Goal: Use online tool/utility: Utilize a website feature to perform a specific function

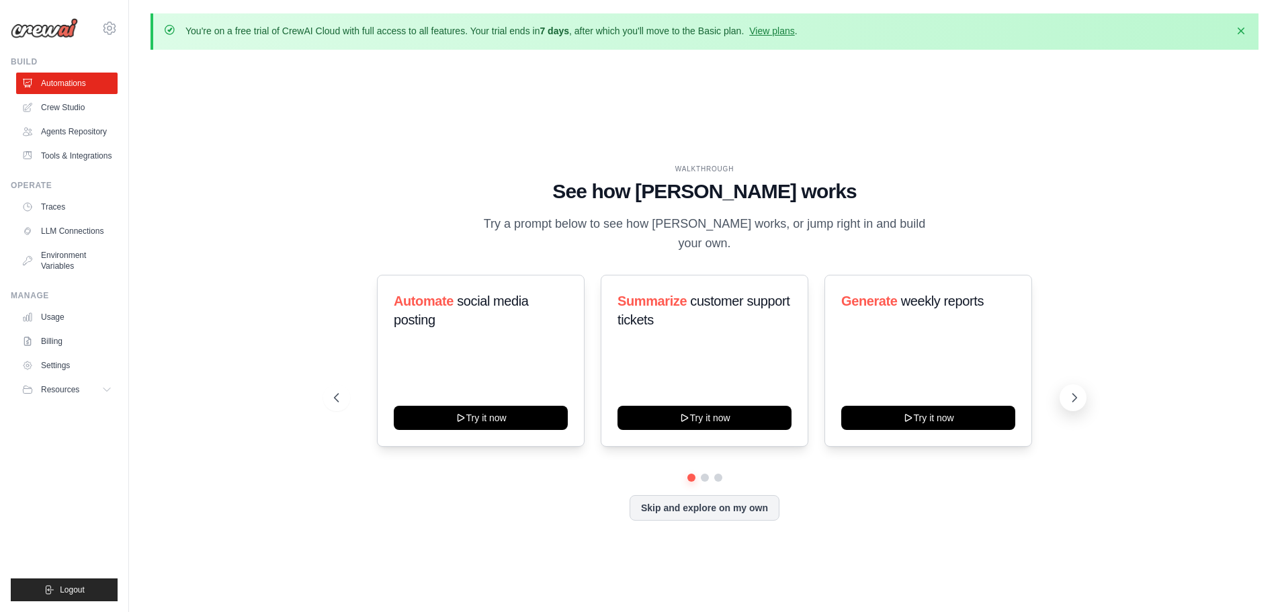
click at [1077, 391] on icon at bounding box center [1074, 397] width 13 height 13
click at [75, 110] on link "Crew Studio" at bounding box center [67, 108] width 101 height 22
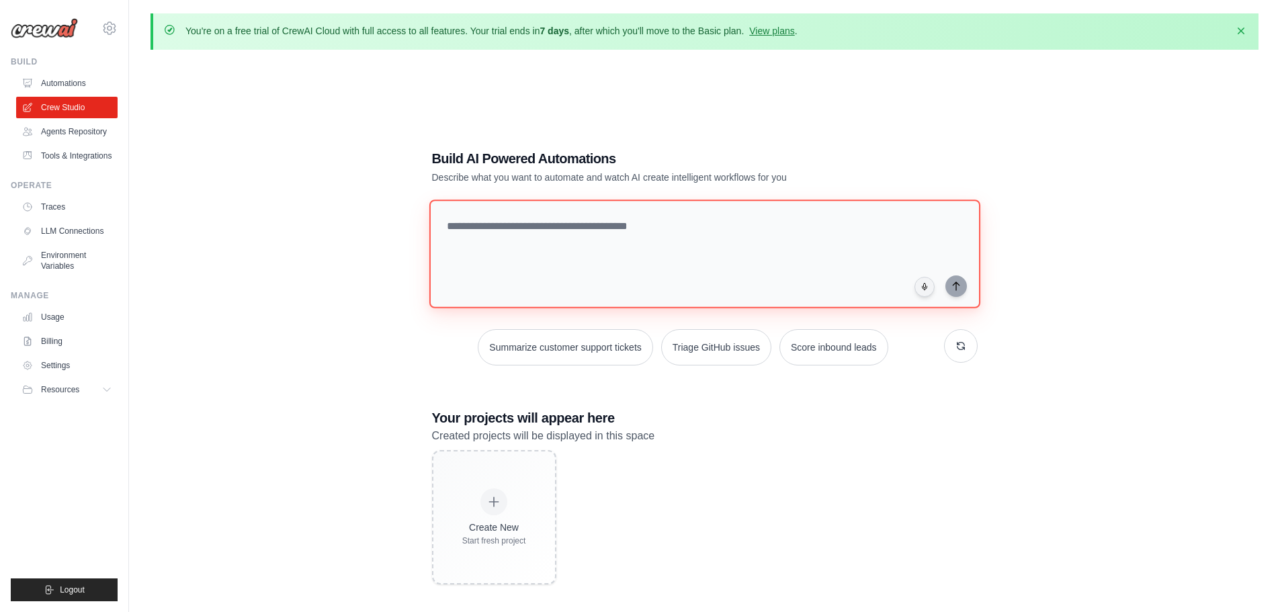
click at [509, 218] on textarea at bounding box center [704, 254] width 551 height 109
paste textarea "**********"
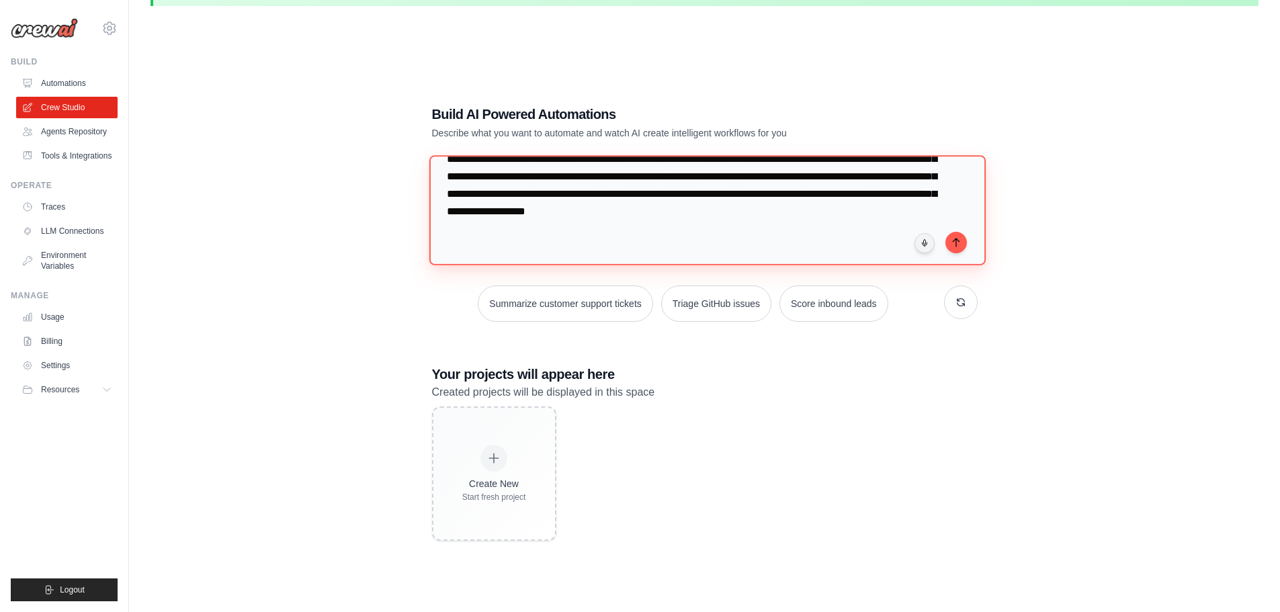
scroll to position [67, 0]
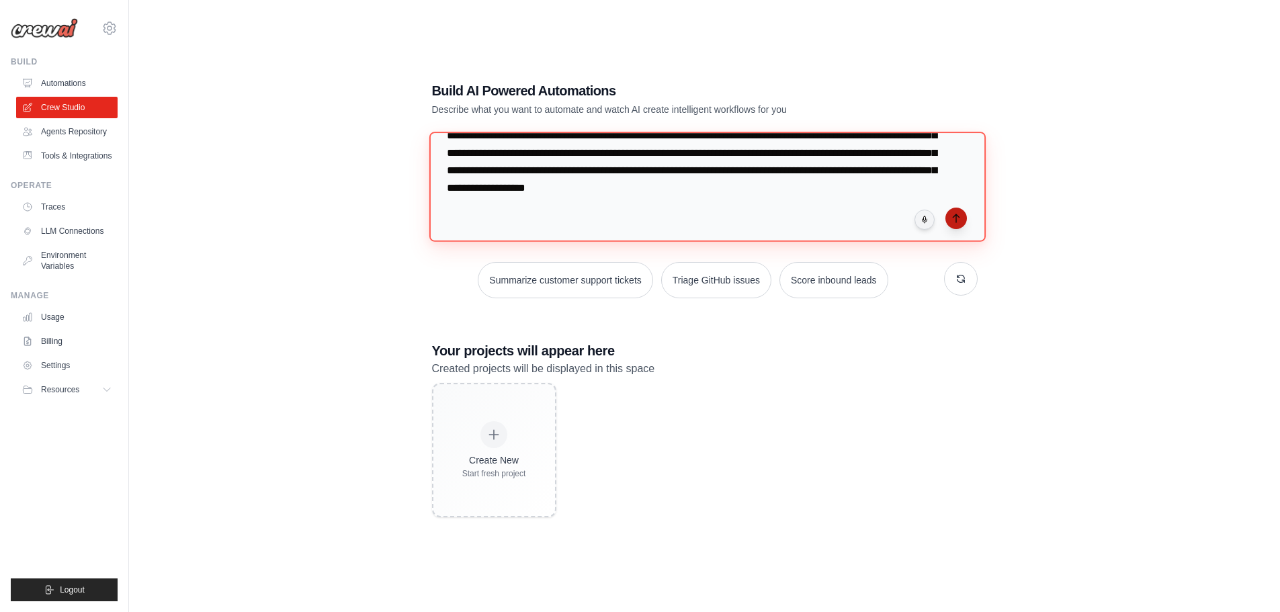
type textarea "**********"
click at [956, 219] on icon "submit" at bounding box center [956, 218] width 6 height 8
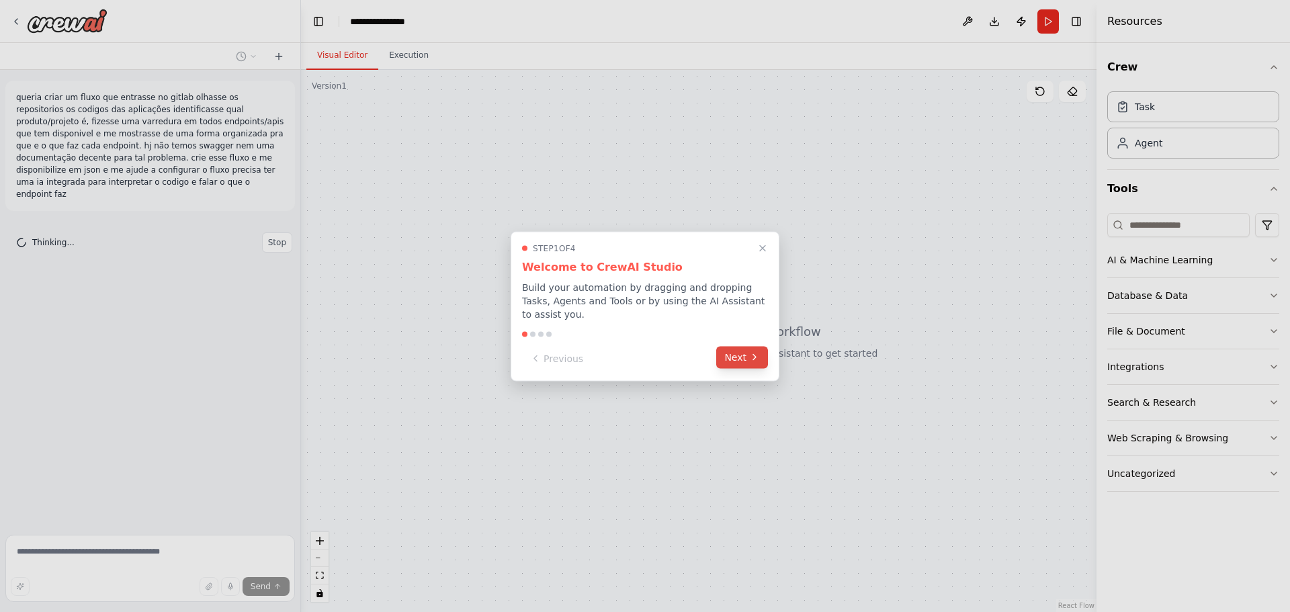
click at [735, 346] on button "Next" at bounding box center [742, 357] width 52 height 22
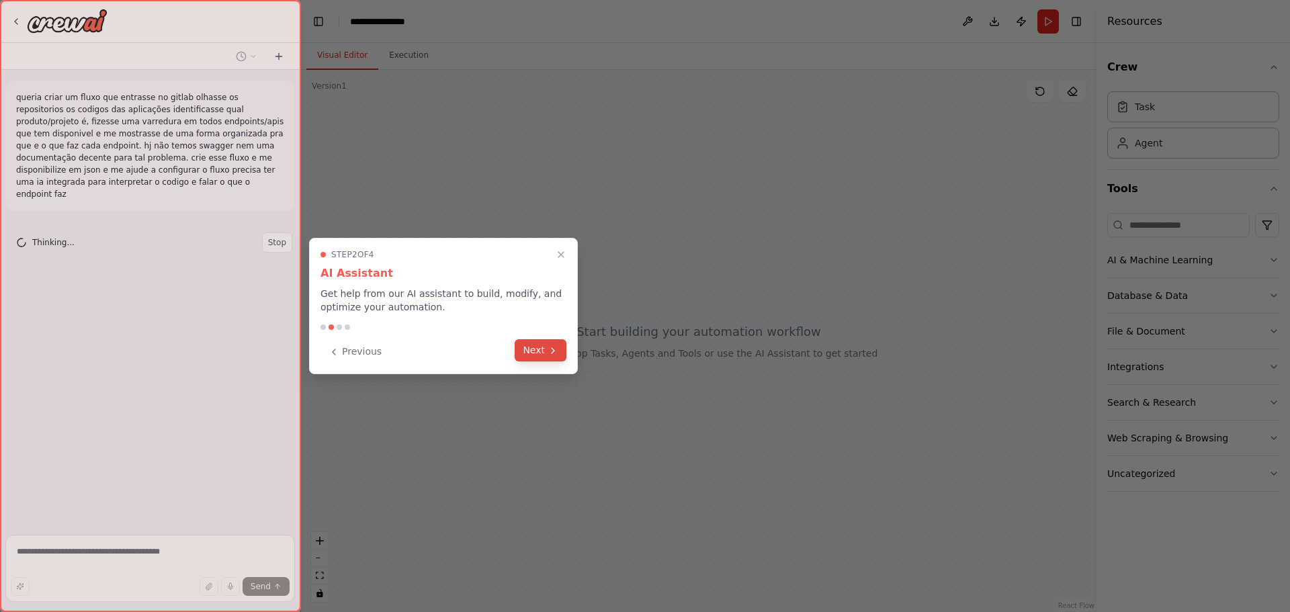
click at [544, 349] on button "Next" at bounding box center [541, 350] width 52 height 22
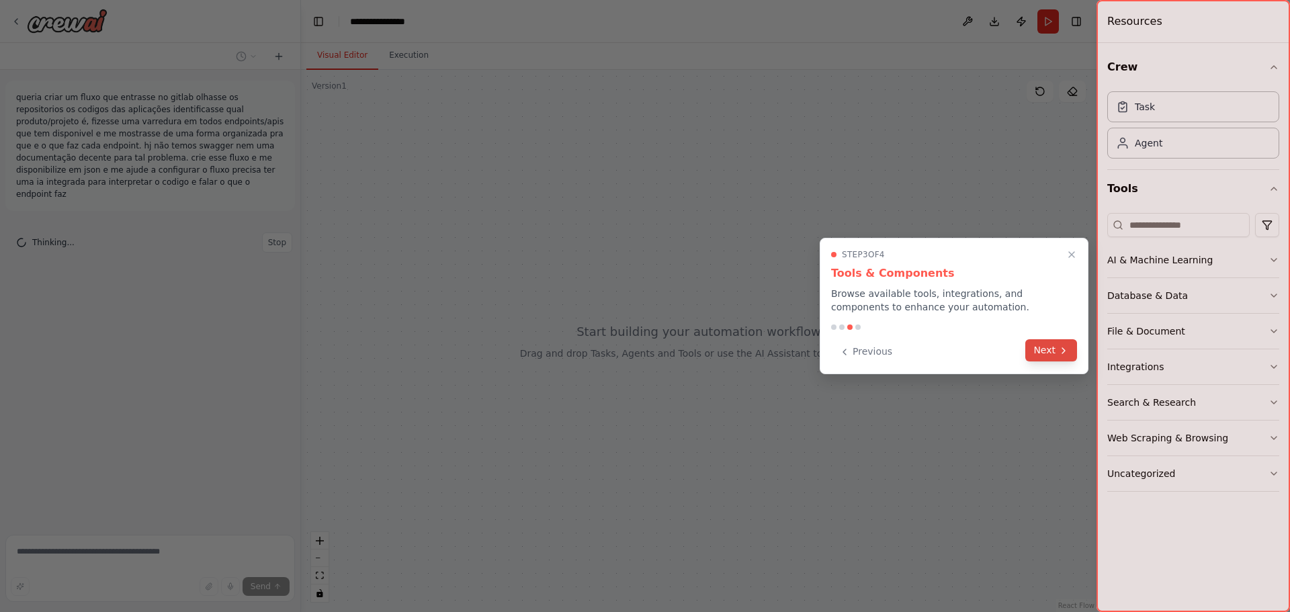
click at [1064, 349] on icon at bounding box center [1064, 350] width 3 height 5
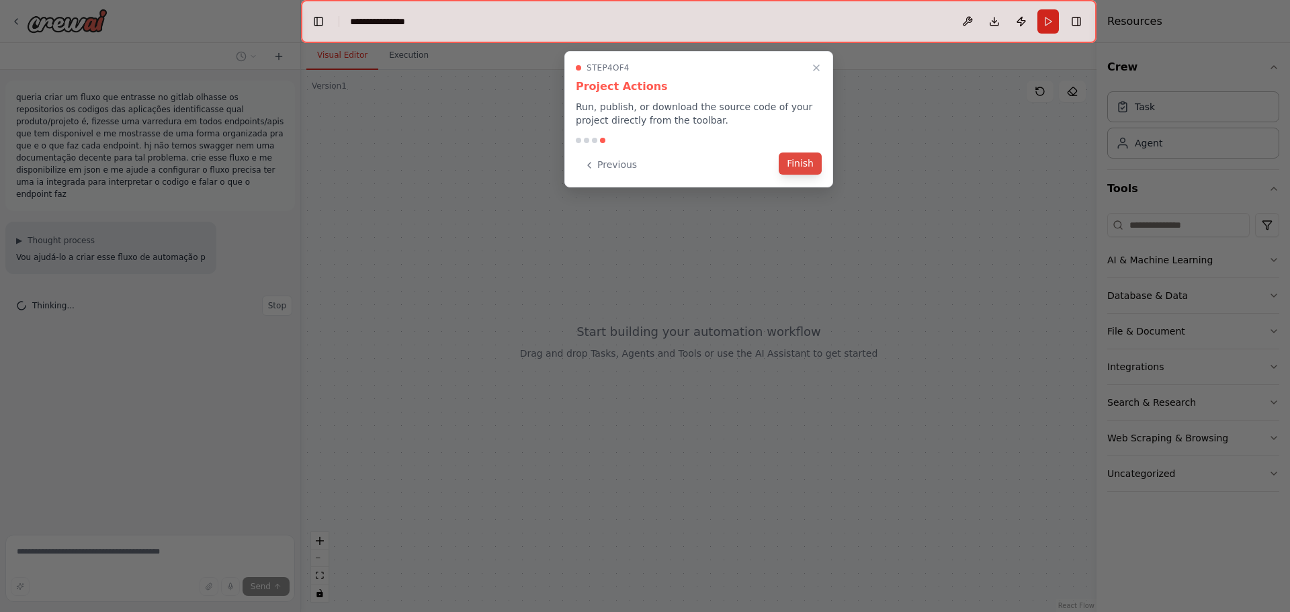
click at [802, 164] on button "Finish" at bounding box center [800, 164] width 43 height 22
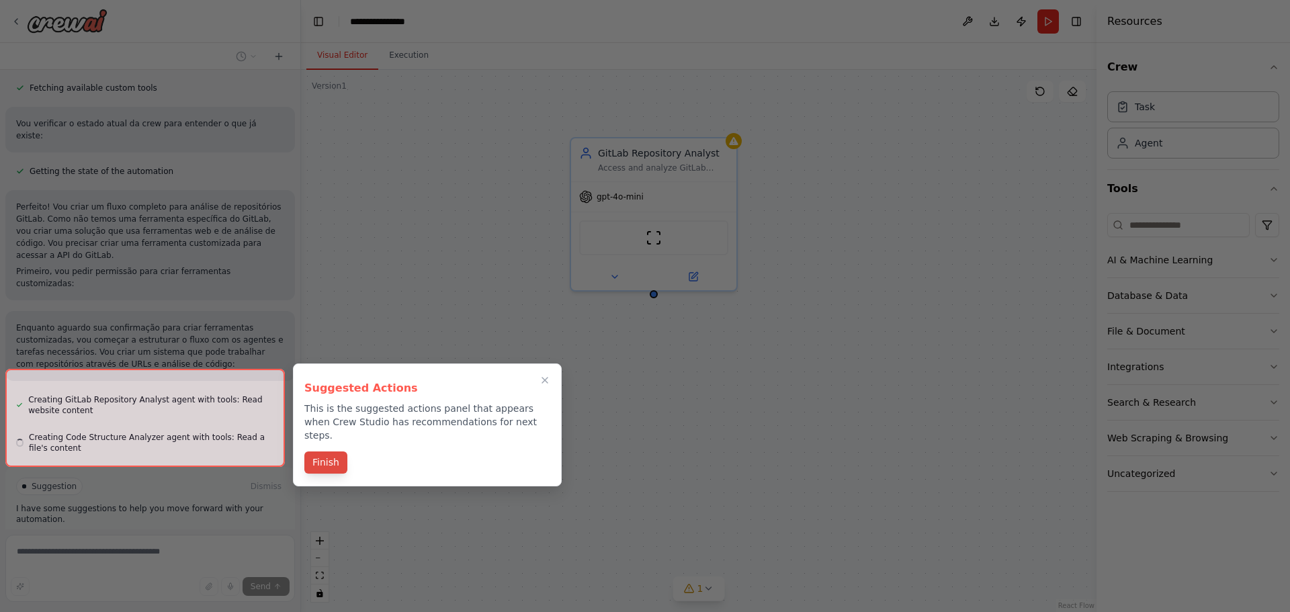
scroll to position [526, 0]
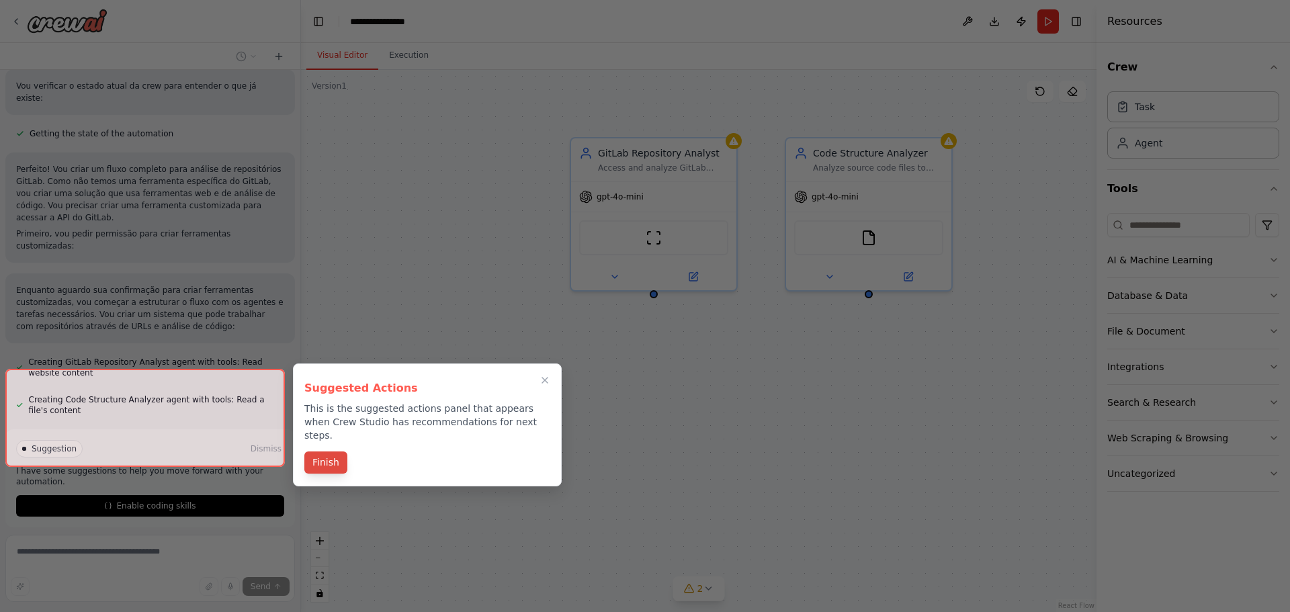
click at [338, 456] on button "Finish" at bounding box center [325, 463] width 43 height 22
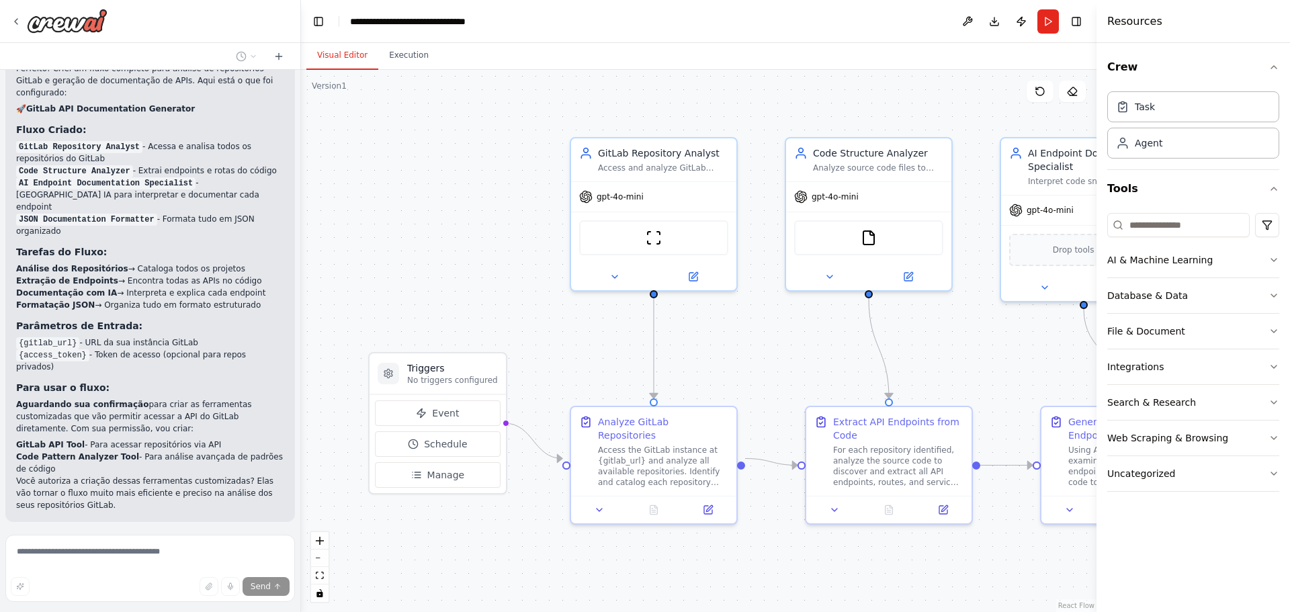
scroll to position [1275, 0]
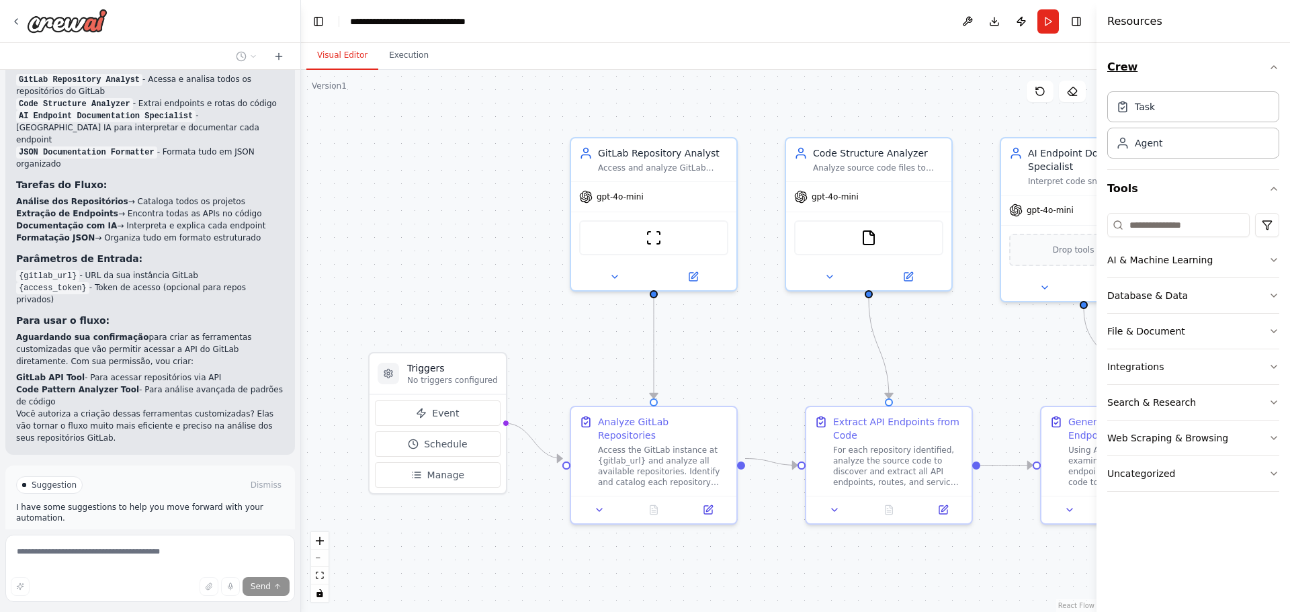
click at [1274, 64] on icon "button" at bounding box center [1274, 67] width 11 height 11
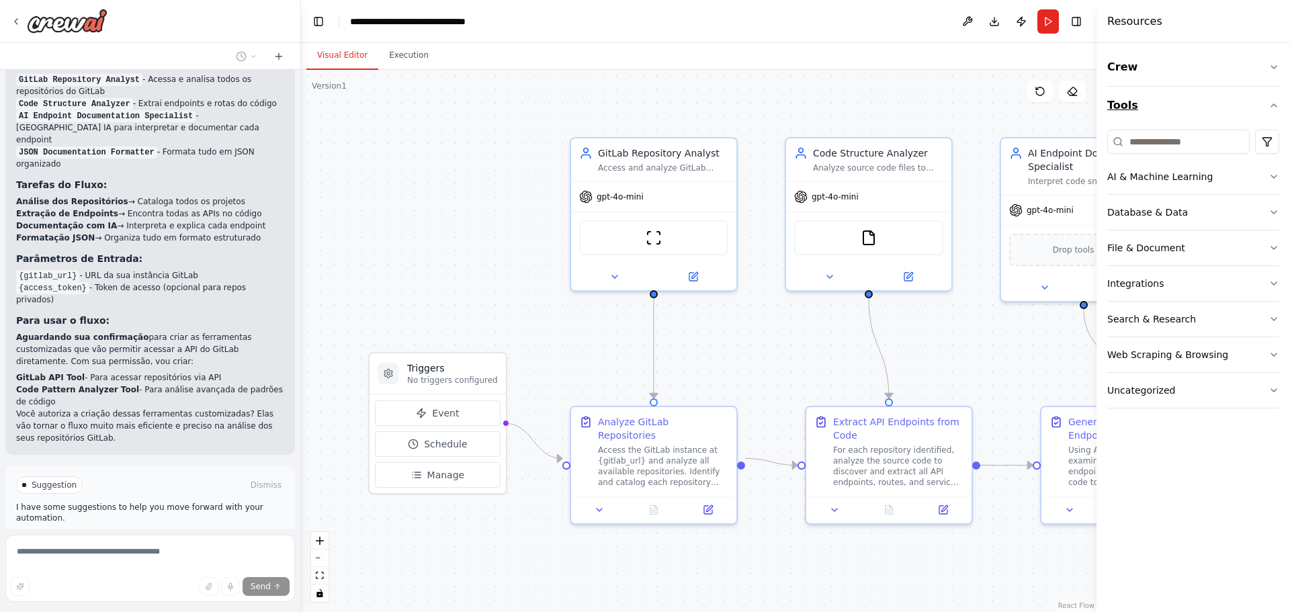
click at [1274, 102] on icon "button" at bounding box center [1274, 105] width 11 height 11
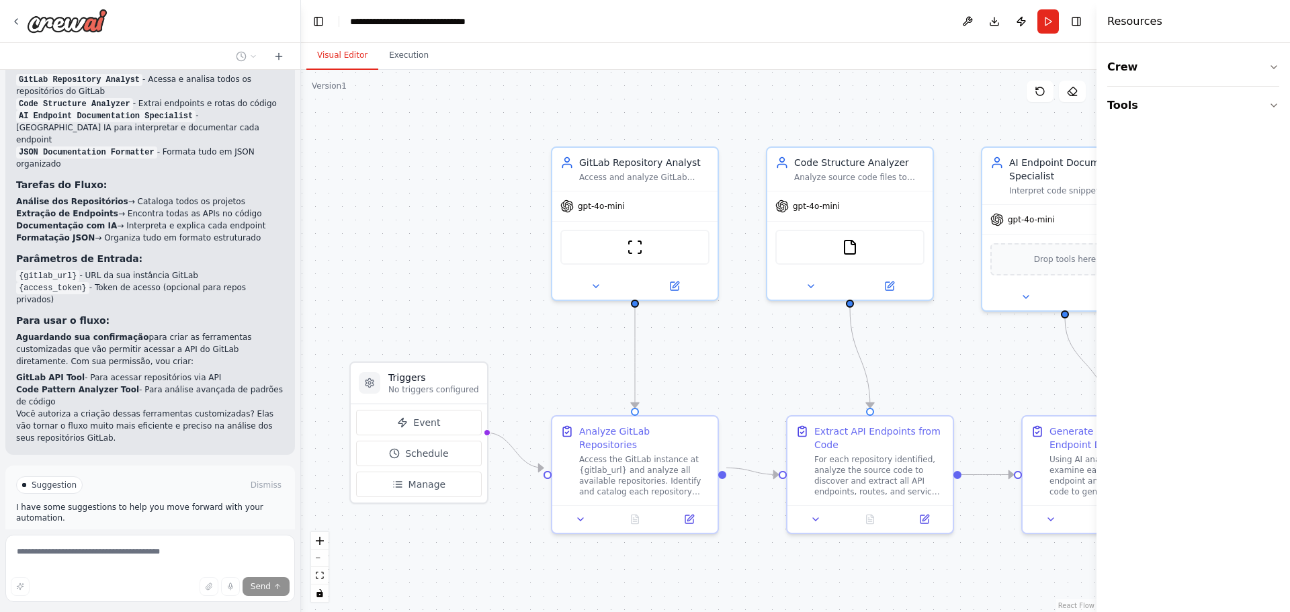
drag, startPoint x: 989, startPoint y: 73, endPoint x: 970, endPoint y: 82, distance: 21.0
click at [970, 82] on div ".deletable-edge-delete-btn { width: 20px; height: 20px; border: 0px solid #ffff…" at bounding box center [699, 341] width 796 height 542
click at [1129, 19] on h4 "Resources" at bounding box center [1135, 21] width 55 height 16
click at [586, 511] on icon at bounding box center [580, 516] width 11 height 11
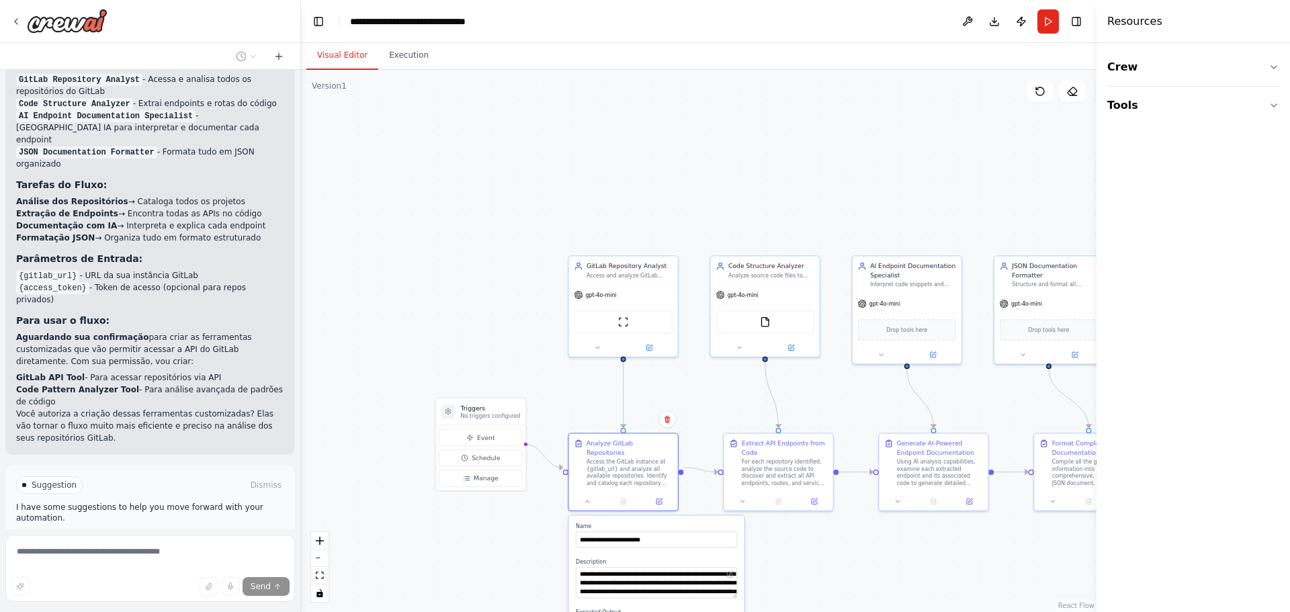
drag, startPoint x: 557, startPoint y: 546, endPoint x: 548, endPoint y: 483, distance: 64.5
drag, startPoint x: 548, startPoint y: 483, endPoint x: 515, endPoint y: 550, distance: 74.5
click at [515, 550] on div ".deletable-edge-delete-btn { width: 20px; height: 20px; border: 0px solid #ffff…" at bounding box center [699, 341] width 796 height 542
drag, startPoint x: 511, startPoint y: 558, endPoint x: 500, endPoint y: 515, distance: 45.2
drag, startPoint x: 500, startPoint y: 515, endPoint x: 488, endPoint y: 553, distance: 40.2
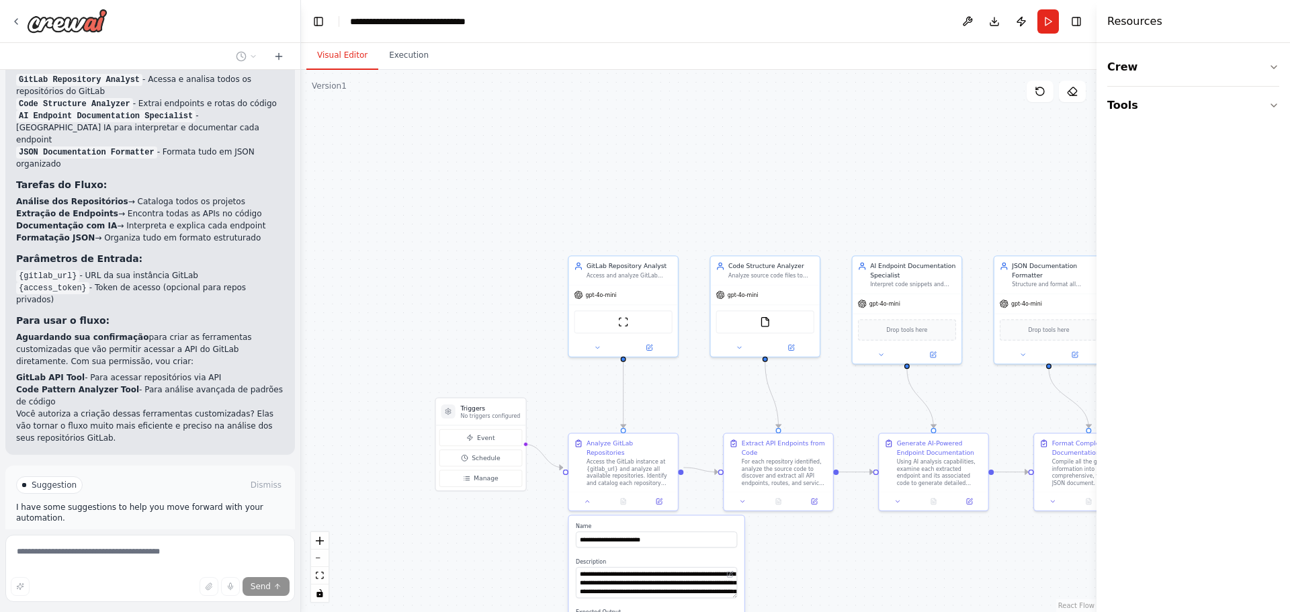
click at [488, 553] on div ".deletable-edge-delete-btn { width: 20px; height: 20px; border: 0px solid #ffff…" at bounding box center [699, 341] width 796 height 542
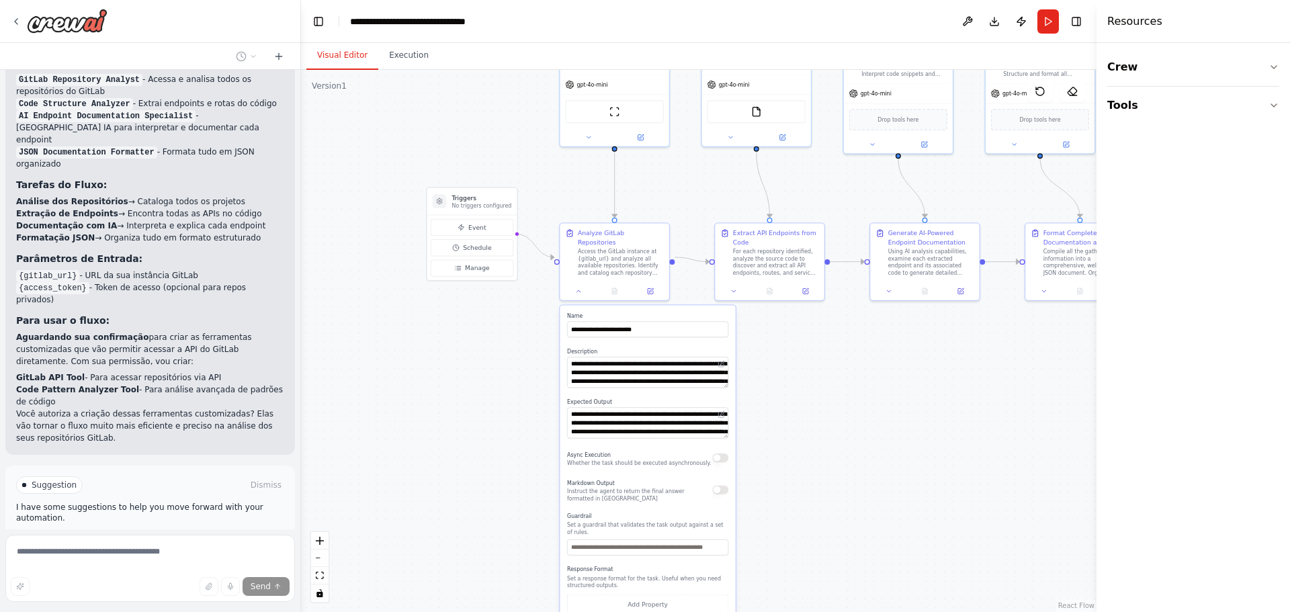
drag, startPoint x: 488, startPoint y: 553, endPoint x: 479, endPoint y: 343, distance: 210.5
click at [479, 343] on div ".deletable-edge-delete-btn { width: 20px; height: 20px; border: 0px solid #ffff…" at bounding box center [699, 341] width 796 height 542
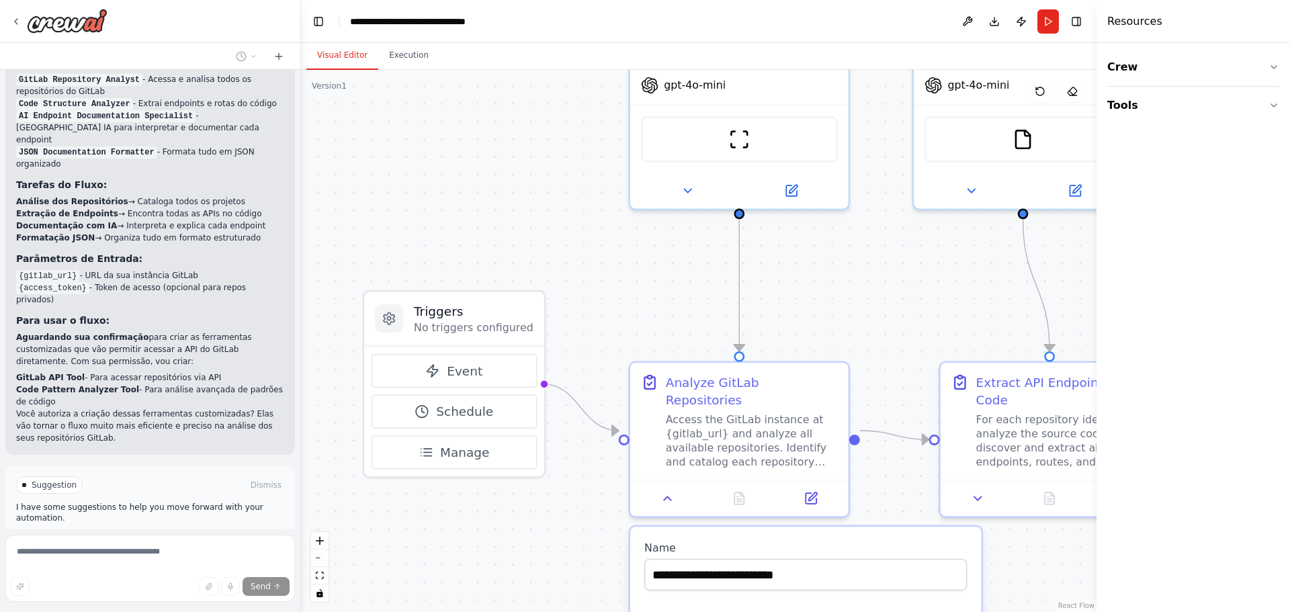
drag, startPoint x: 554, startPoint y: 307, endPoint x: 544, endPoint y: 566, distance: 259.0
click at [544, 566] on div ".deletable-edge-delete-btn { width: 20px; height: 20px; border: 0px solid #ffff…" at bounding box center [699, 341] width 796 height 542
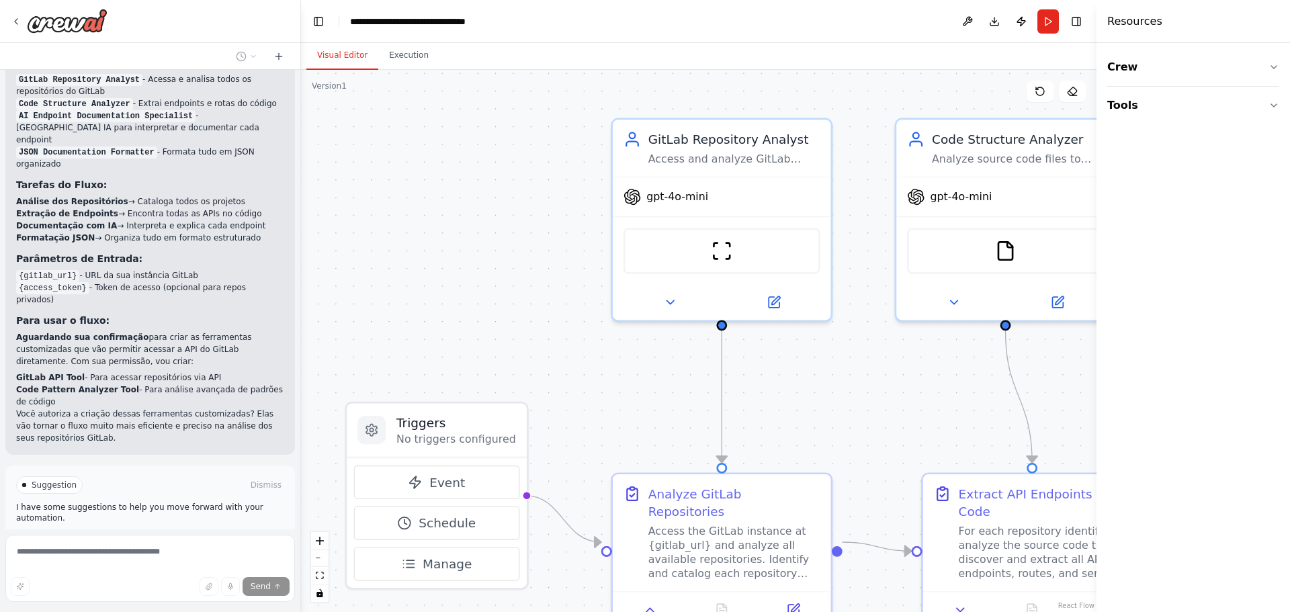
drag, startPoint x: 618, startPoint y: 286, endPoint x: 602, endPoint y: 390, distance: 104.7
click at [602, 390] on div ".deletable-edge-delete-btn { width: 20px; height: 20px; border: 0px solid #ffff…" at bounding box center [699, 341] width 796 height 542
click at [724, 157] on div "Access and analyze GitLab repositories to identify projects, extract repository…" at bounding box center [734, 158] width 172 height 14
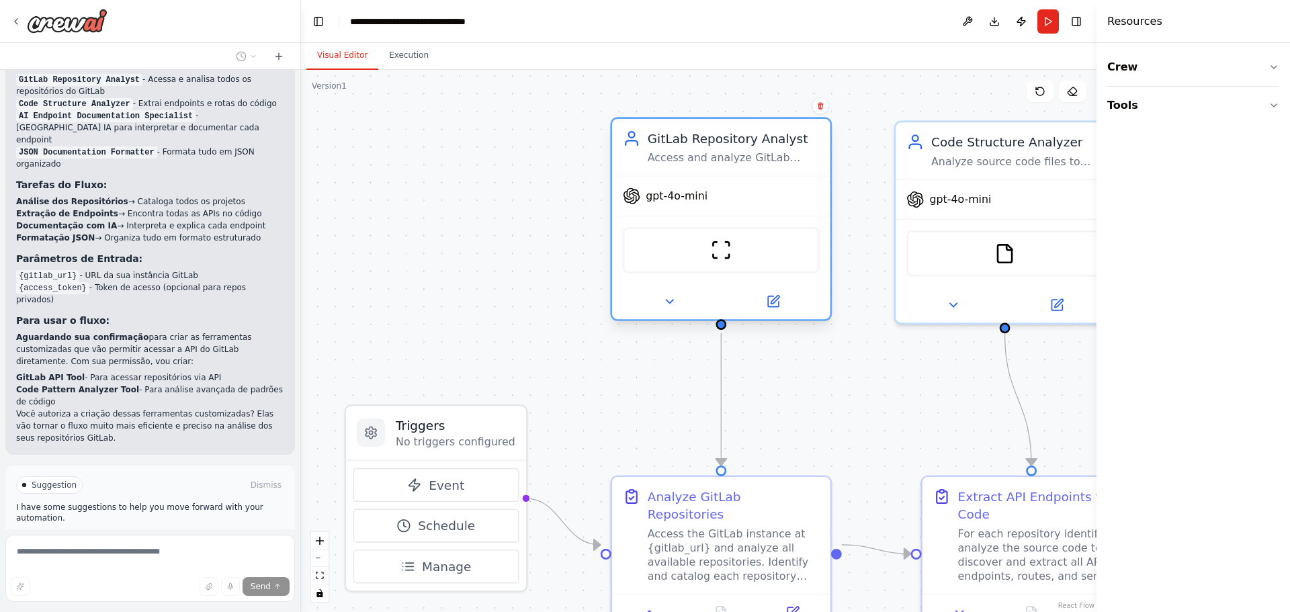
click at [724, 150] on div "GitLab Repository Analyst Access and analyze GitLab repositories to identify pr…" at bounding box center [734, 148] width 172 height 36
click at [771, 301] on icon at bounding box center [773, 301] width 11 height 11
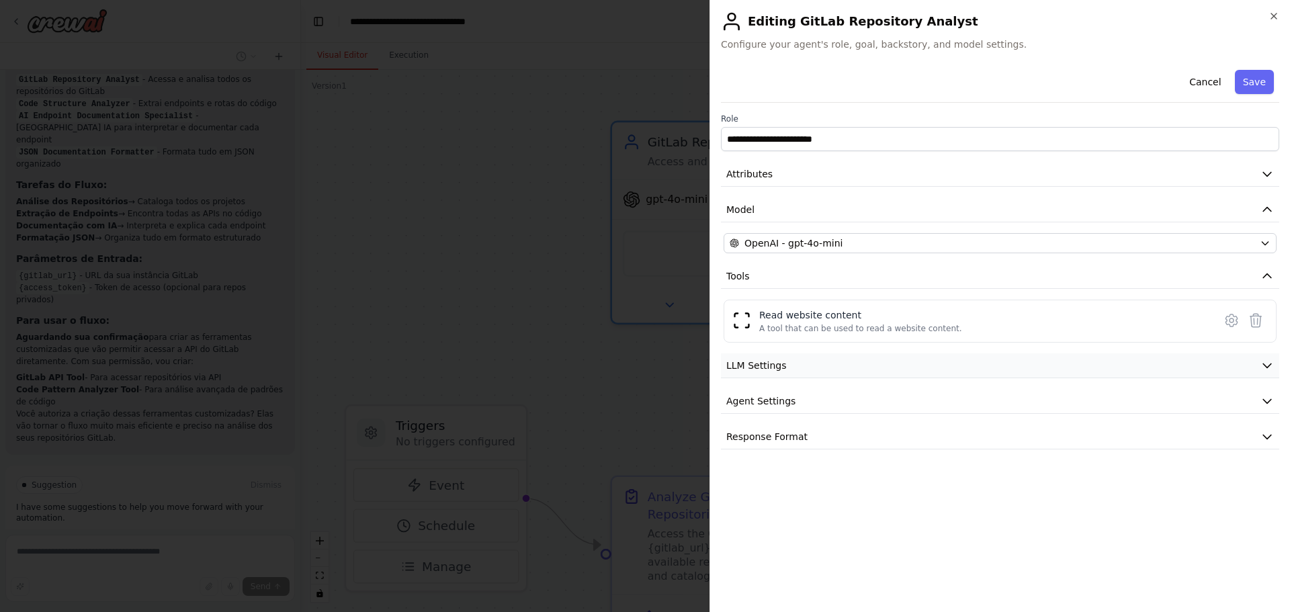
click at [794, 363] on button "LLM Settings" at bounding box center [1000, 365] width 558 height 25
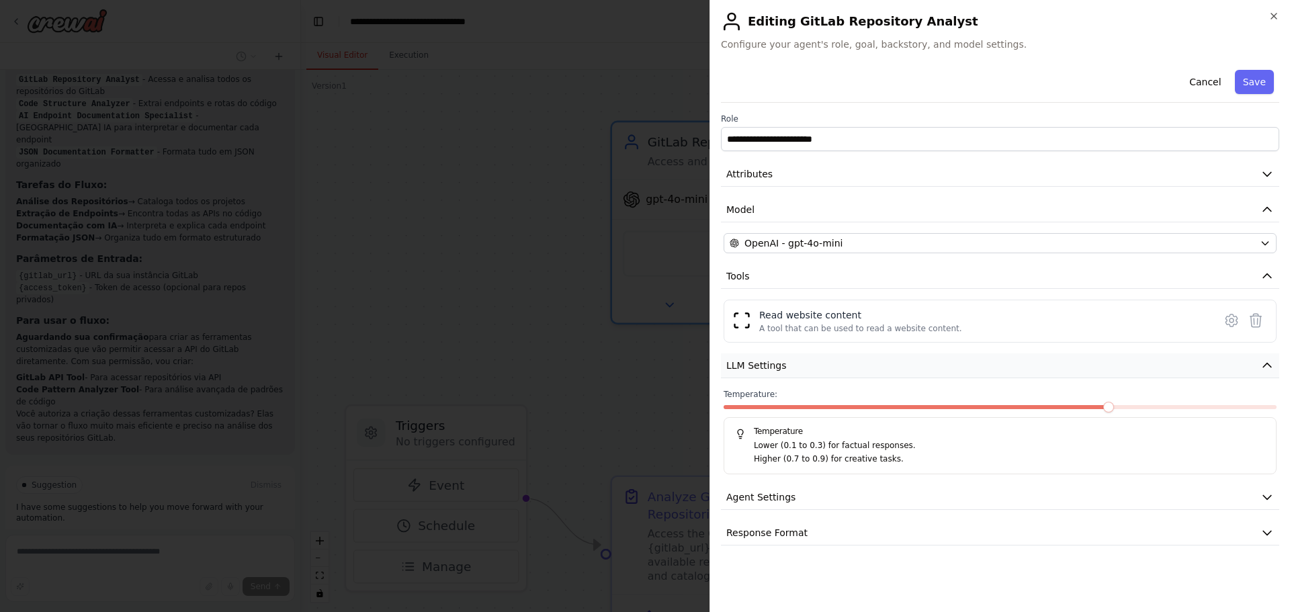
click at [794, 363] on button "LLM Settings" at bounding box center [1000, 365] width 558 height 25
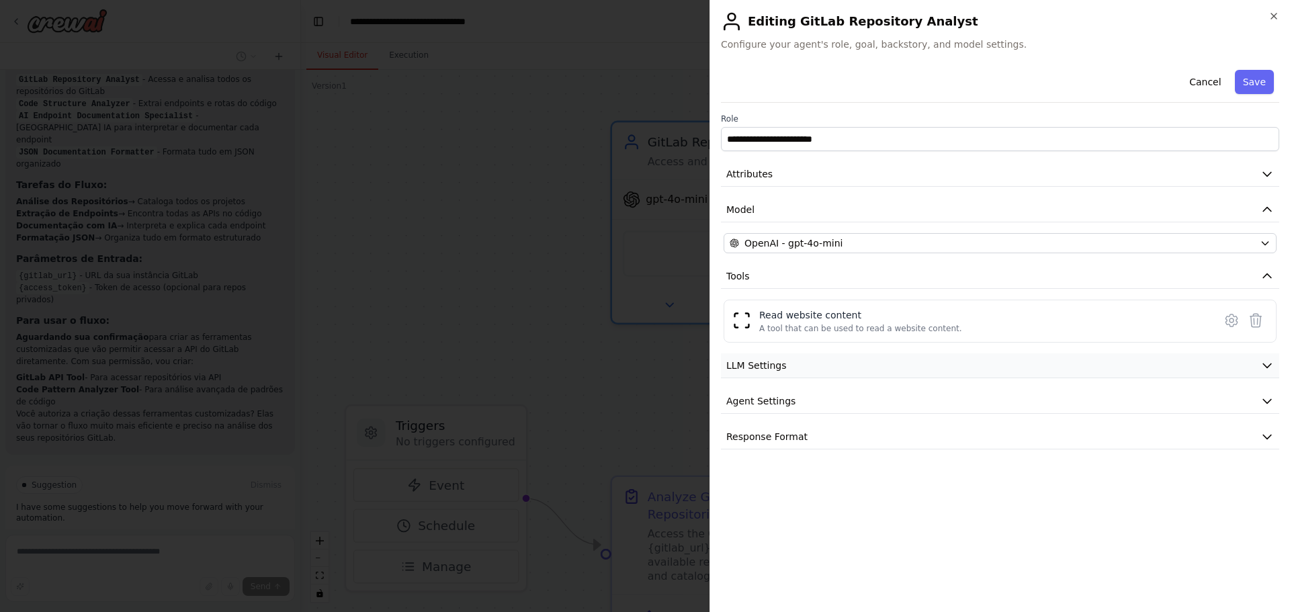
click at [794, 363] on button "LLM Settings" at bounding box center [1000, 365] width 558 height 25
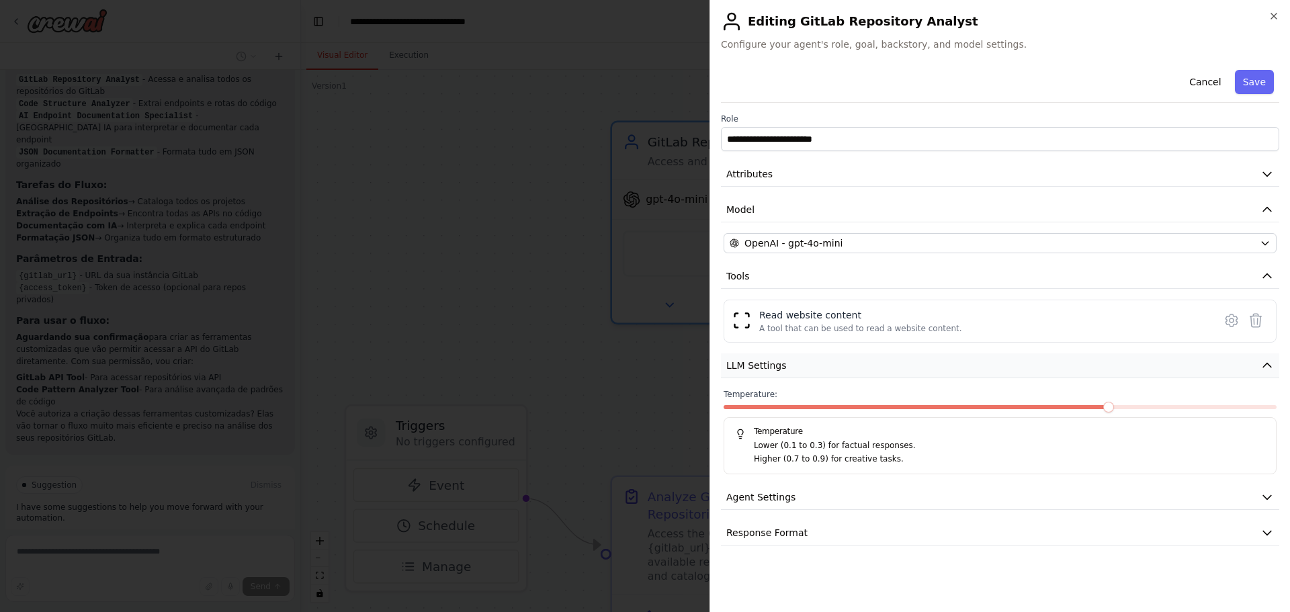
click at [794, 363] on button "LLM Settings" at bounding box center [1000, 365] width 558 height 25
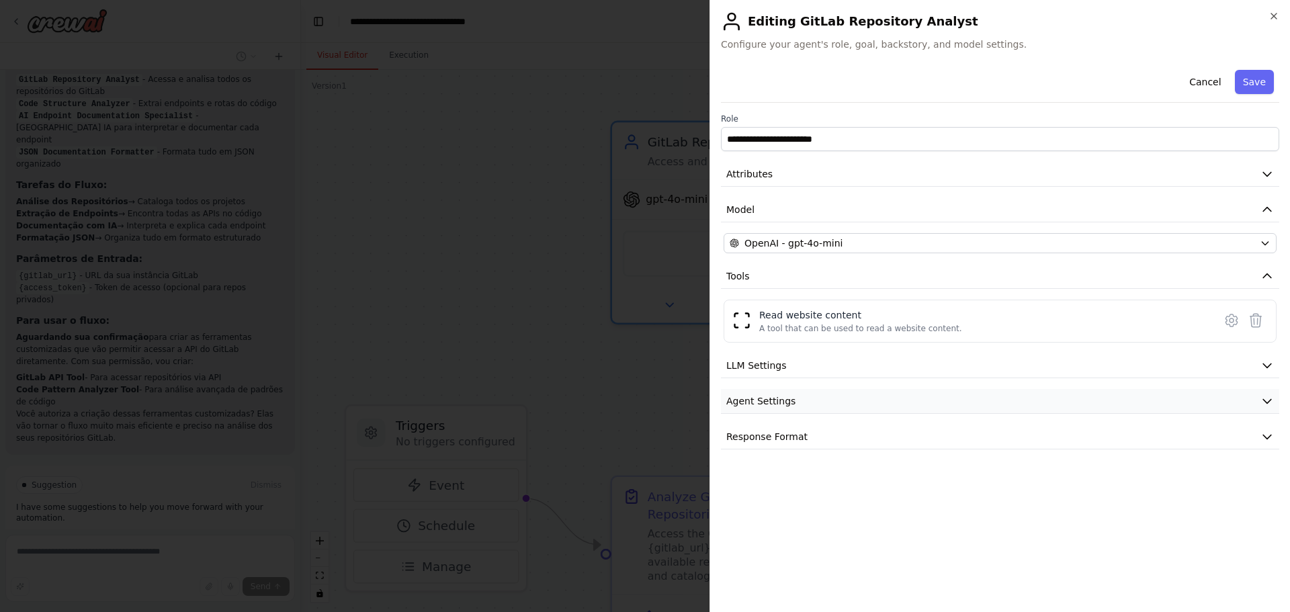
click at [788, 405] on span "Agent Settings" at bounding box center [760, 400] width 69 height 13
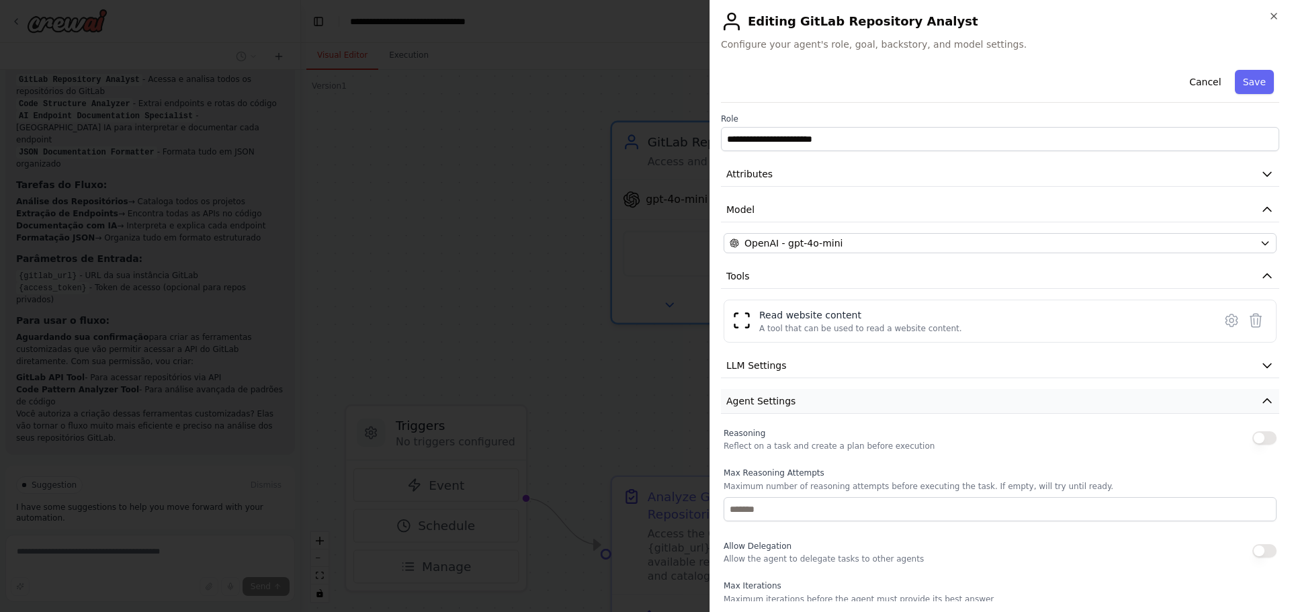
click at [788, 405] on span "Agent Settings" at bounding box center [760, 400] width 69 height 13
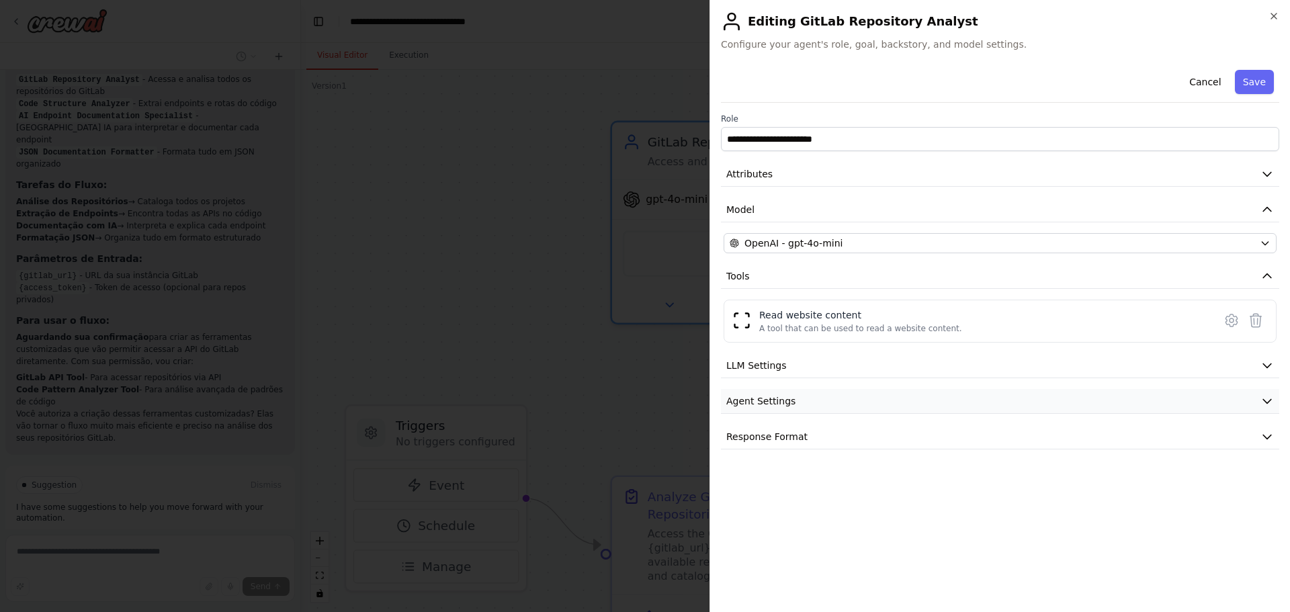
click at [788, 405] on span "Agent Settings" at bounding box center [760, 400] width 69 height 13
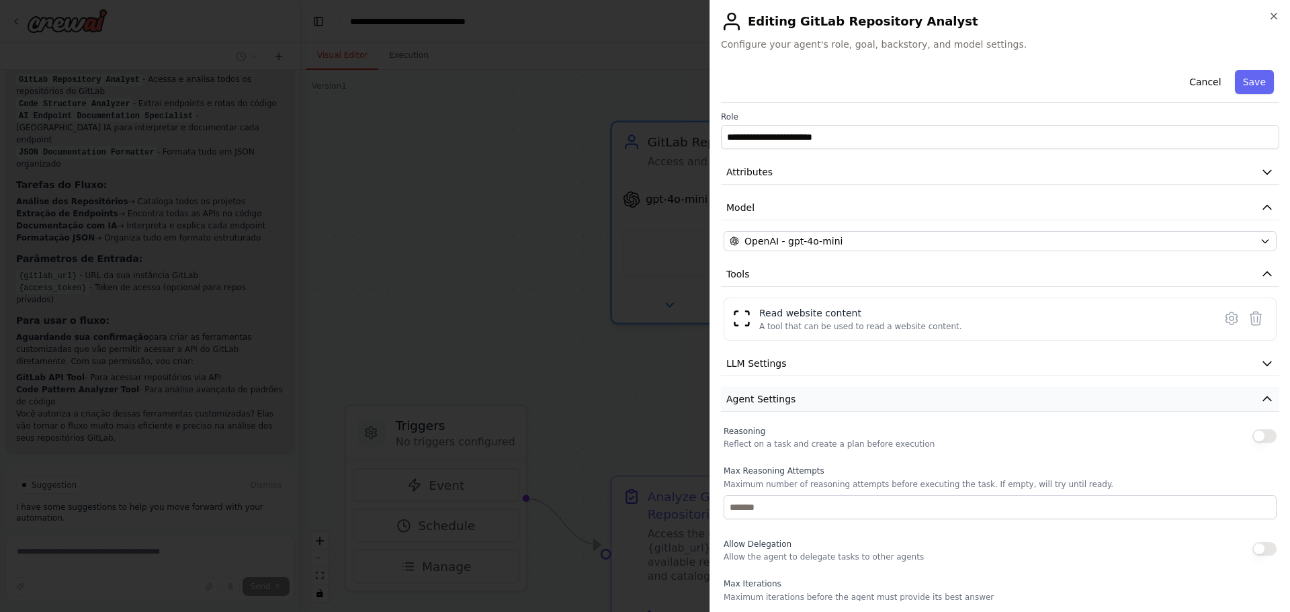
scroll to position [0, 0]
click at [788, 405] on span "Agent Settings" at bounding box center [760, 400] width 69 height 13
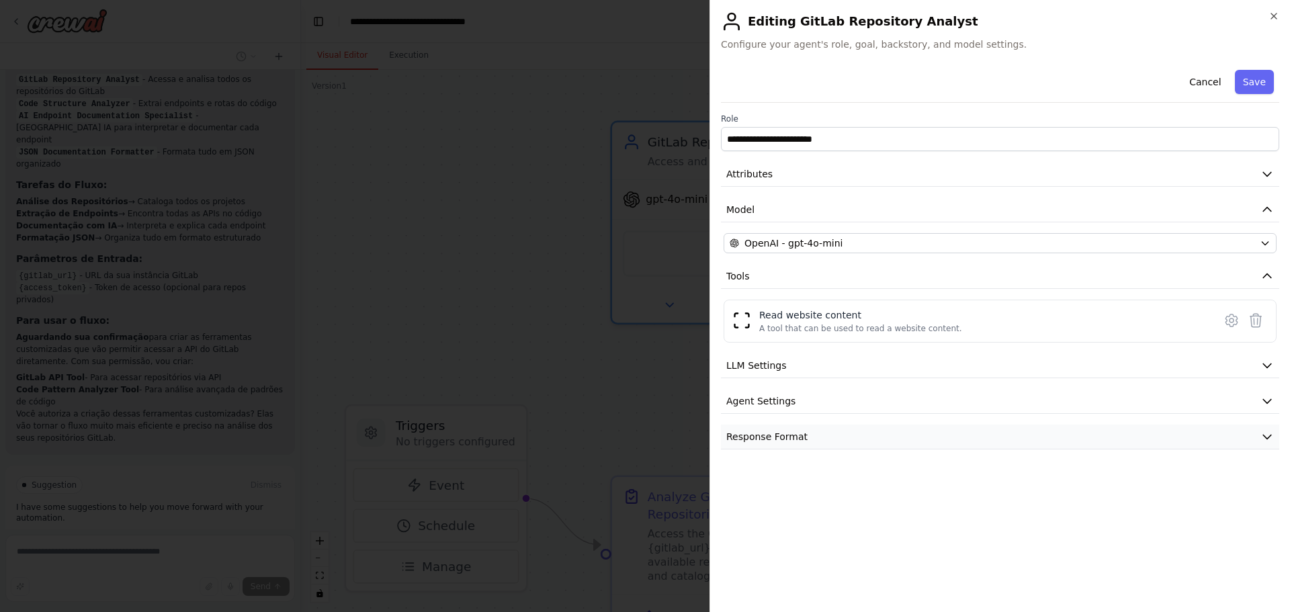
click at [778, 434] on span "Response Format" at bounding box center [766, 436] width 81 height 13
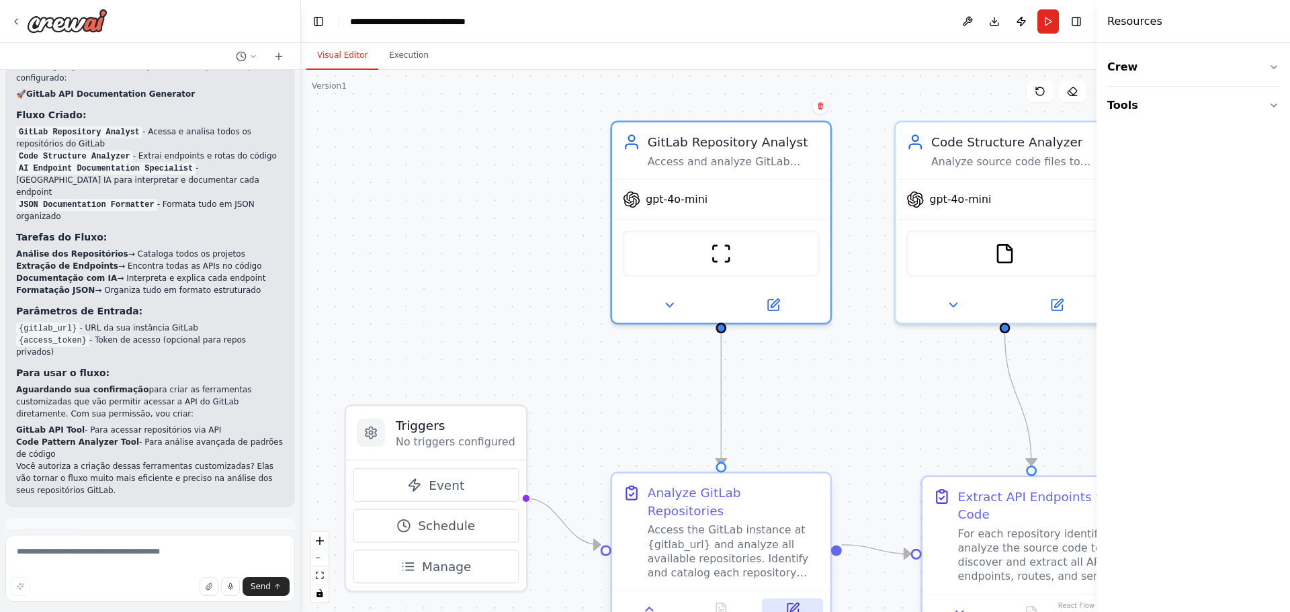
click at [788, 604] on icon at bounding box center [793, 609] width 11 height 11
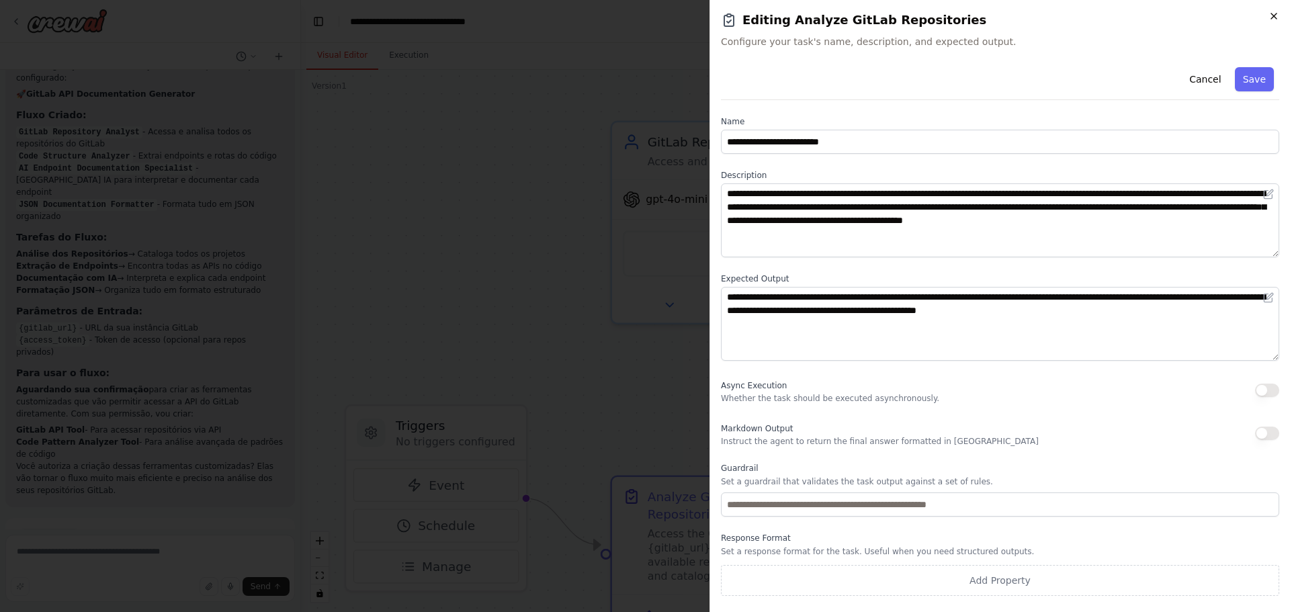
click at [1272, 19] on icon "button" at bounding box center [1274, 15] width 5 height 5
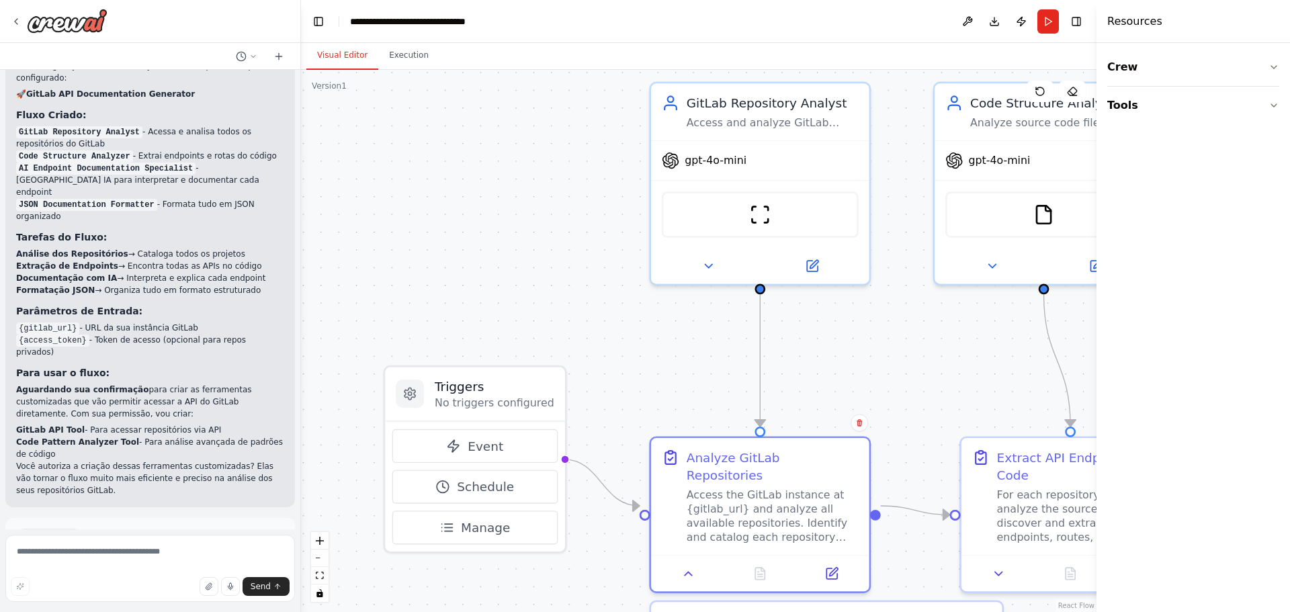
drag, startPoint x: 583, startPoint y: 392, endPoint x: 622, endPoint y: 354, distance: 54.7
click at [622, 354] on div ".deletable-edge-delete-btn { width: 20px; height: 20px; border: 0px solid #ffff…" at bounding box center [699, 341] width 796 height 542
click at [42, 548] on textarea at bounding box center [150, 568] width 290 height 67
type textarea "***"
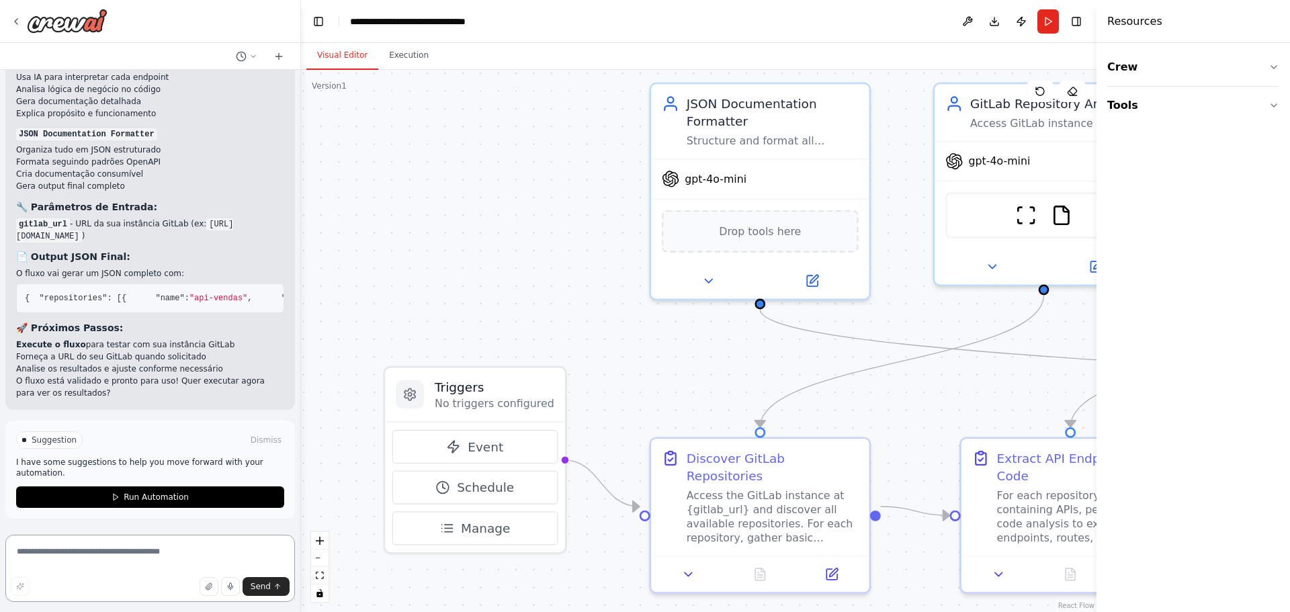
scroll to position [3587, 0]
click at [147, 500] on span "Run Automation" at bounding box center [156, 497] width 65 height 11
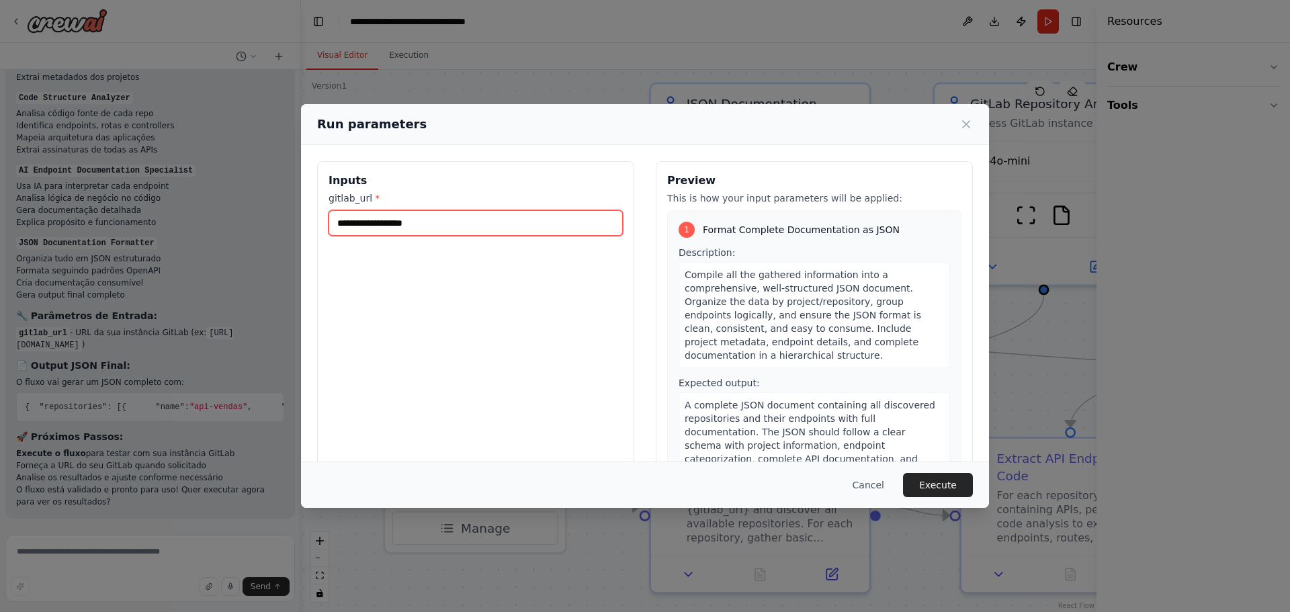
click at [376, 221] on input "gitlab_url *" at bounding box center [476, 223] width 294 height 26
paste input "**********"
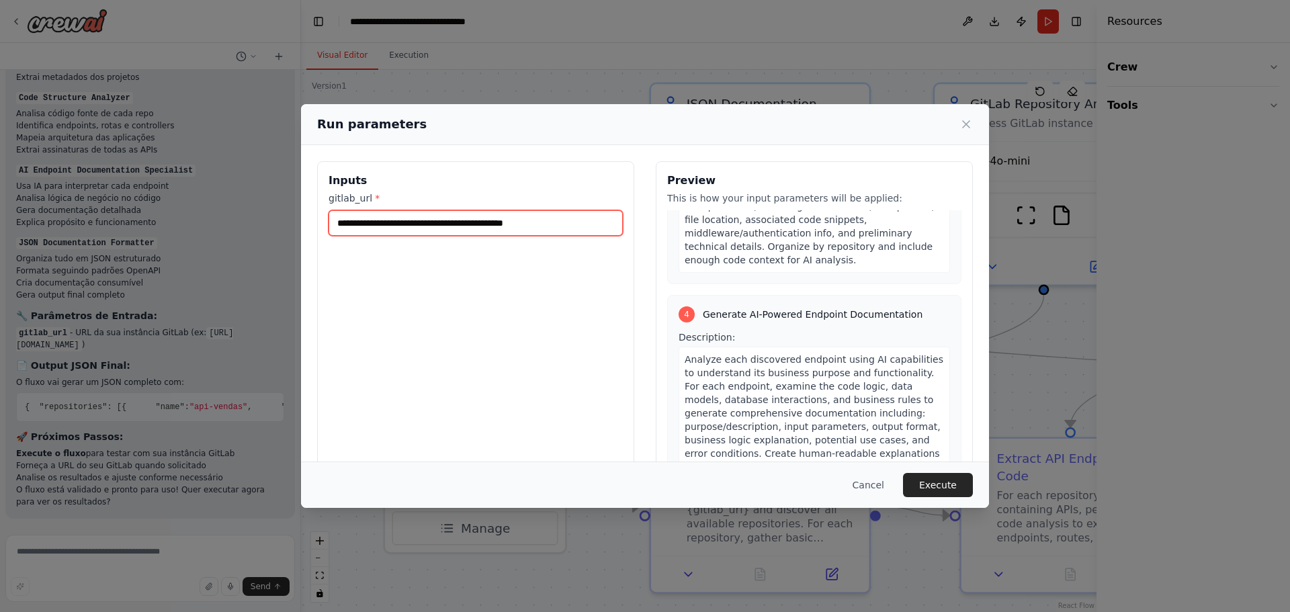
scroll to position [960, 0]
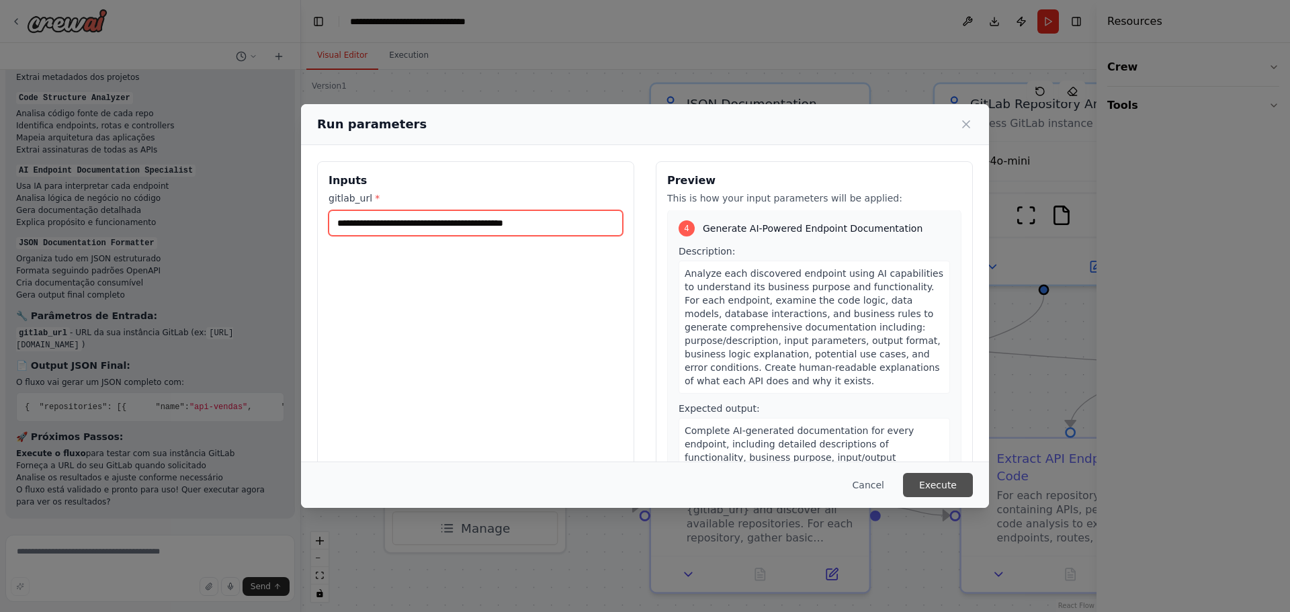
type input "**********"
click at [952, 492] on button "Execute" at bounding box center [938, 485] width 70 height 24
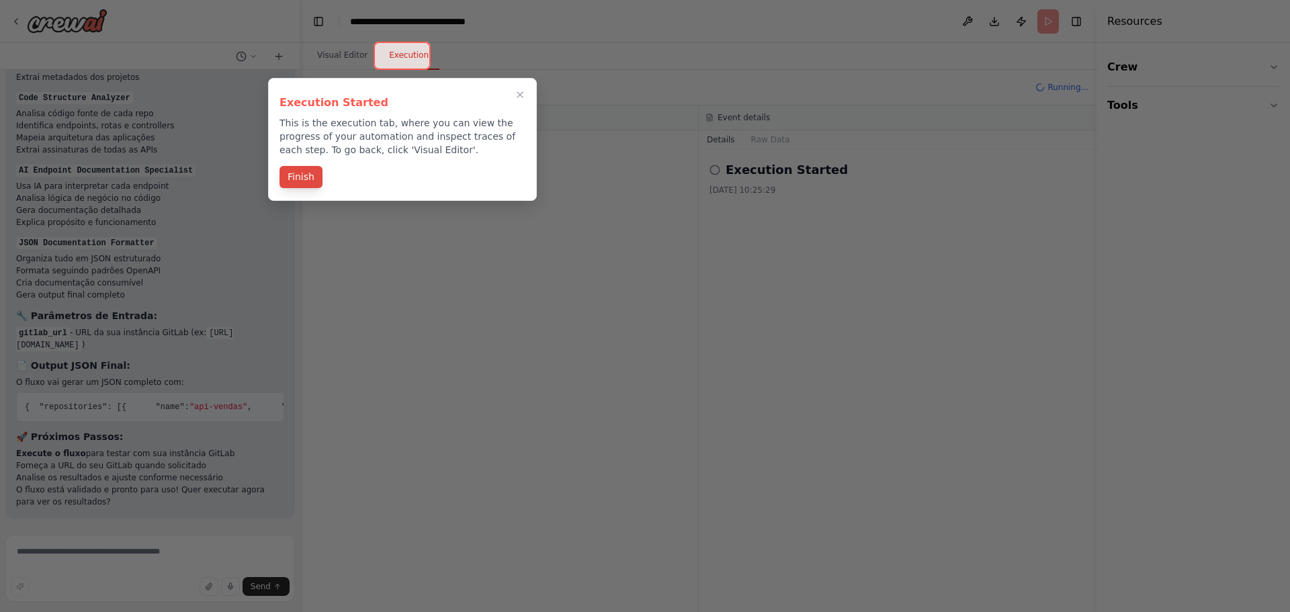
click at [306, 177] on button "Finish" at bounding box center [301, 177] width 43 height 22
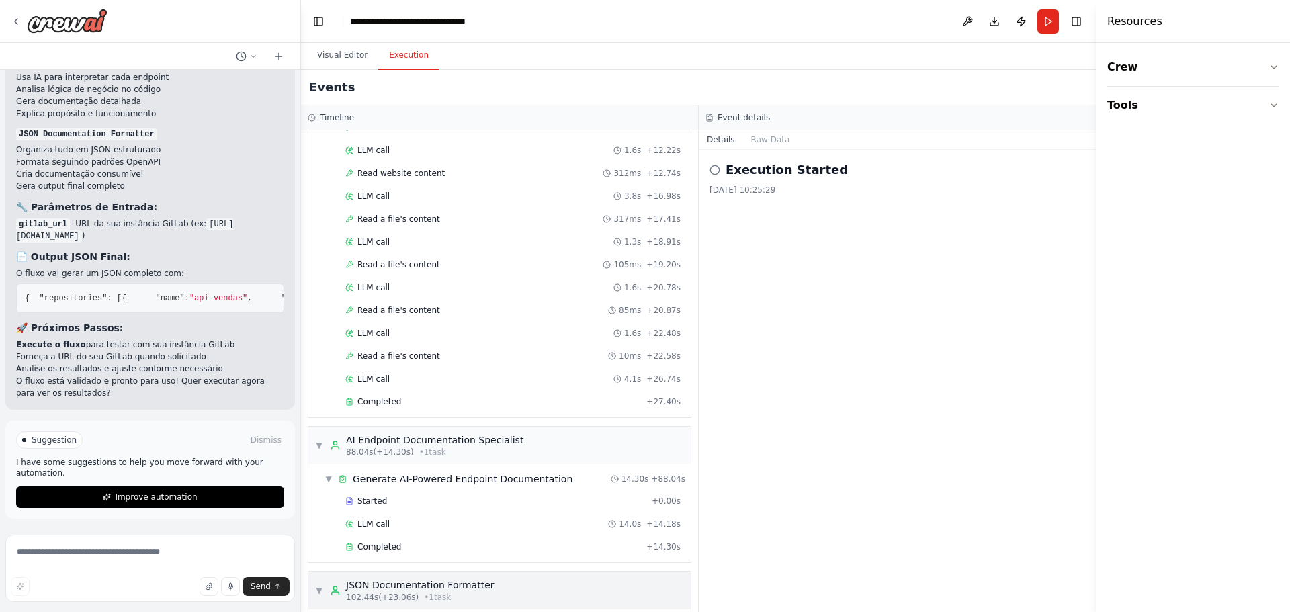
scroll to position [1049, 0]
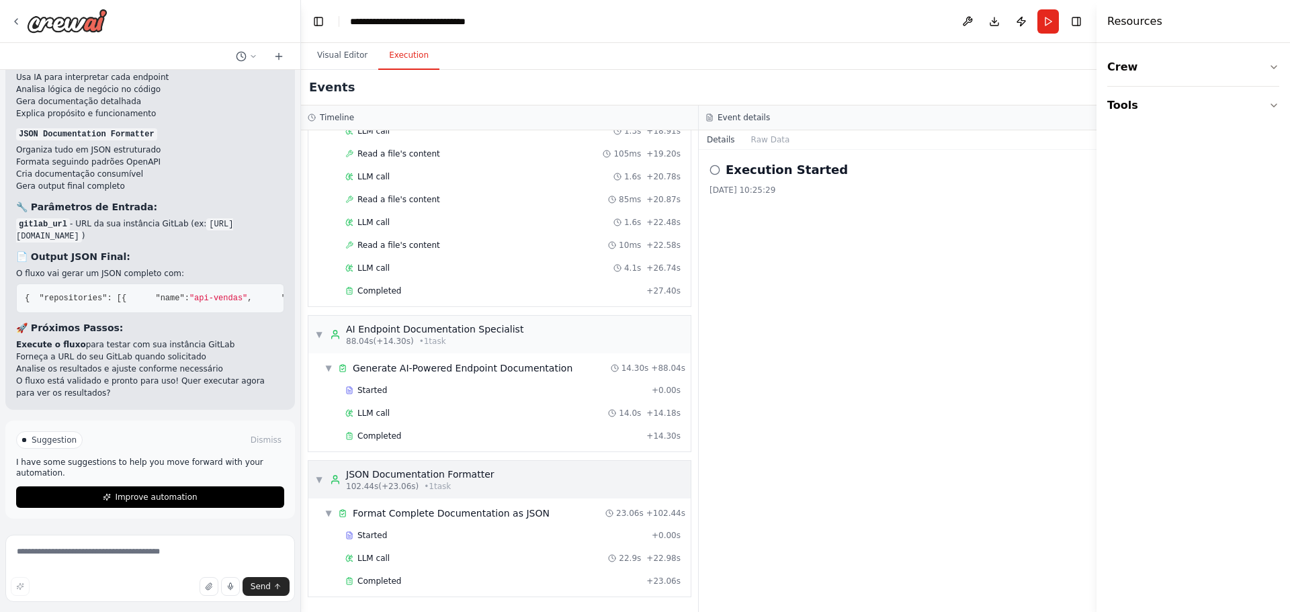
click at [319, 479] on span "▼" at bounding box center [319, 479] width 8 height 11
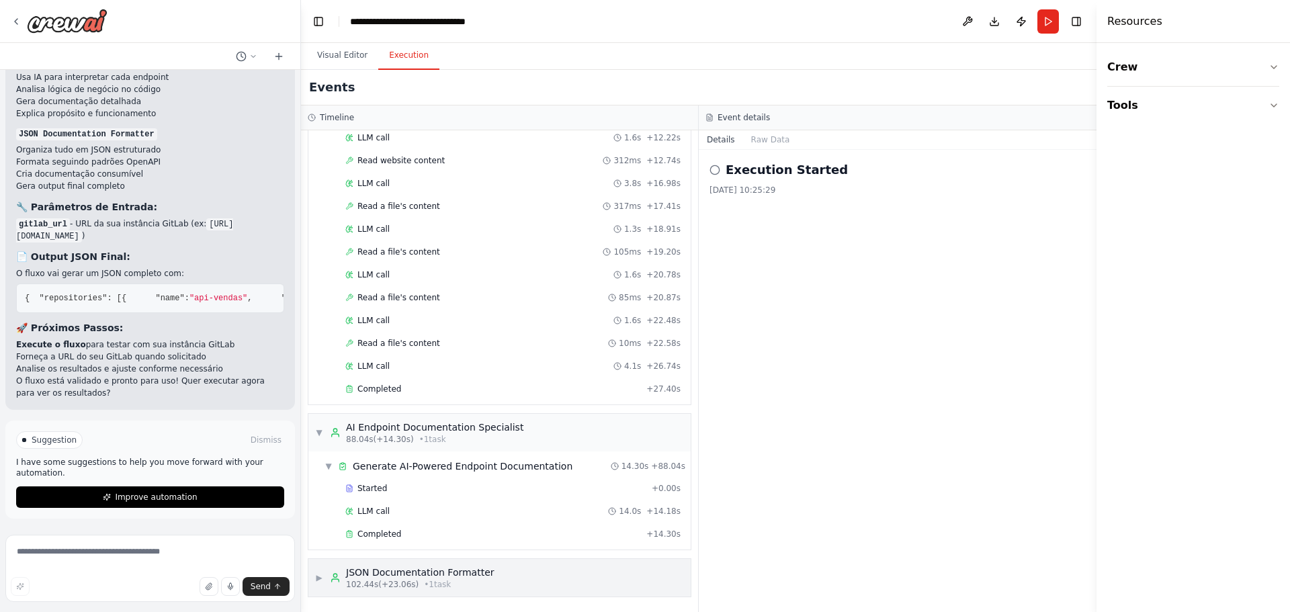
scroll to position [951, 0]
click at [317, 435] on span "▼" at bounding box center [319, 432] width 8 height 11
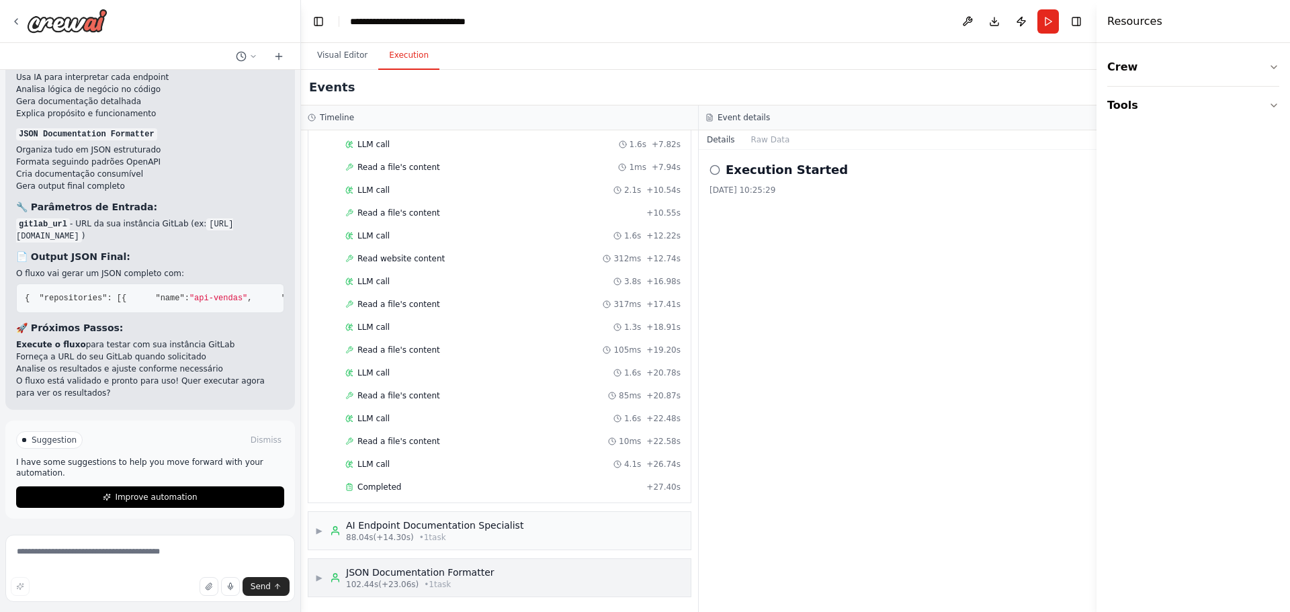
click at [320, 582] on span "▶" at bounding box center [319, 578] width 8 height 11
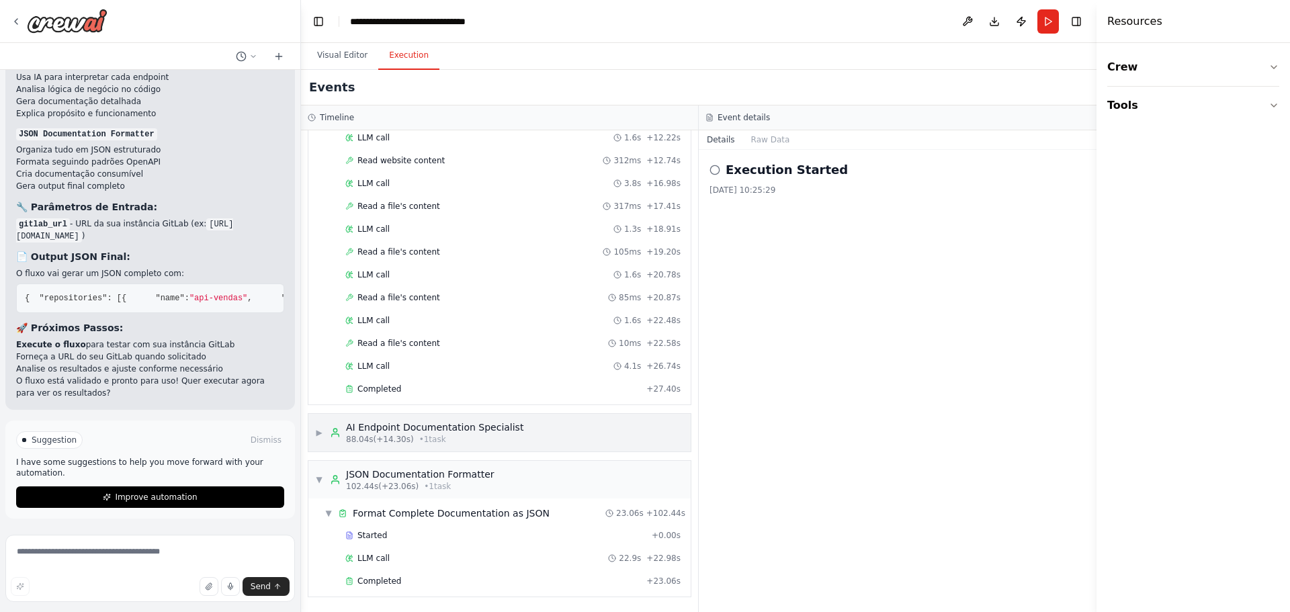
click at [320, 433] on span "▶" at bounding box center [319, 432] width 8 height 11
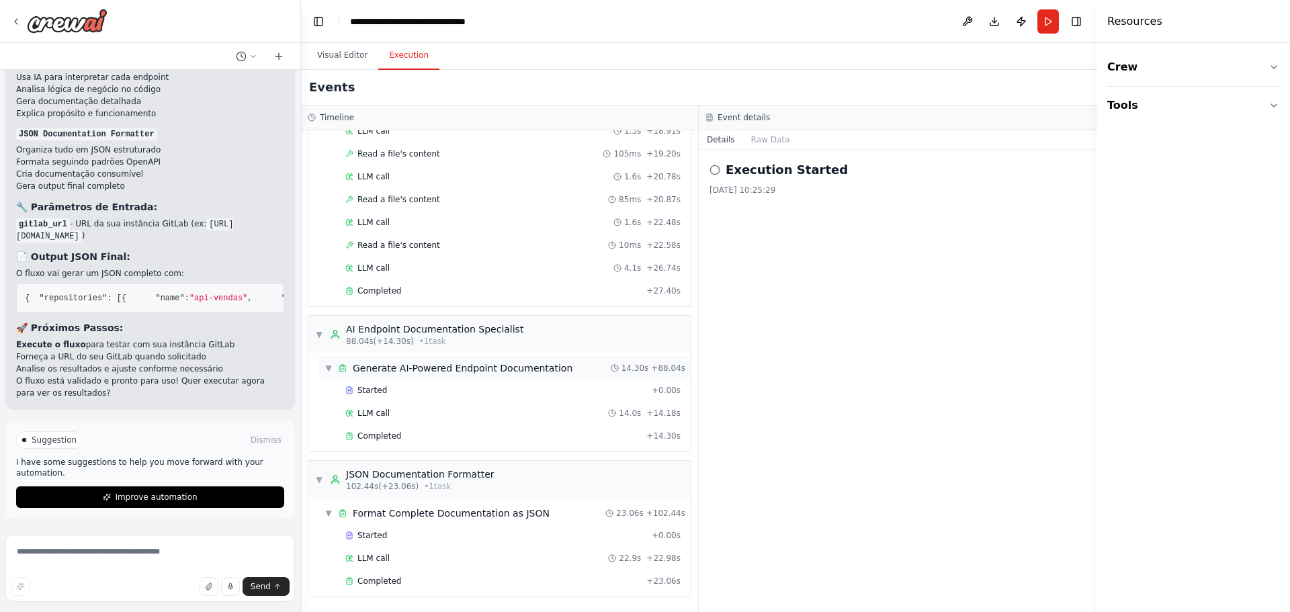
click at [329, 368] on span "▼" at bounding box center [329, 368] width 8 height 11
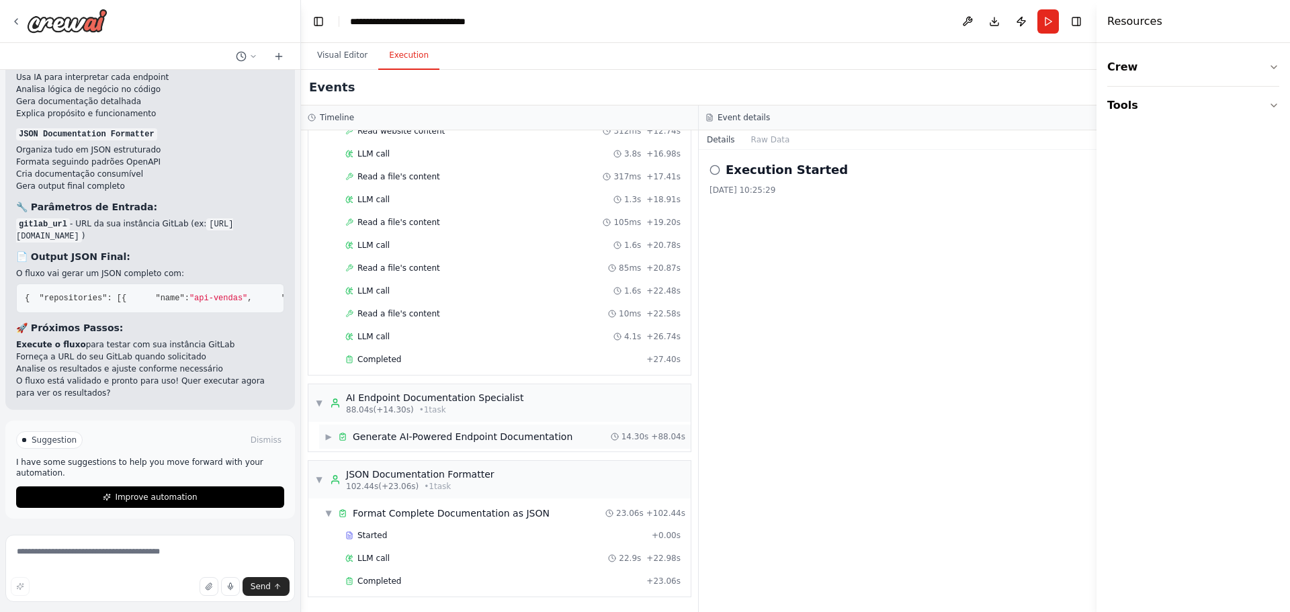
scroll to position [981, 0]
click at [328, 441] on span "▶" at bounding box center [329, 436] width 8 height 11
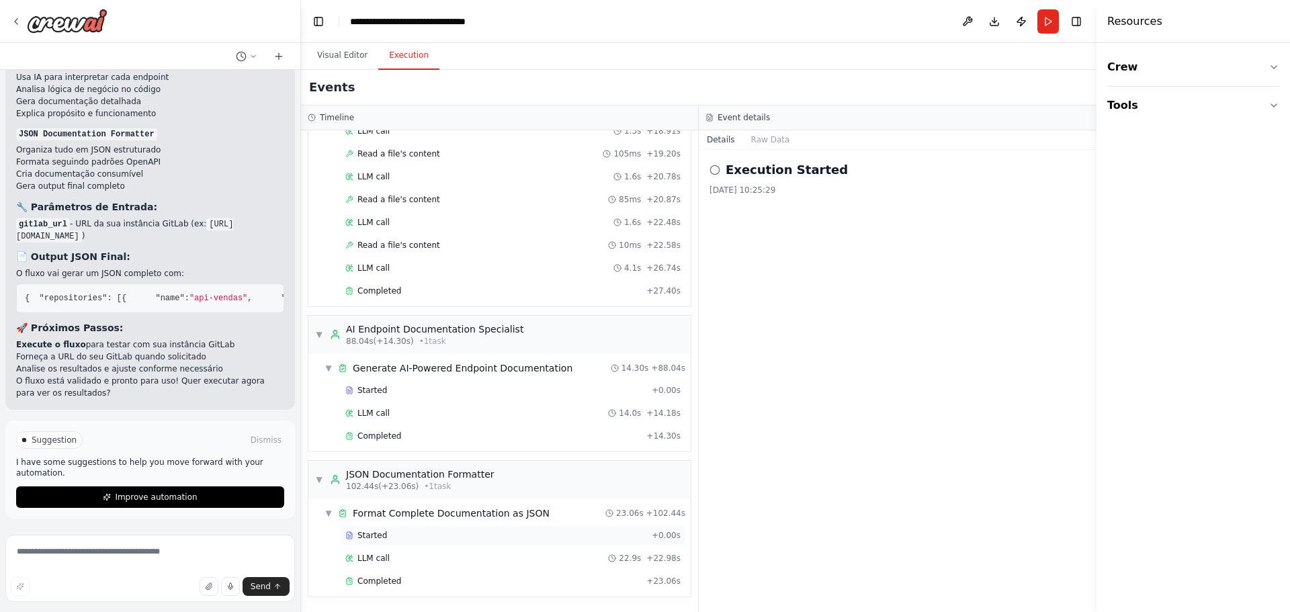
click at [382, 536] on span "Started" at bounding box center [373, 535] width 30 height 11
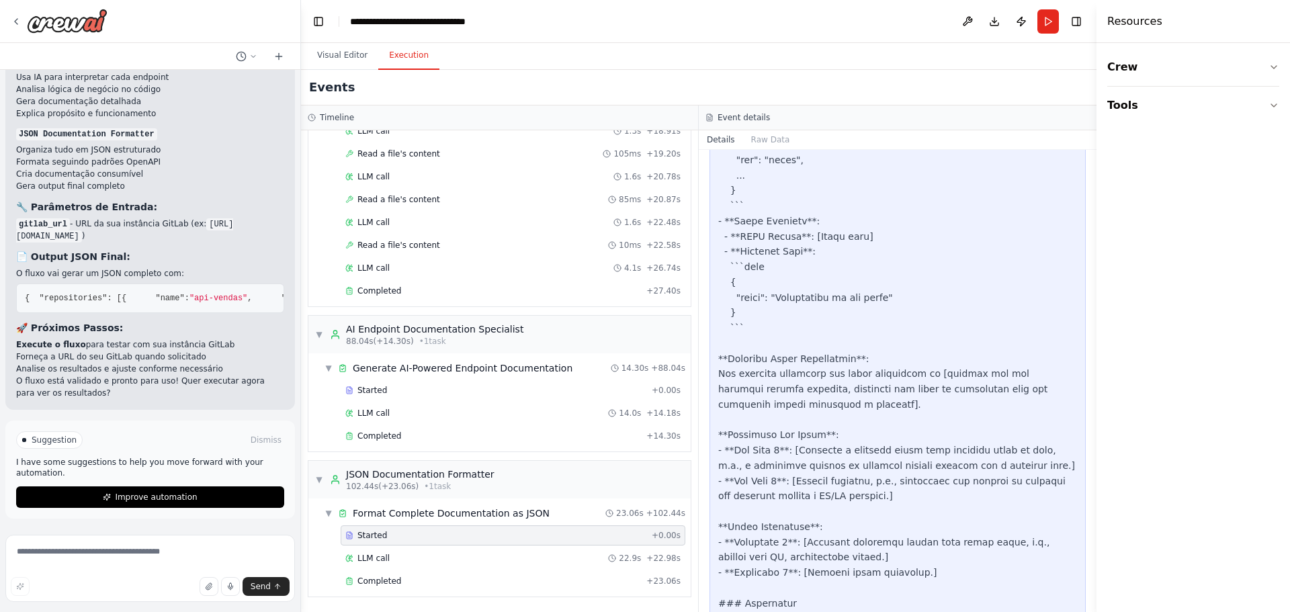
scroll to position [1239, 0]
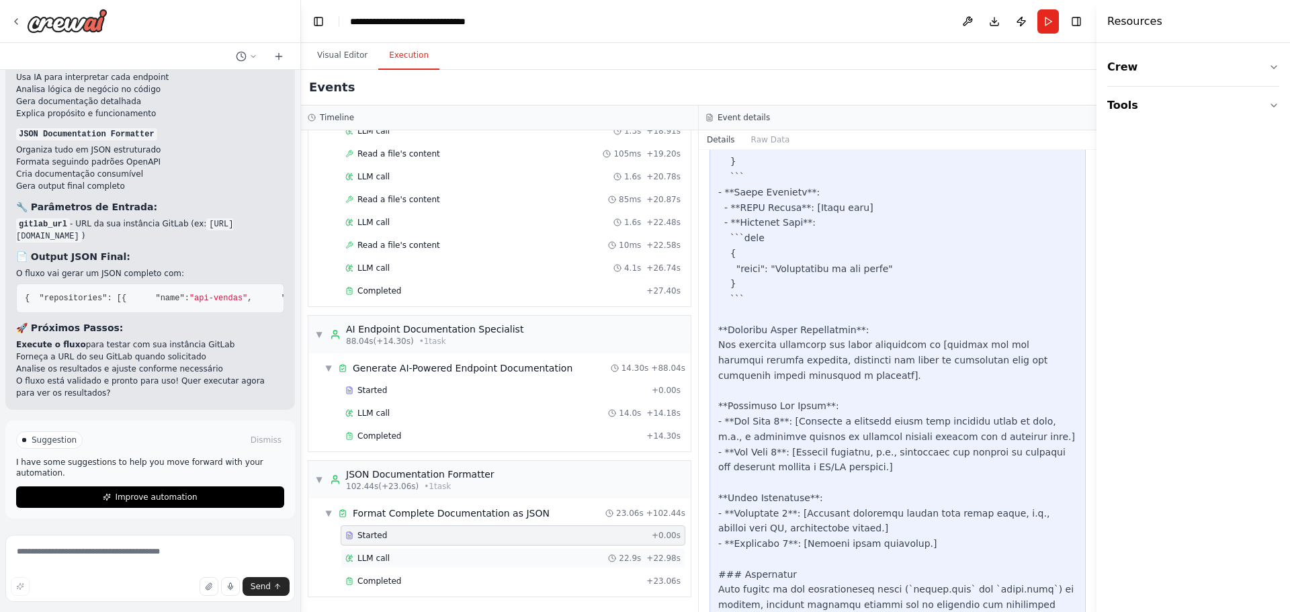
click at [382, 560] on span "LLM call" at bounding box center [374, 558] width 32 height 11
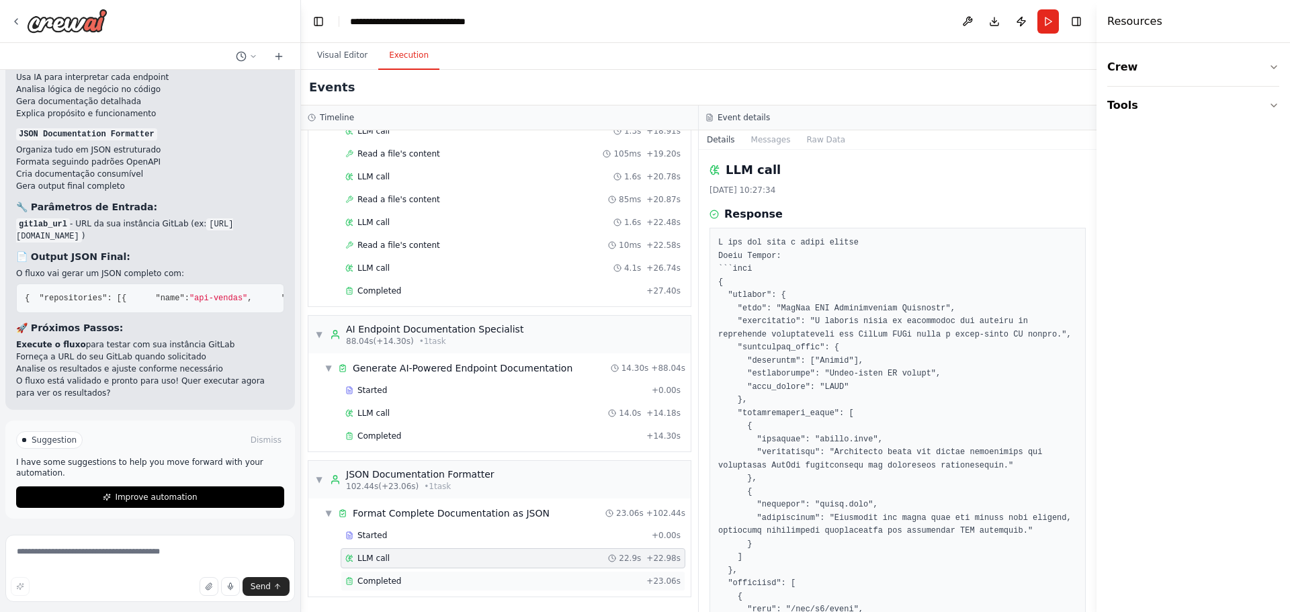
click at [377, 581] on span "Completed" at bounding box center [380, 581] width 44 height 11
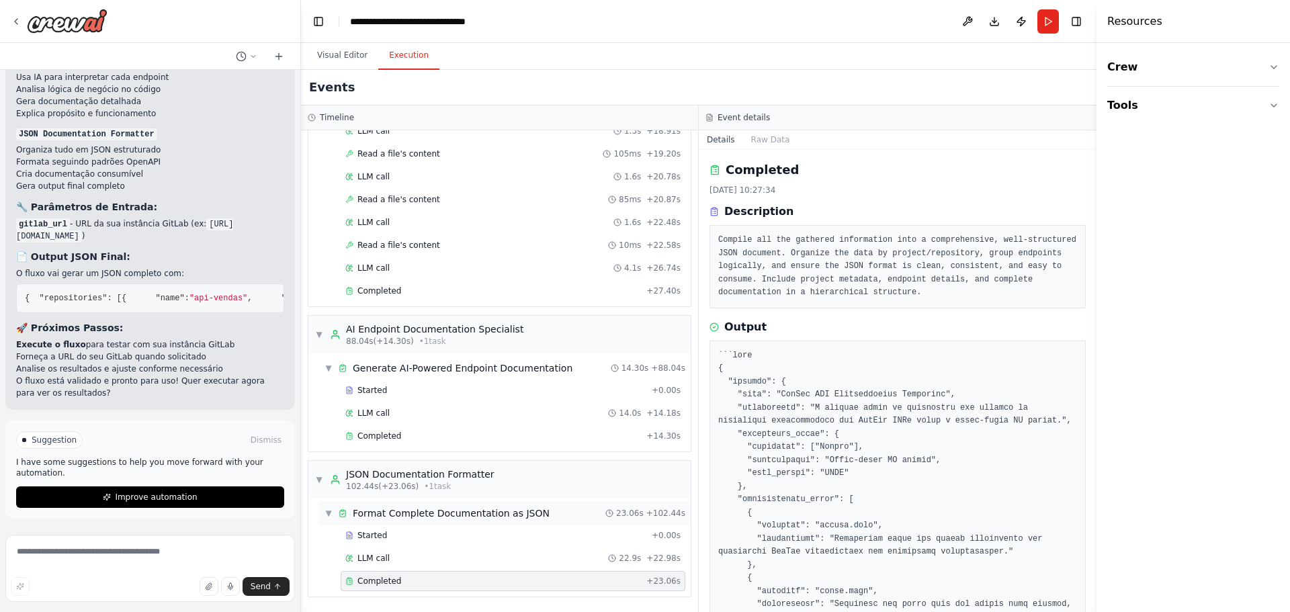
click at [328, 516] on span "▼" at bounding box center [329, 513] width 8 height 11
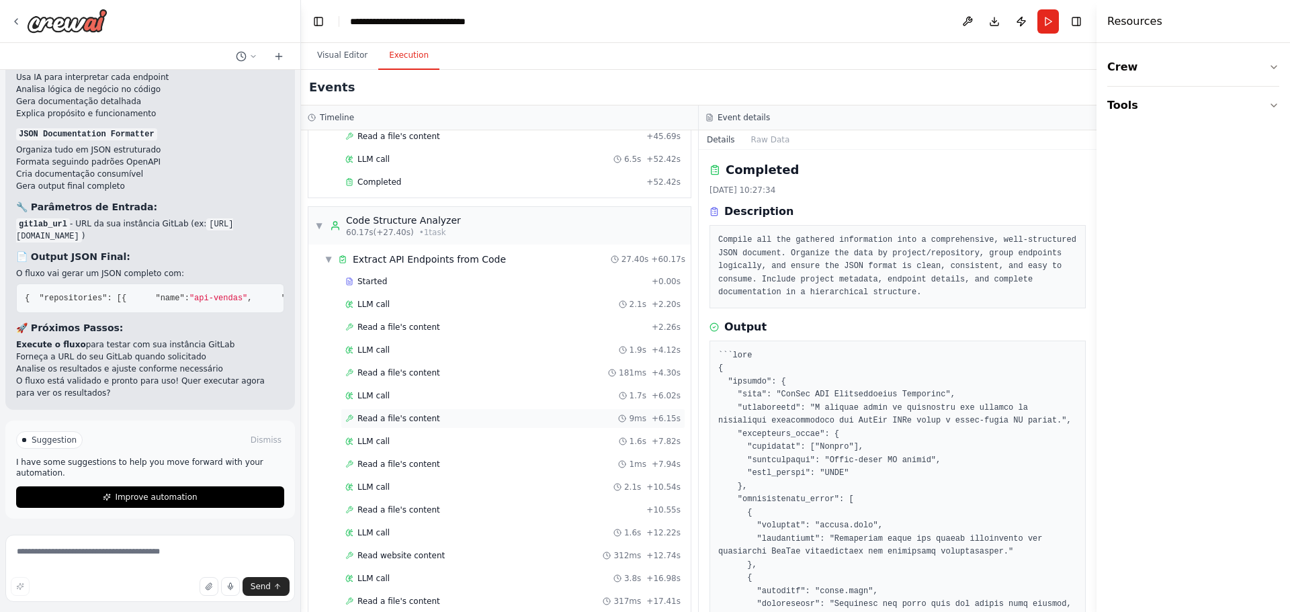
scroll to position [308, 0]
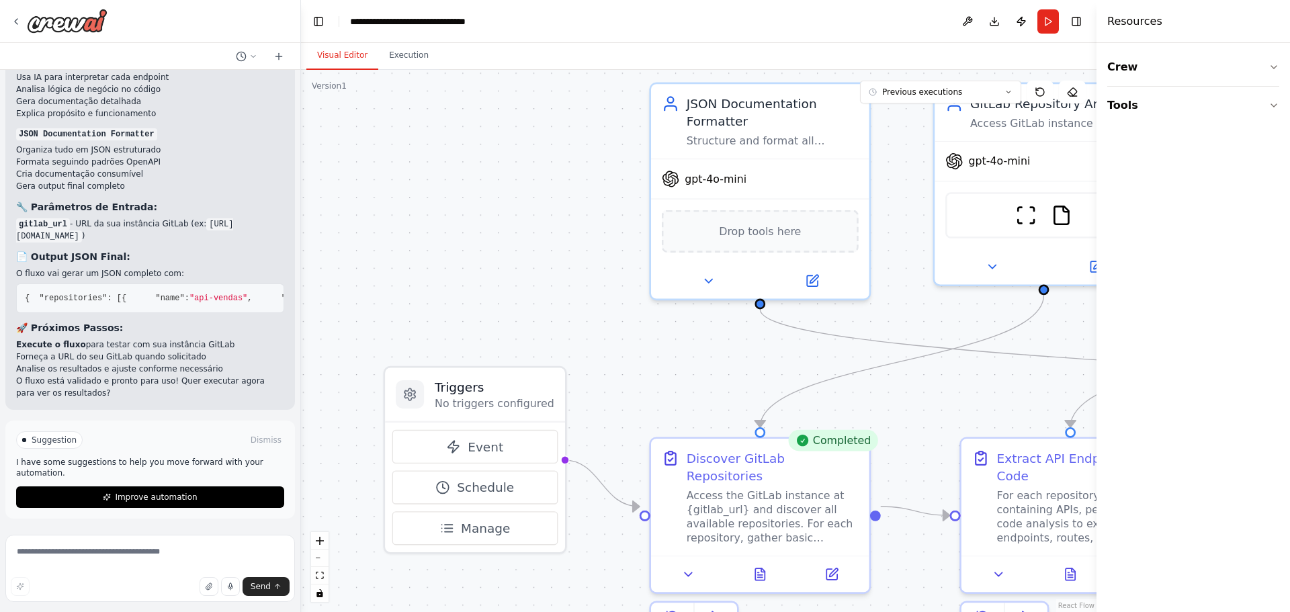
click at [341, 57] on button "Visual Editor" at bounding box center [342, 56] width 72 height 28
click at [402, 56] on button "Execution" at bounding box center [408, 56] width 61 height 28
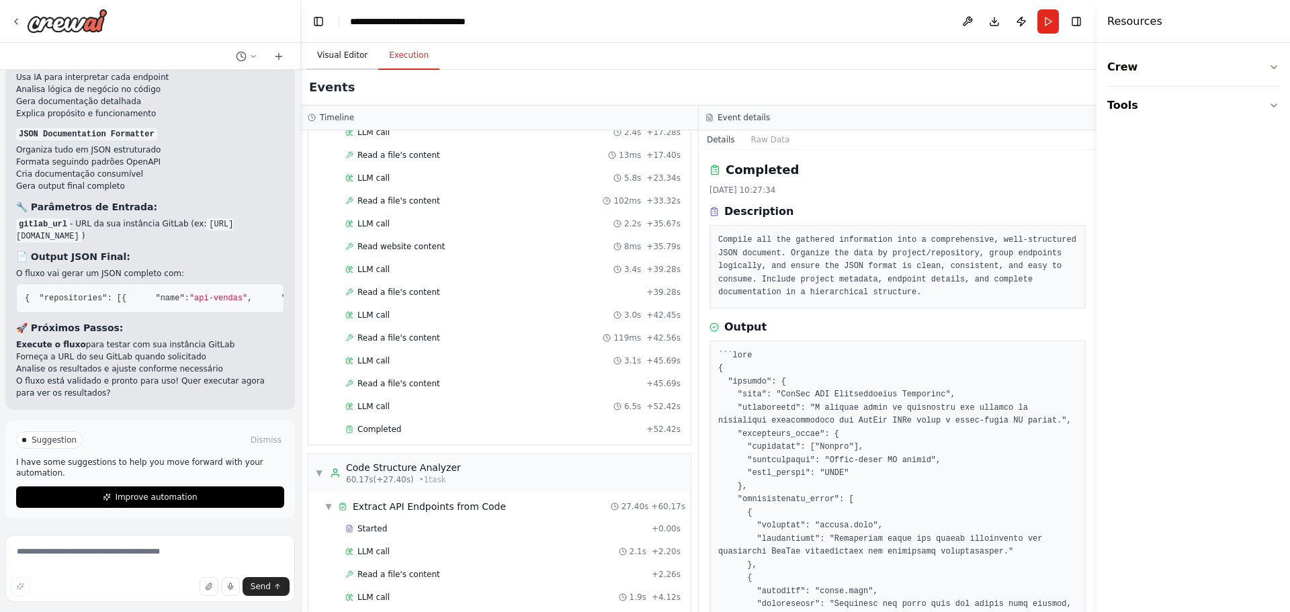
click at [349, 53] on button "Visual Editor" at bounding box center [342, 56] width 72 height 28
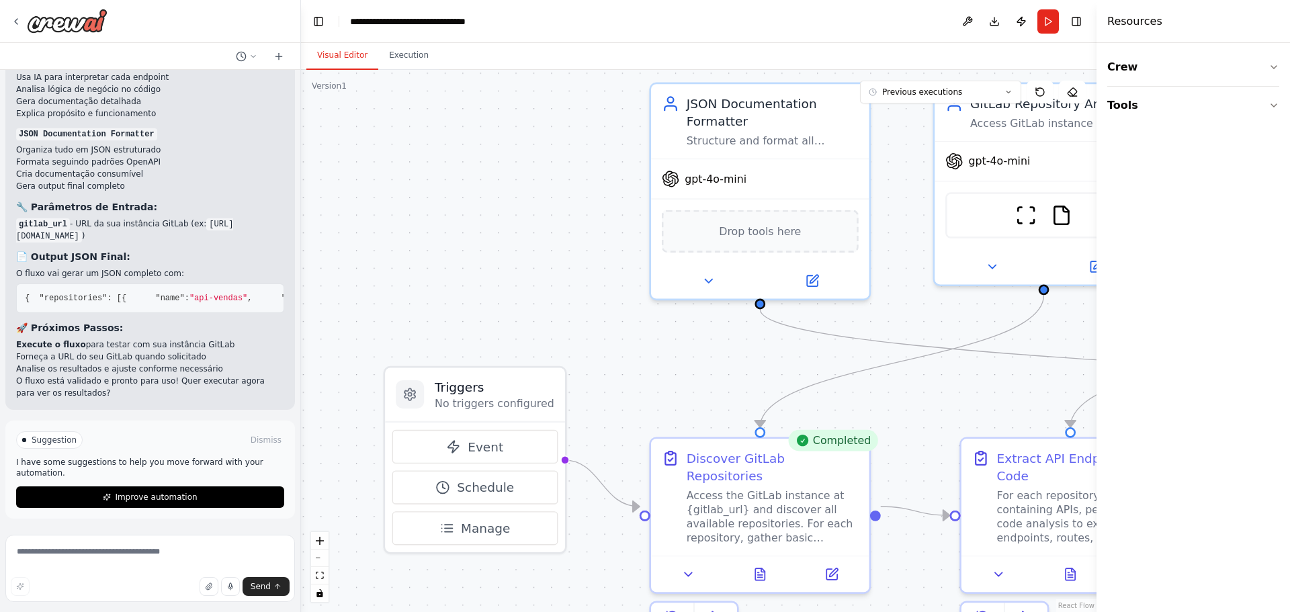
drag, startPoint x: 627, startPoint y: 341, endPoint x: 532, endPoint y: 284, distance: 111.6
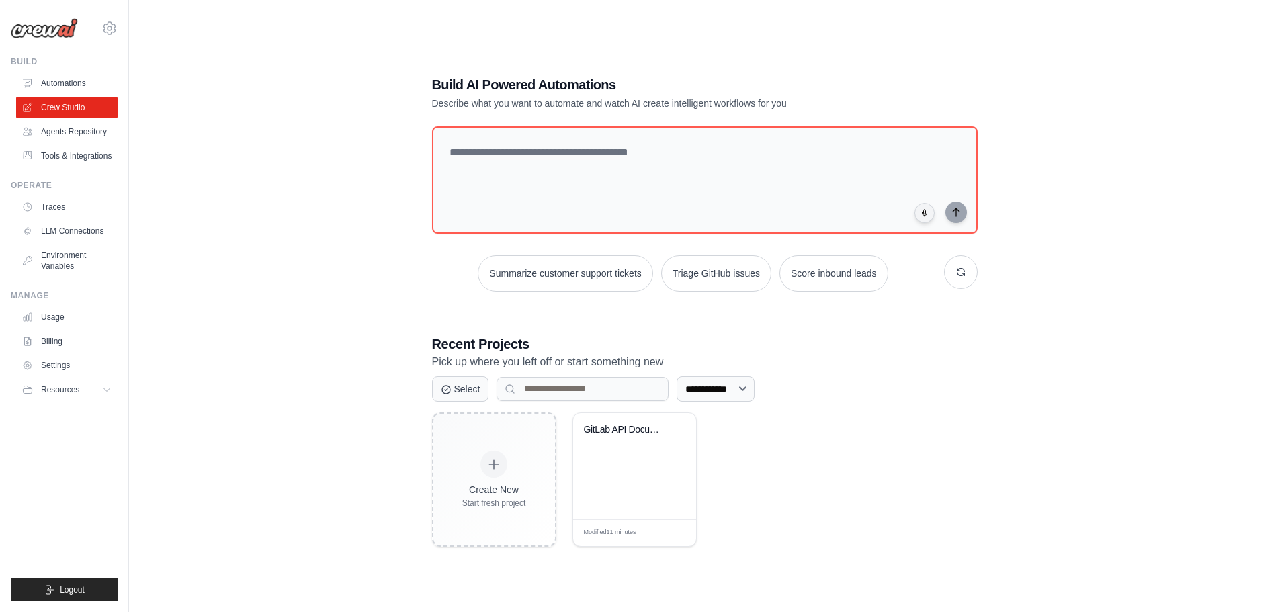
scroll to position [56, 0]
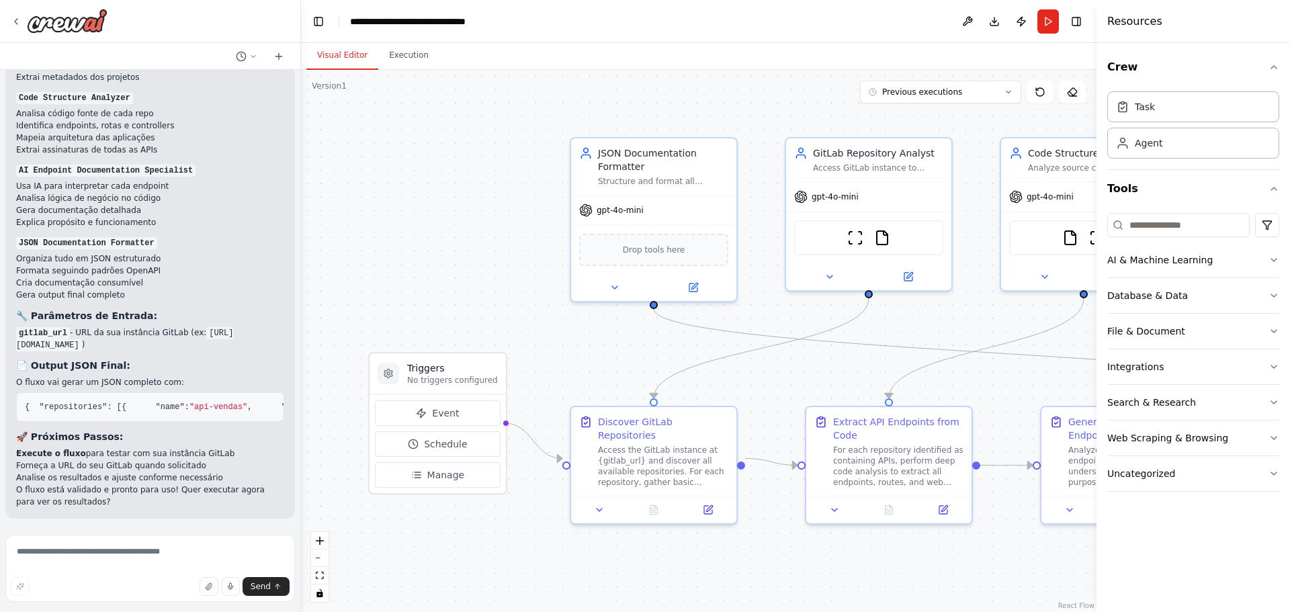
scroll to position [3457, 0]
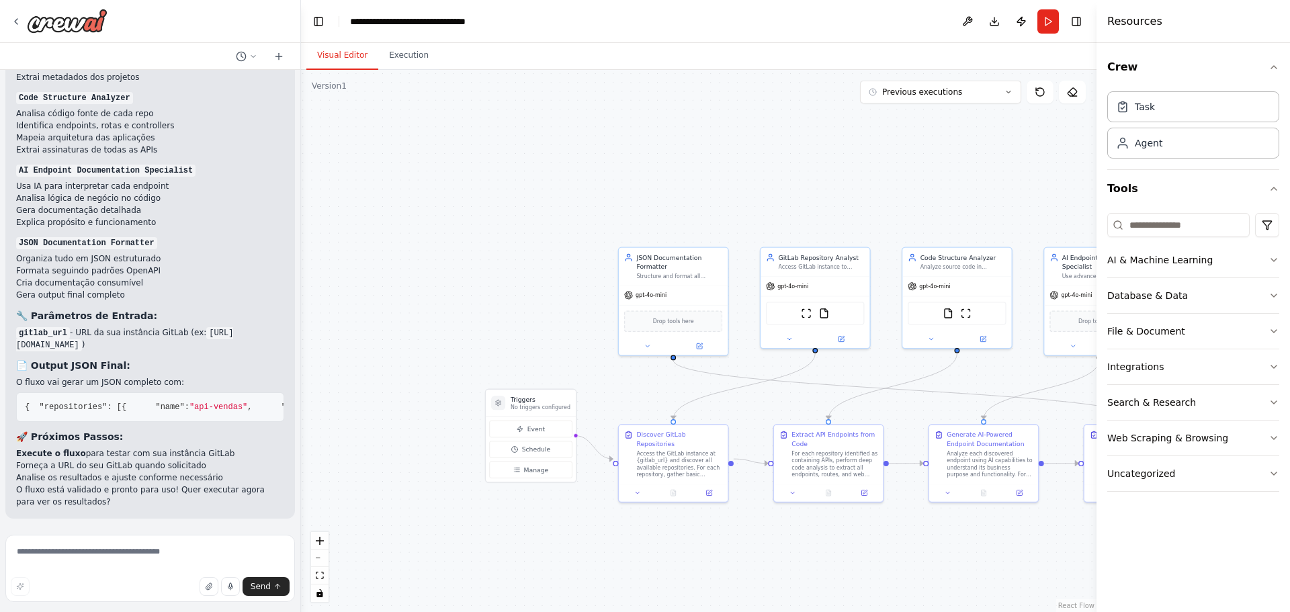
drag, startPoint x: 817, startPoint y: 569, endPoint x: 788, endPoint y: 554, distance: 33.1
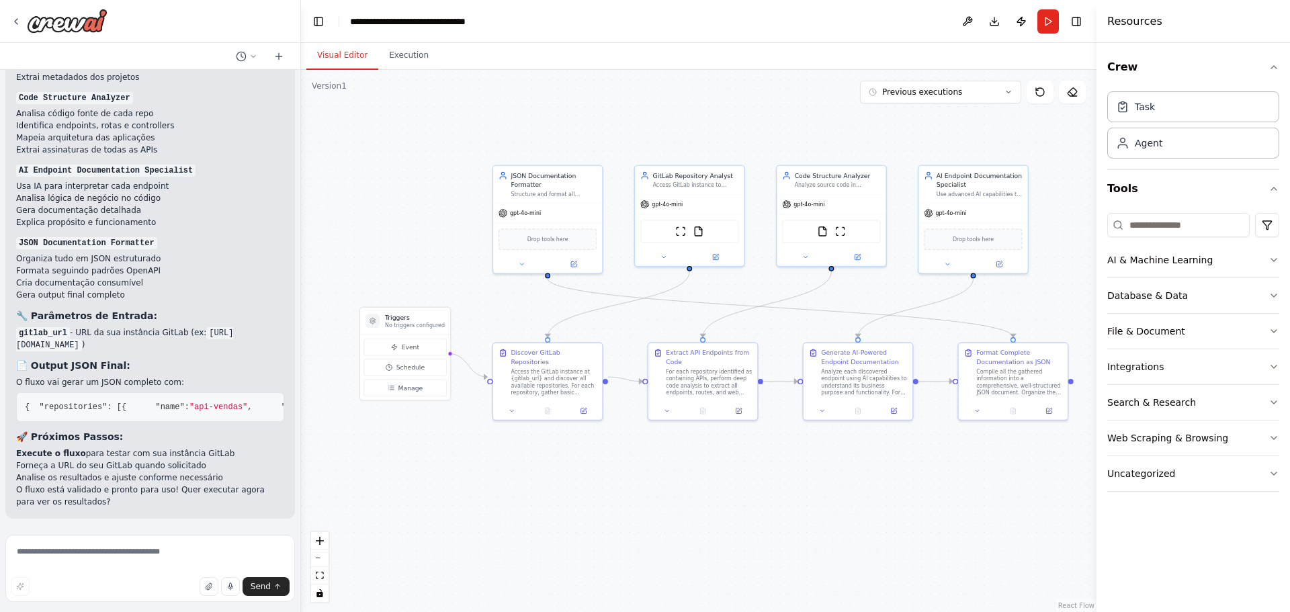
drag, startPoint x: 788, startPoint y: 554, endPoint x: 625, endPoint y: 481, distance: 178.1
click at [625, 481] on div ".deletable-edge-delete-btn { width: 20px; height: 20px; border: 0px solid #ffff…" at bounding box center [699, 341] width 796 height 542
click at [401, 388] on span "Manage" at bounding box center [411, 388] width 25 height 9
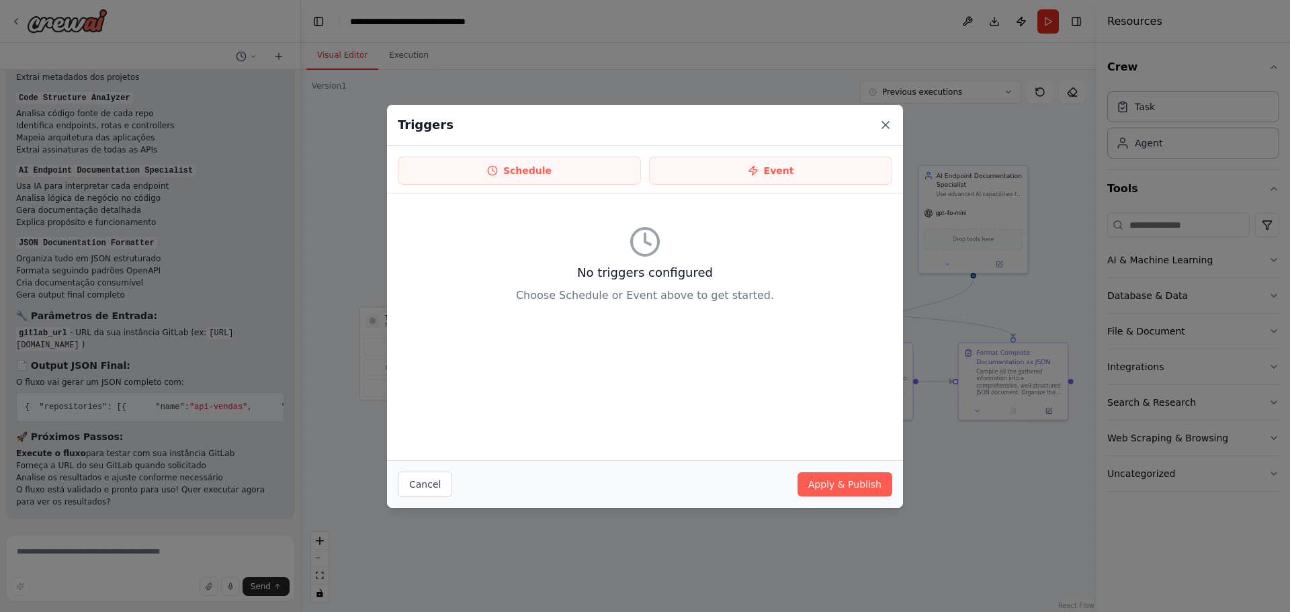
click at [886, 126] on icon at bounding box center [885, 124] width 13 height 13
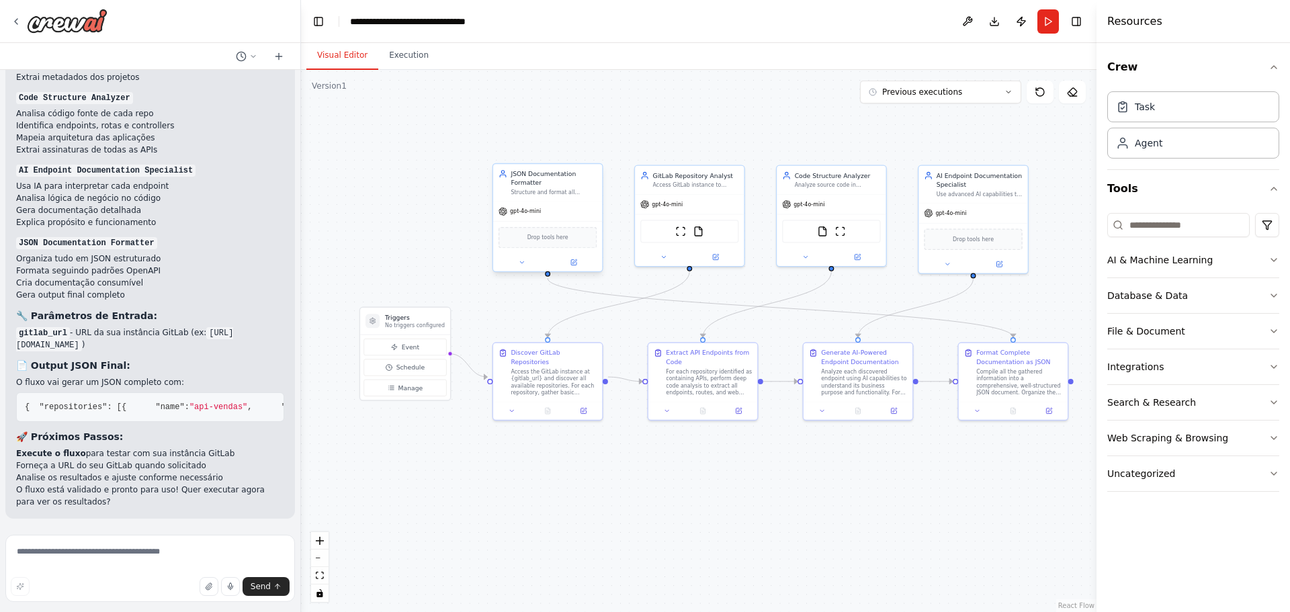
click at [554, 219] on div "gpt-4o-mini" at bounding box center [547, 211] width 109 height 19
click at [670, 214] on div "ScrapeWebsiteTool FileReadTool" at bounding box center [689, 229] width 109 height 34
click at [718, 265] on div "GitLab Repository Analyst Access GitLab instance to discover and catalog all re…" at bounding box center [689, 214] width 111 height 102
click at [716, 263] on div at bounding box center [689, 255] width 109 height 17
click at [717, 255] on icon at bounding box center [715, 255] width 7 height 7
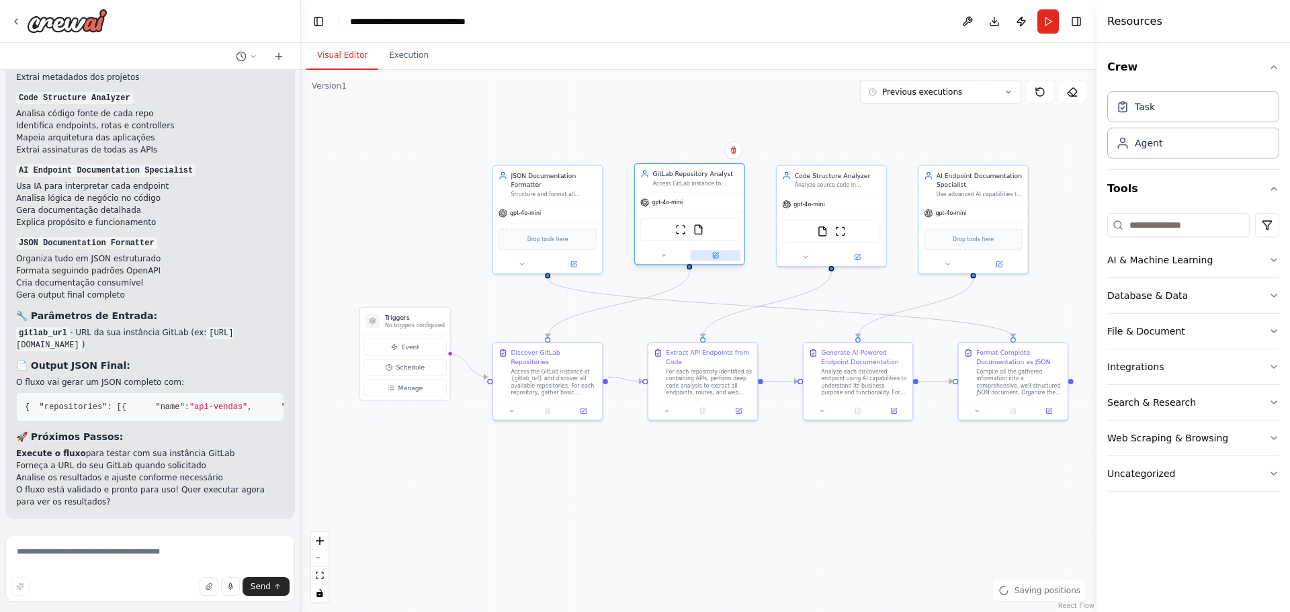
click at [717, 253] on icon at bounding box center [716, 255] width 4 height 4
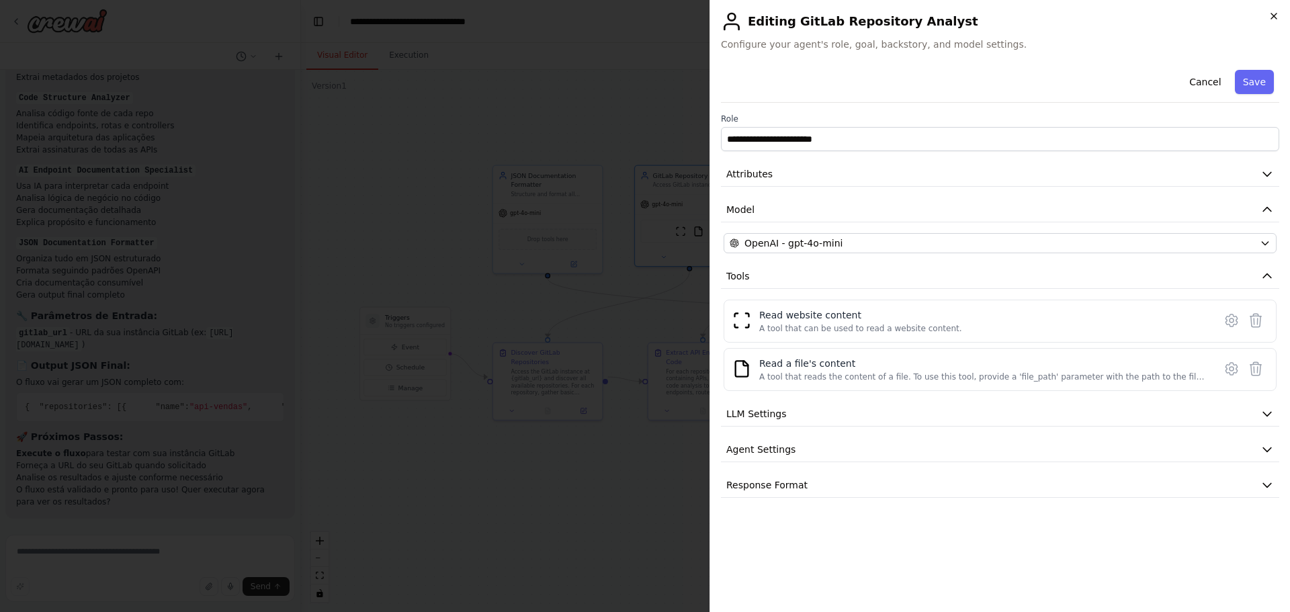
click at [1273, 17] on icon "button" at bounding box center [1274, 16] width 11 height 11
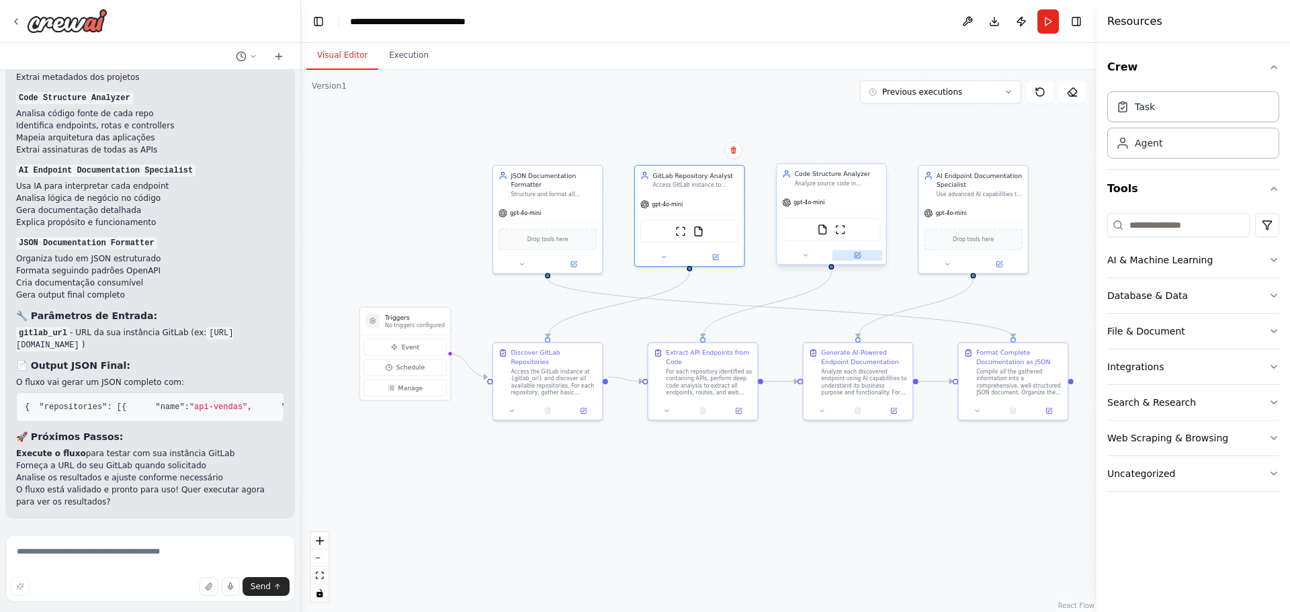
click at [858, 255] on icon at bounding box center [858, 255] width 4 height 4
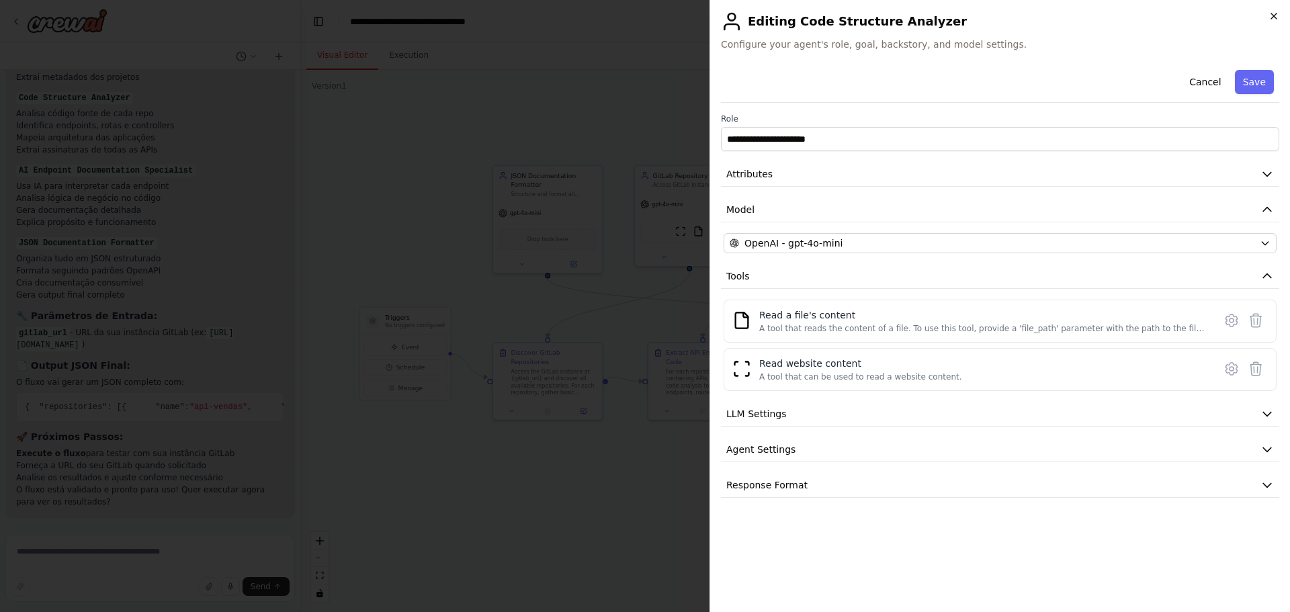
click at [1276, 13] on icon "button" at bounding box center [1274, 16] width 11 height 11
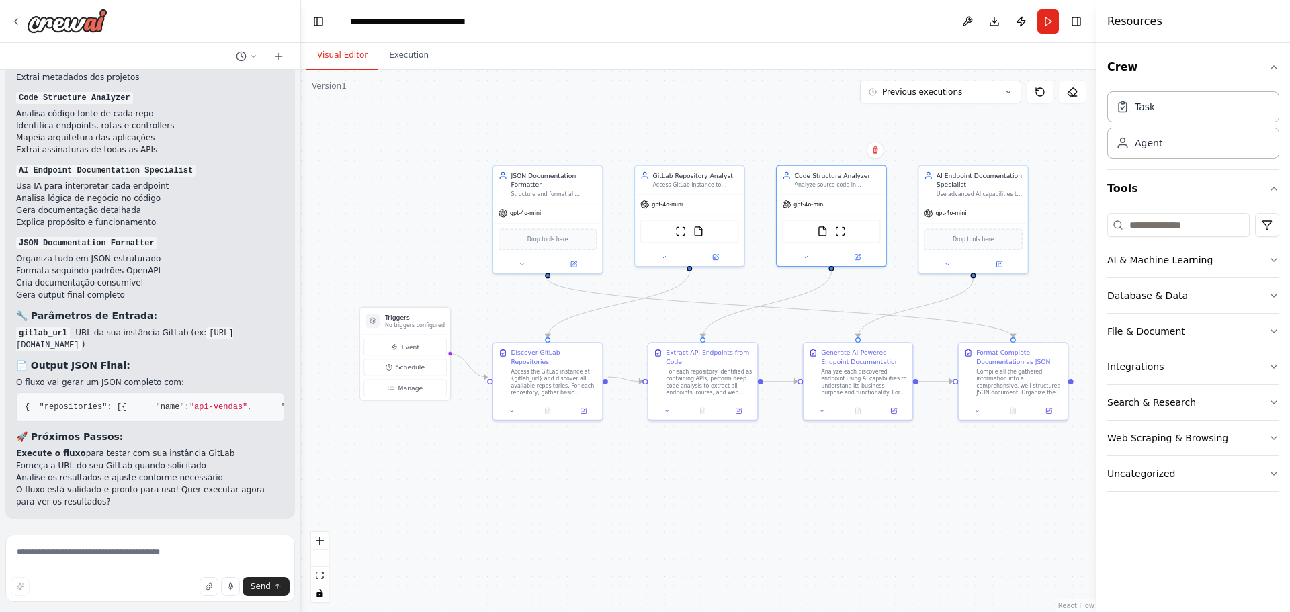
scroll to position [3479, 0]
click at [108, 562] on textarea at bounding box center [150, 568] width 290 height 67
drag, startPoint x: 108, startPoint y: 562, endPoint x: 259, endPoint y: 559, distance: 151.2
click at [259, 559] on textarea "**********" at bounding box center [150, 568] width 290 height 67
type textarea "**********"
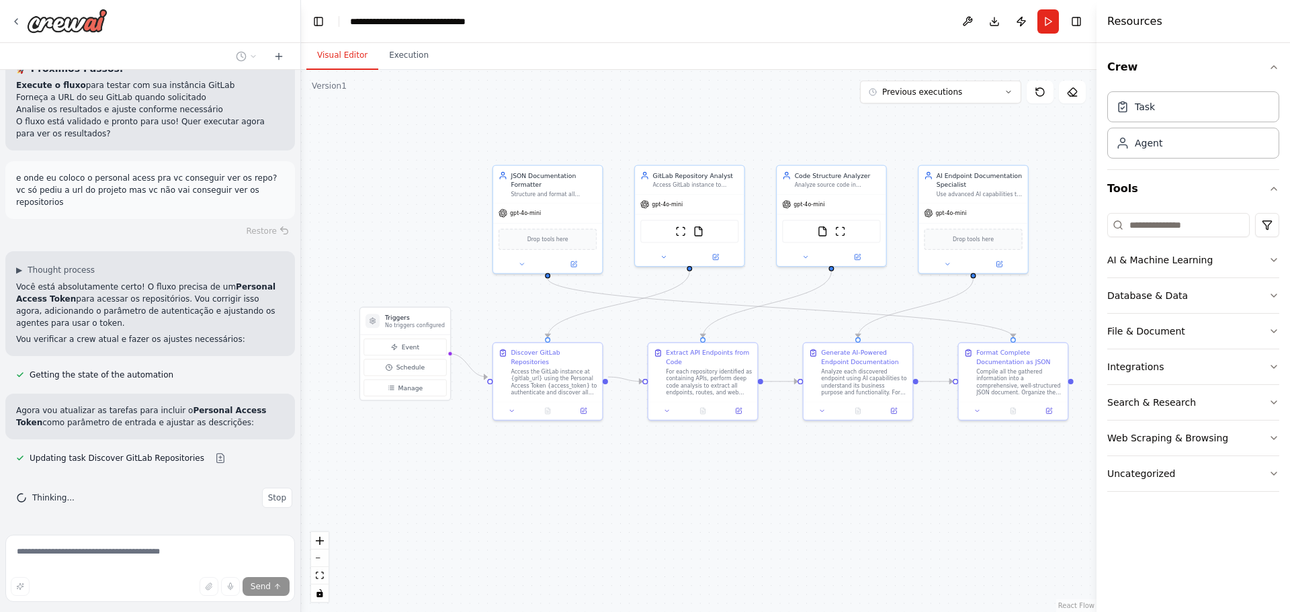
scroll to position [3849, 0]
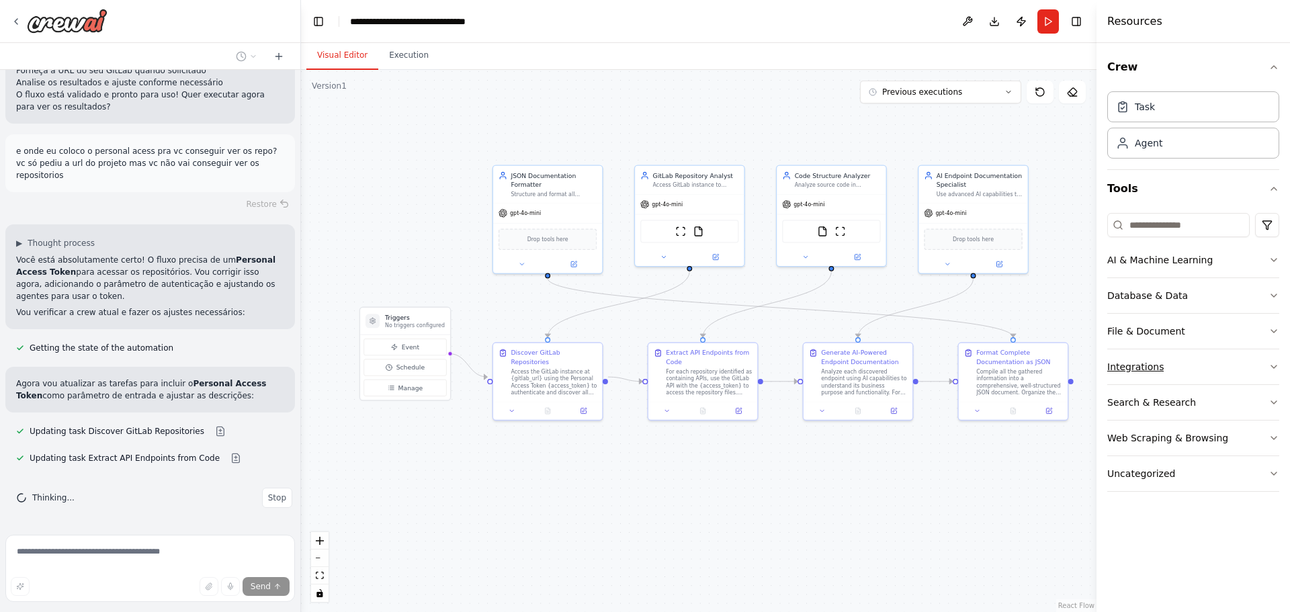
click at [1204, 370] on button "Integrations" at bounding box center [1194, 366] width 172 height 35
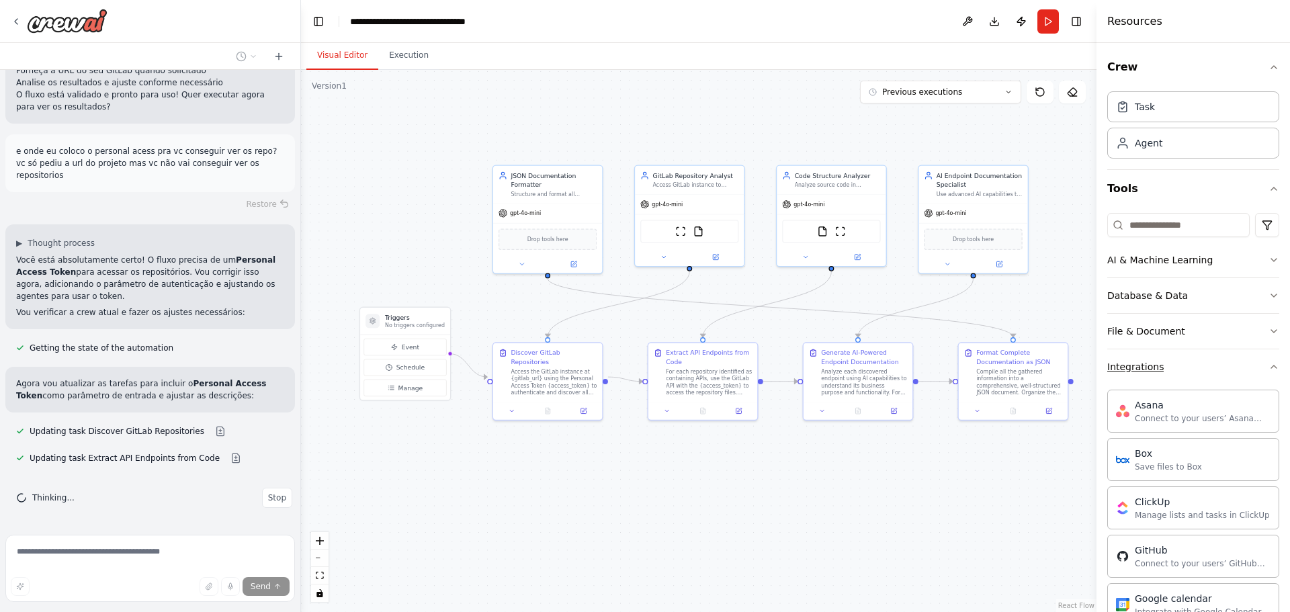
click at [1204, 370] on button "Integrations" at bounding box center [1194, 366] width 172 height 35
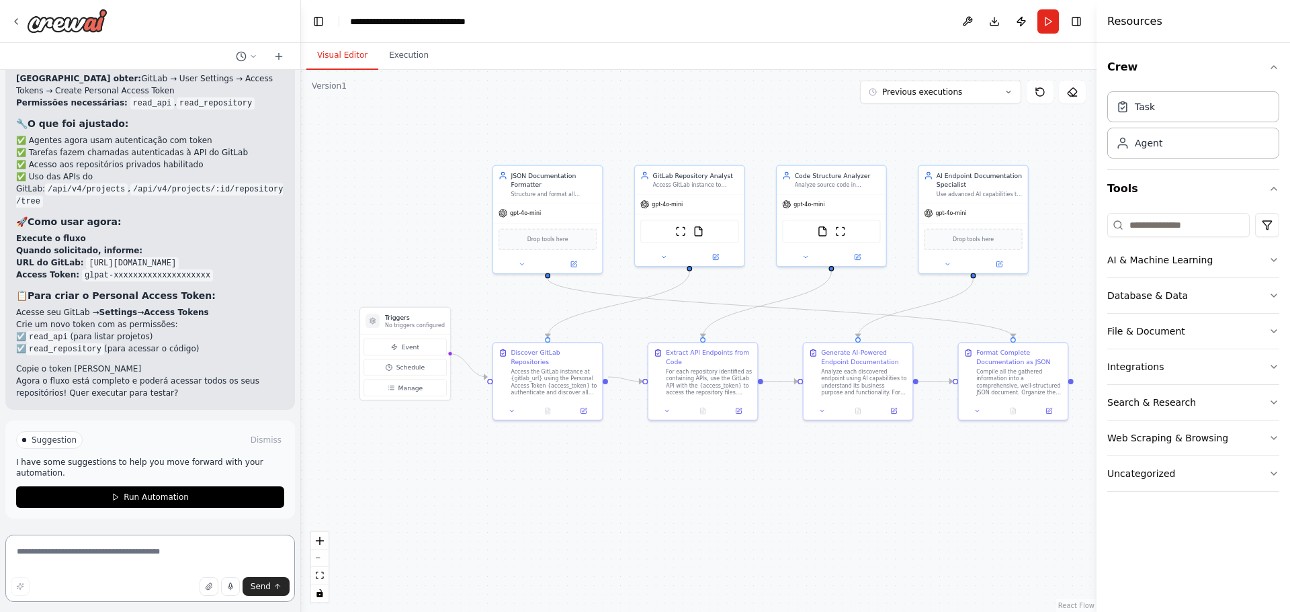
scroll to position [4745, 0]
click at [218, 493] on button "Run Automation" at bounding box center [150, 498] width 268 height 22
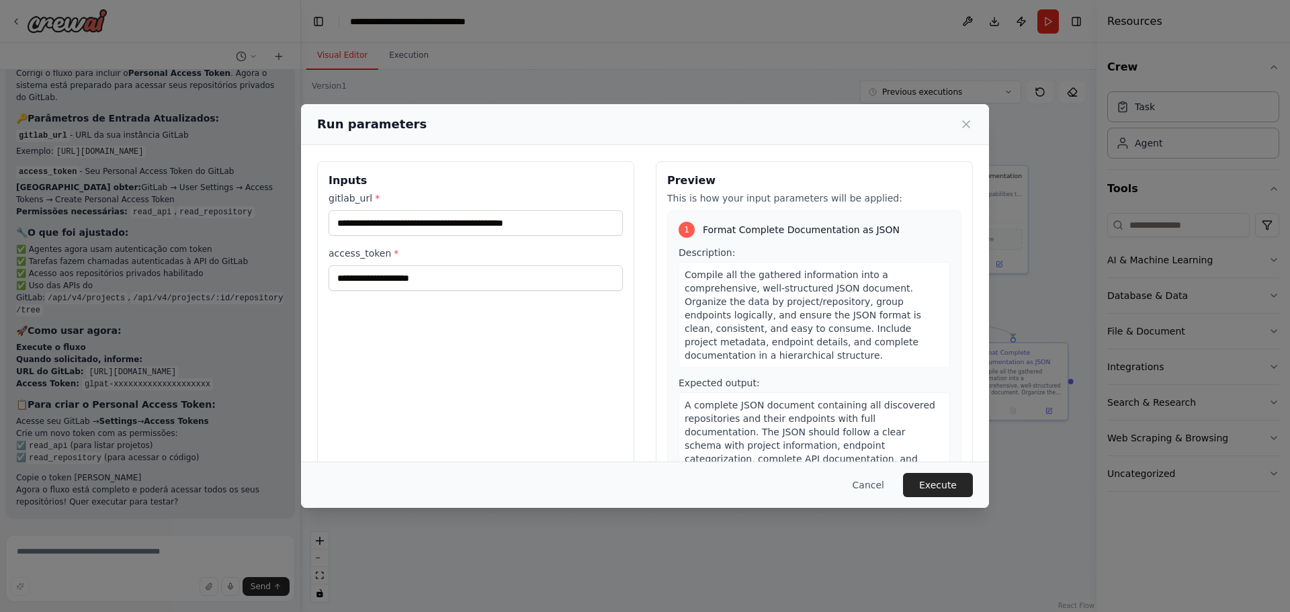
click at [431, 292] on div "**********" at bounding box center [475, 320] width 317 height 319
click at [439, 274] on input "access_token *" at bounding box center [476, 278] width 294 height 26
click at [430, 280] on input "access_token *" at bounding box center [476, 278] width 294 height 26
paste input "**********"
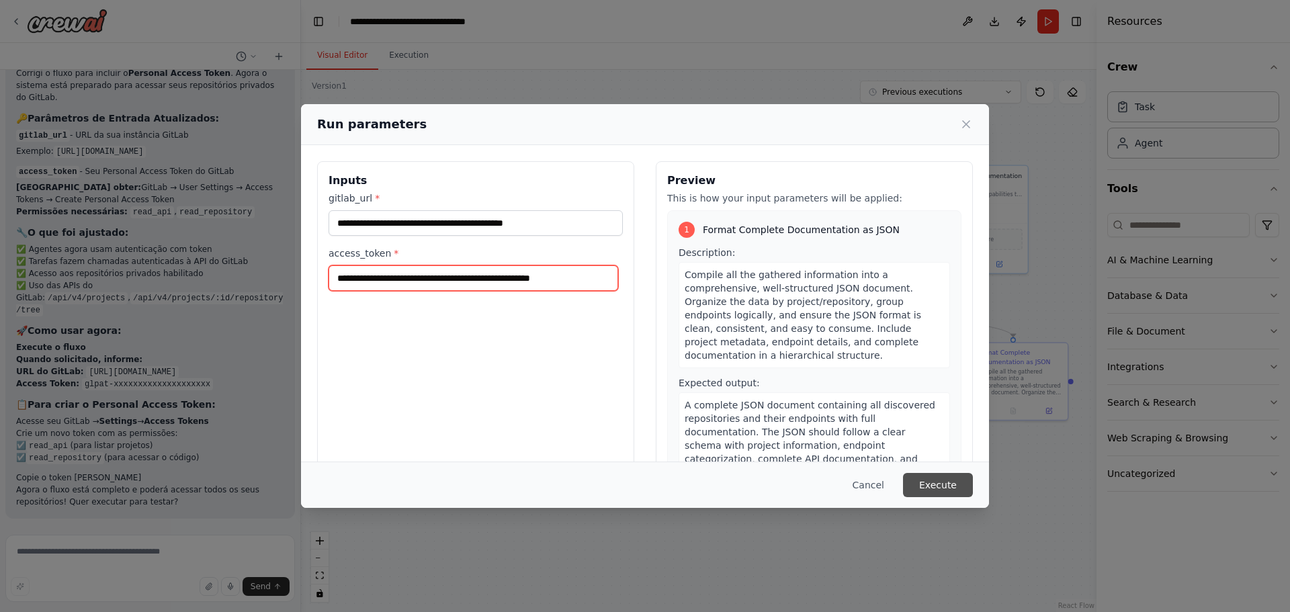
type input "**********"
click at [929, 487] on button "Execute" at bounding box center [938, 485] width 70 height 24
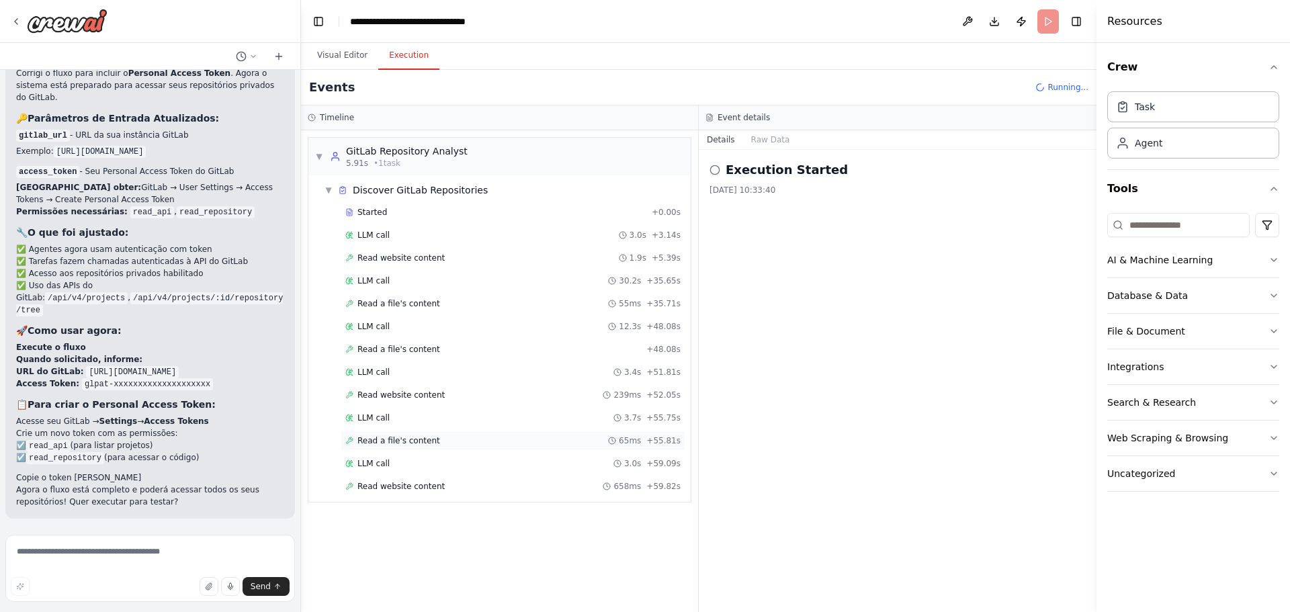
click at [379, 440] on span "Read a file's content" at bounding box center [399, 440] width 83 height 11
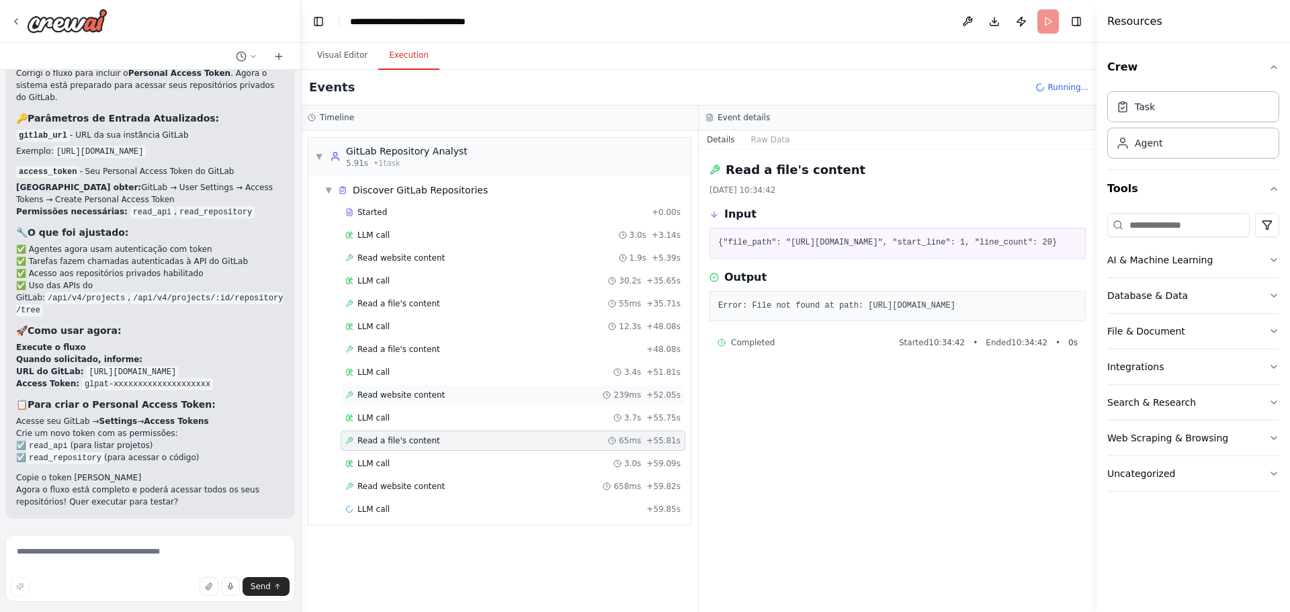
click at [392, 395] on span "Read website content" at bounding box center [401, 395] width 87 height 11
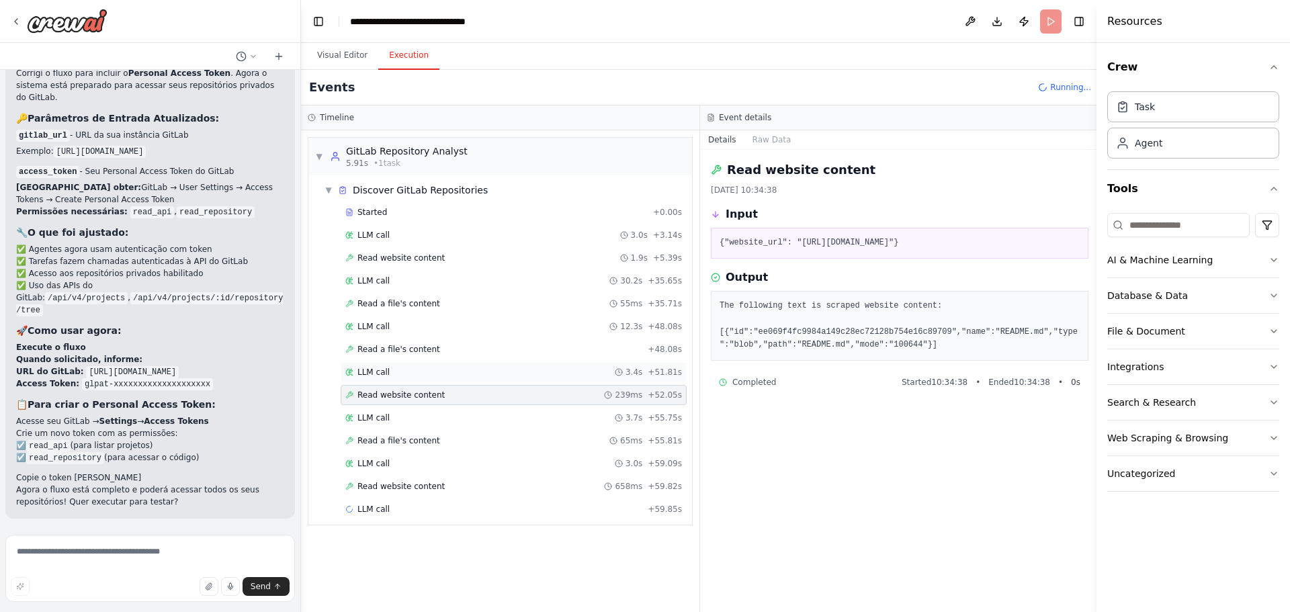
click at [405, 367] on div "LLM call 3.4s + 51.81s" at bounding box center [513, 372] width 337 height 11
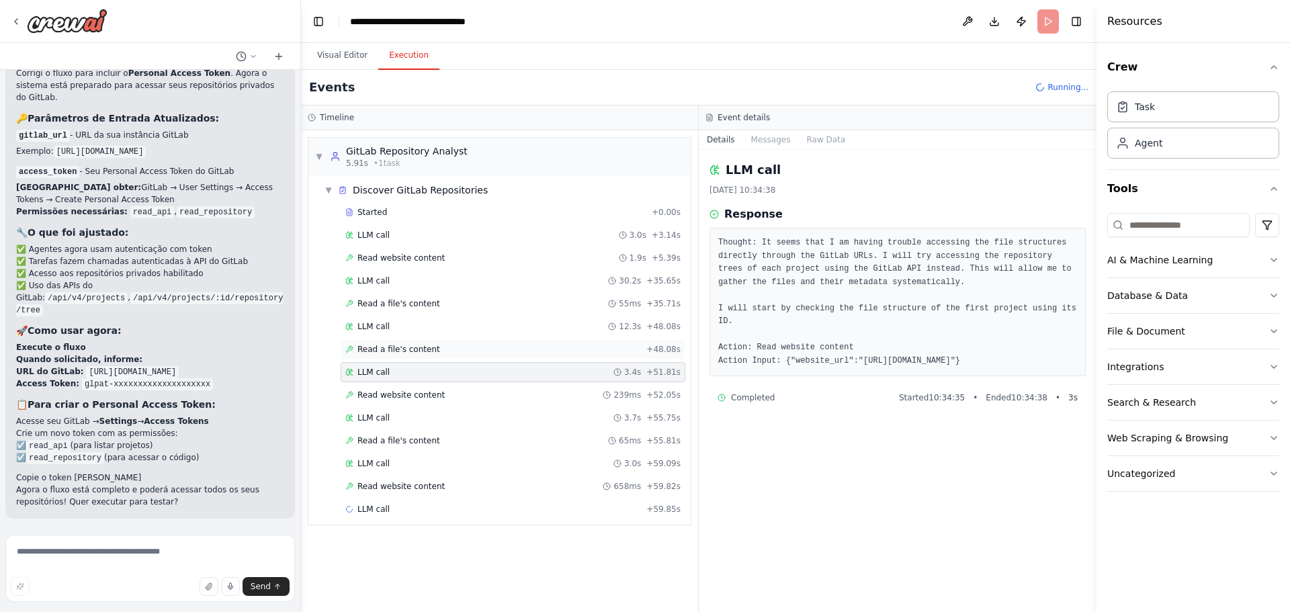
click at [410, 347] on span "Read a file's content" at bounding box center [399, 349] width 83 height 11
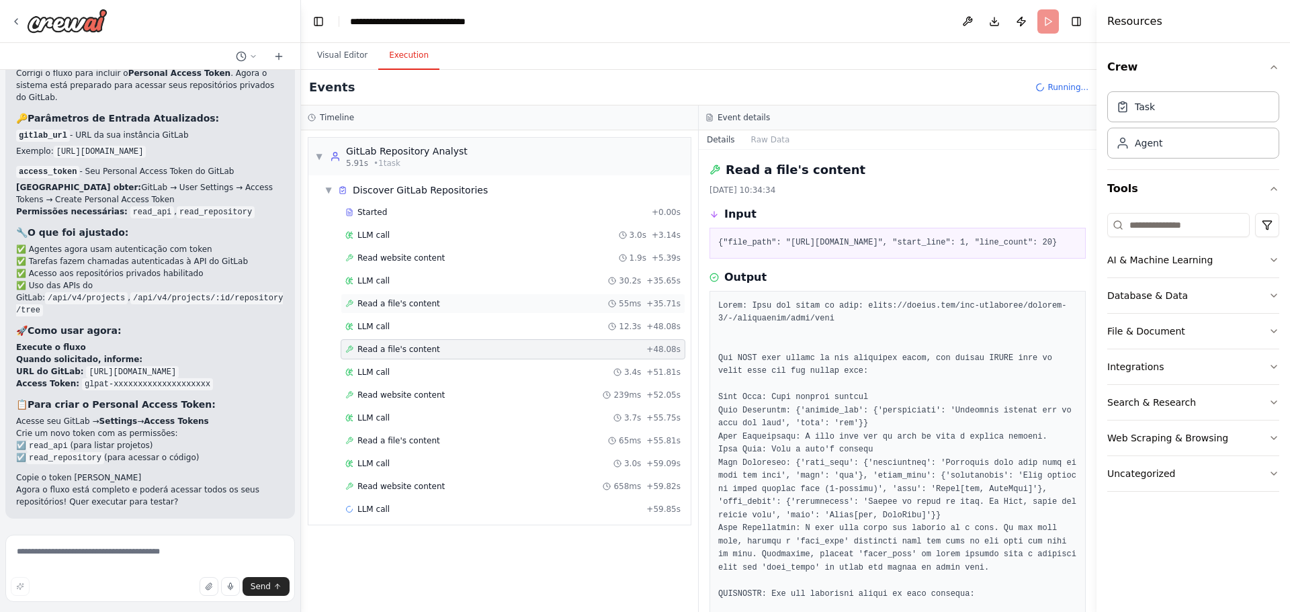
click at [417, 308] on span "Read a file's content" at bounding box center [399, 303] width 83 height 11
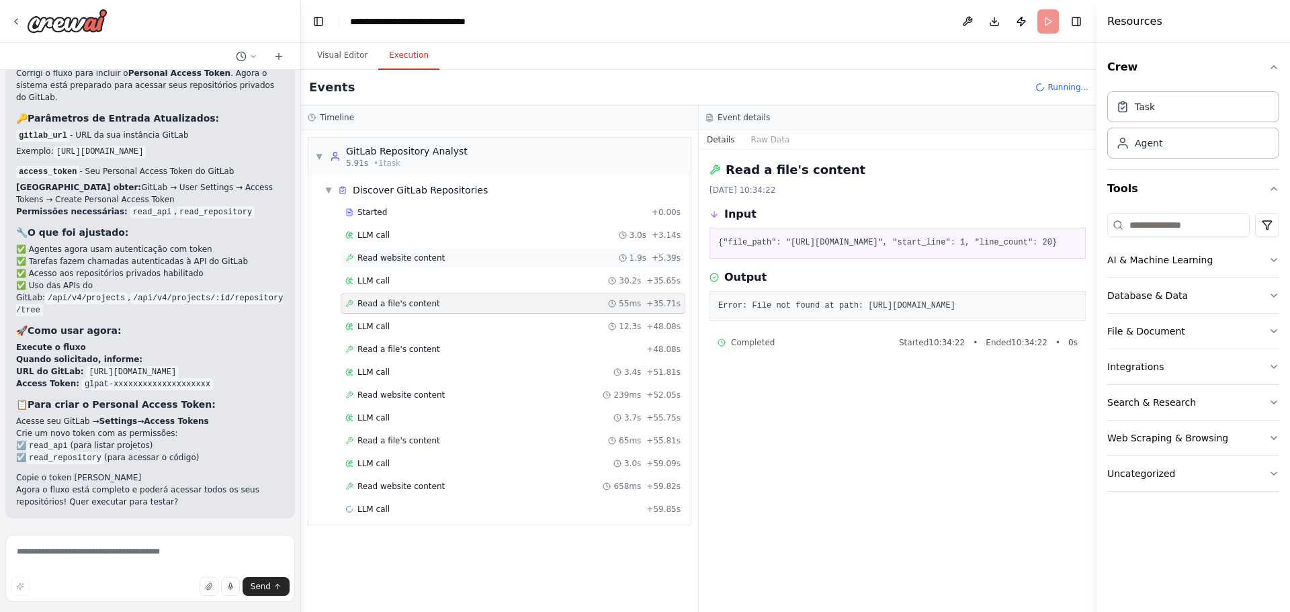
click at [409, 252] on div "Read website content 1.9s + 5.39s" at bounding box center [513, 258] width 345 height 20
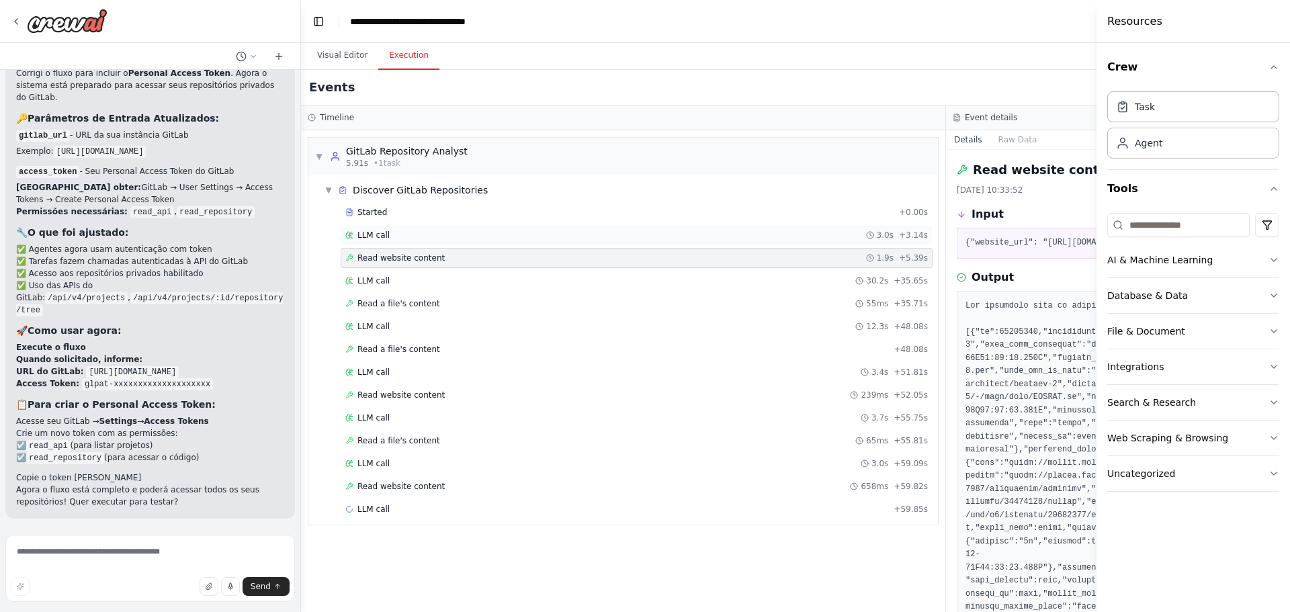
click at [383, 232] on span "LLM call" at bounding box center [374, 235] width 32 height 11
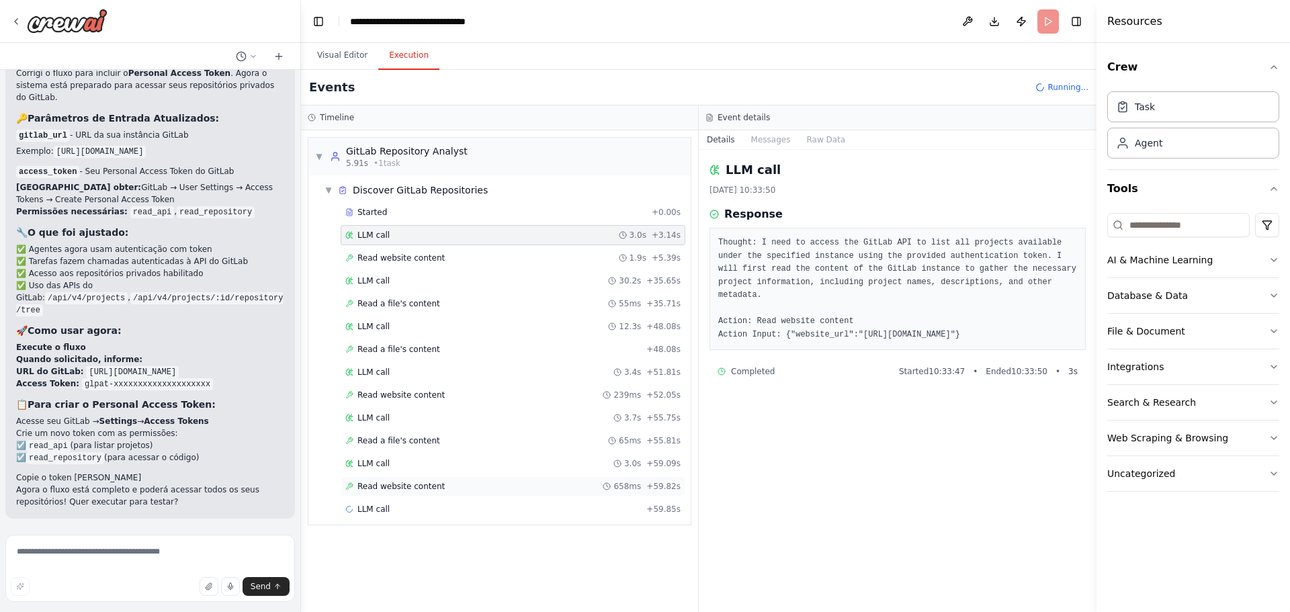
click at [399, 489] on span "Read website content" at bounding box center [401, 486] width 87 height 11
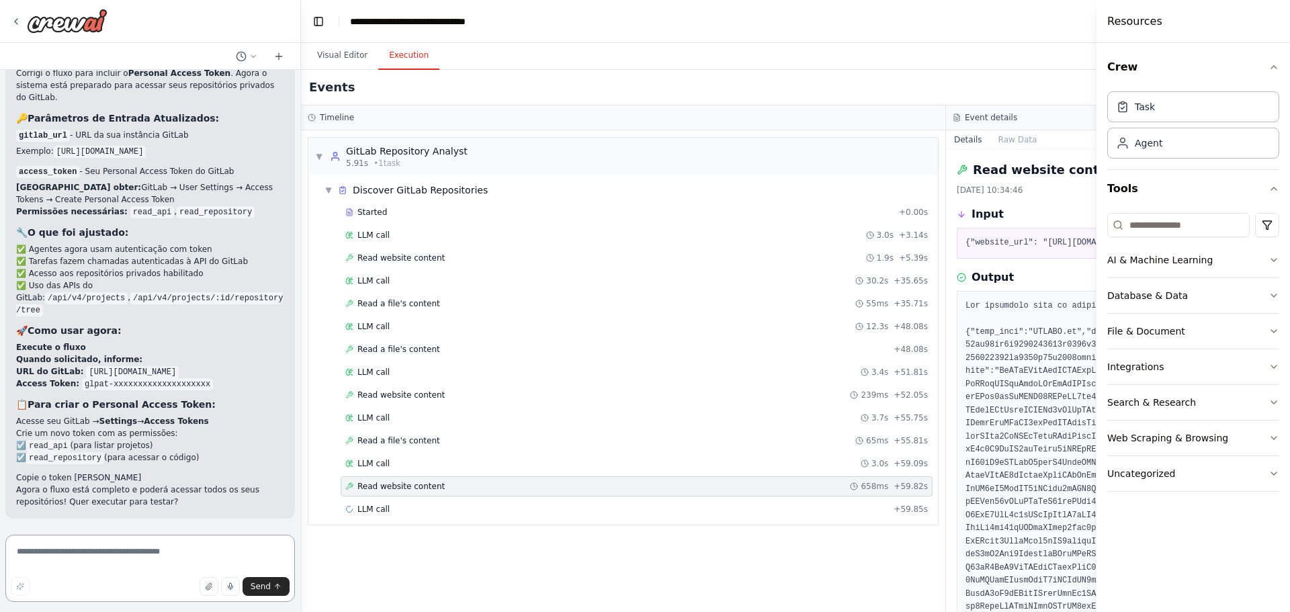
click at [115, 563] on textarea at bounding box center [150, 568] width 290 height 67
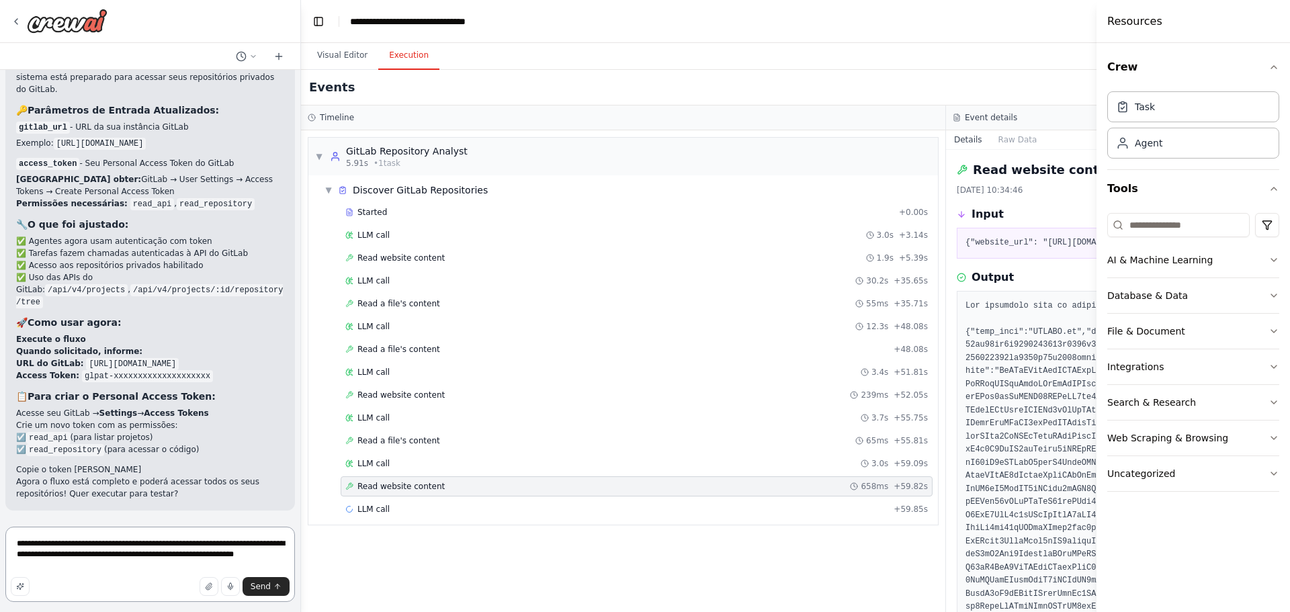
type textarea "**********"
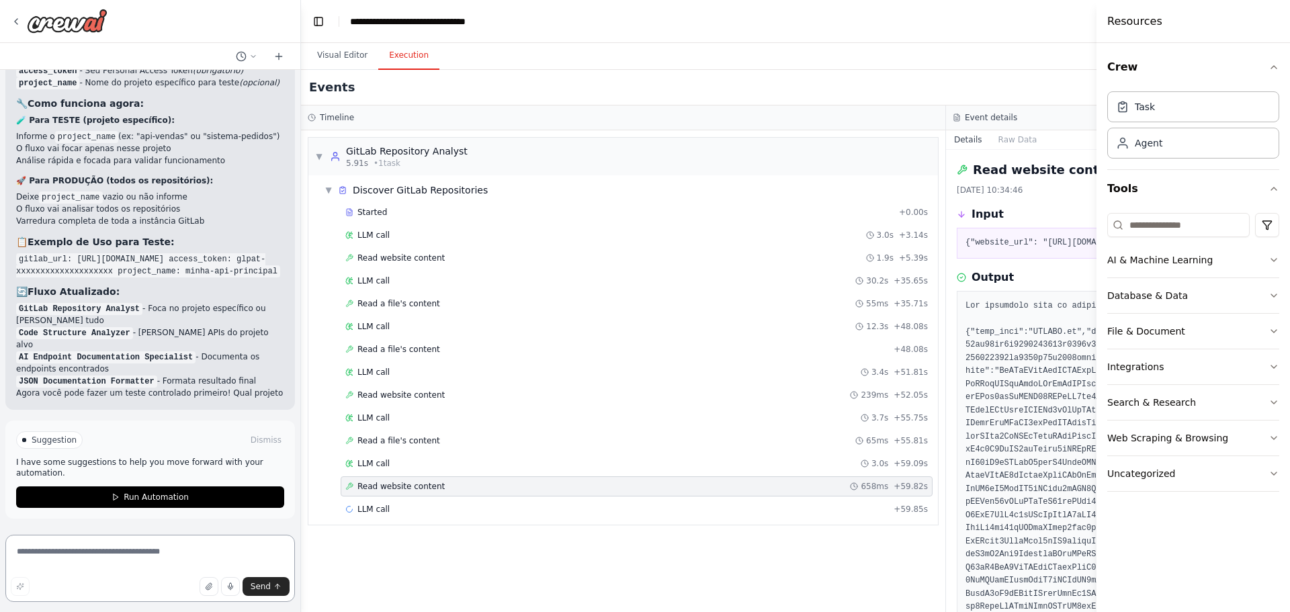
scroll to position [5746, 0]
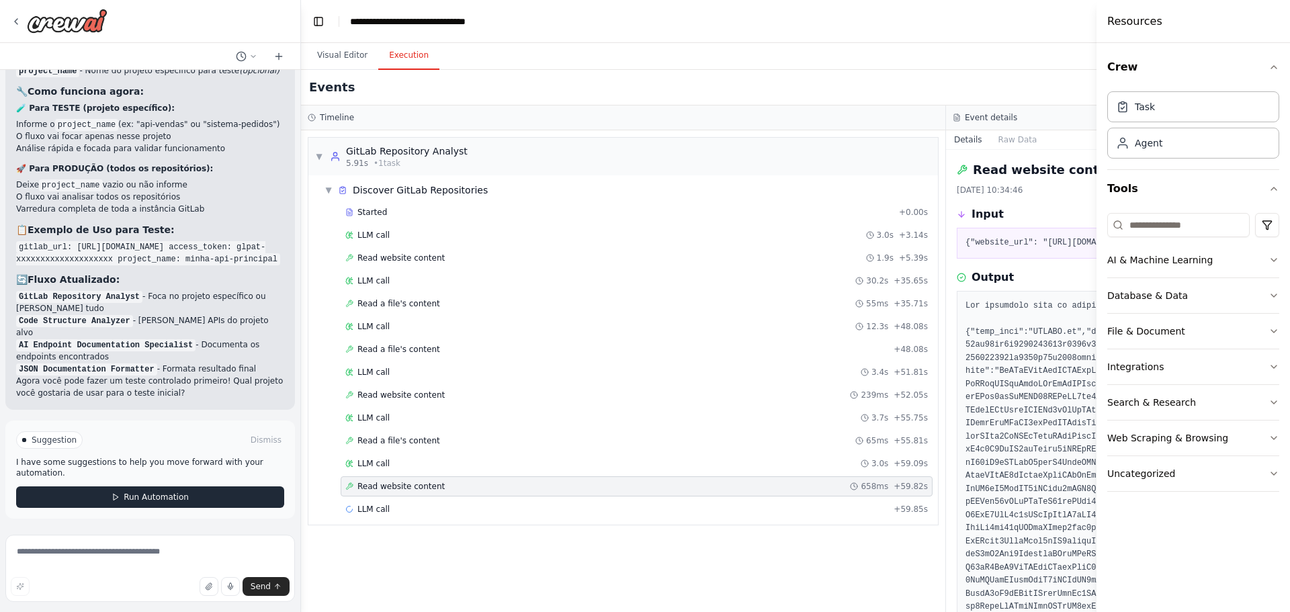
click at [142, 499] on span "Run Automation" at bounding box center [156, 497] width 65 height 11
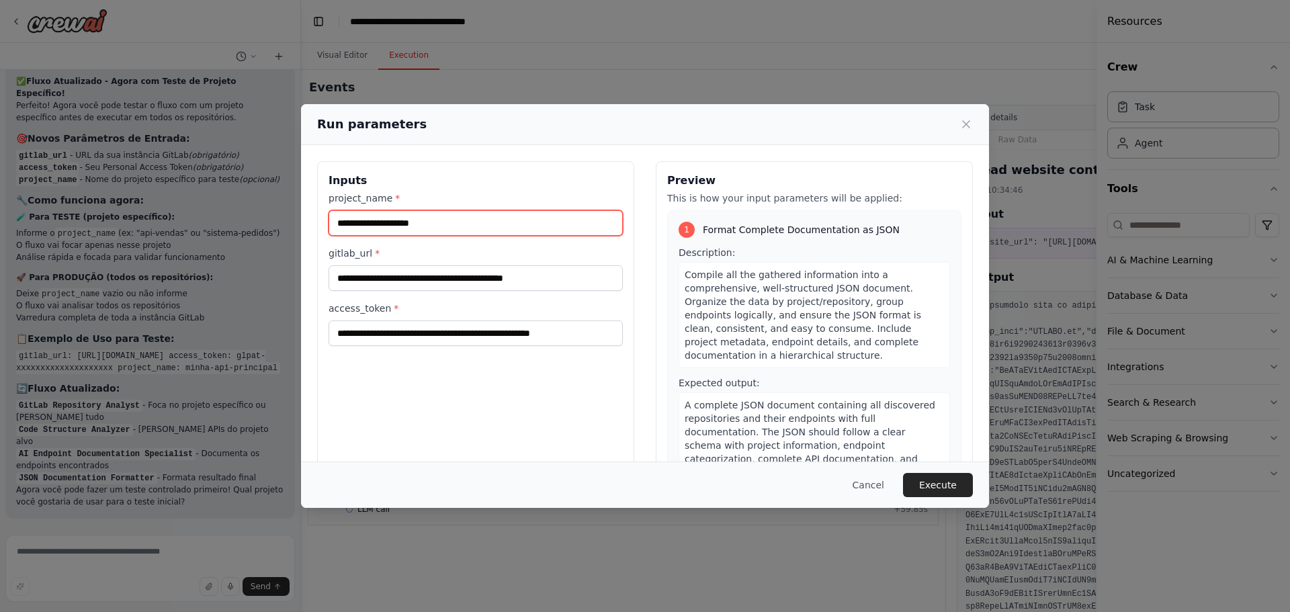
click at [419, 224] on input "project_name *" at bounding box center [476, 223] width 294 height 26
paste input "**********"
type input "**********"
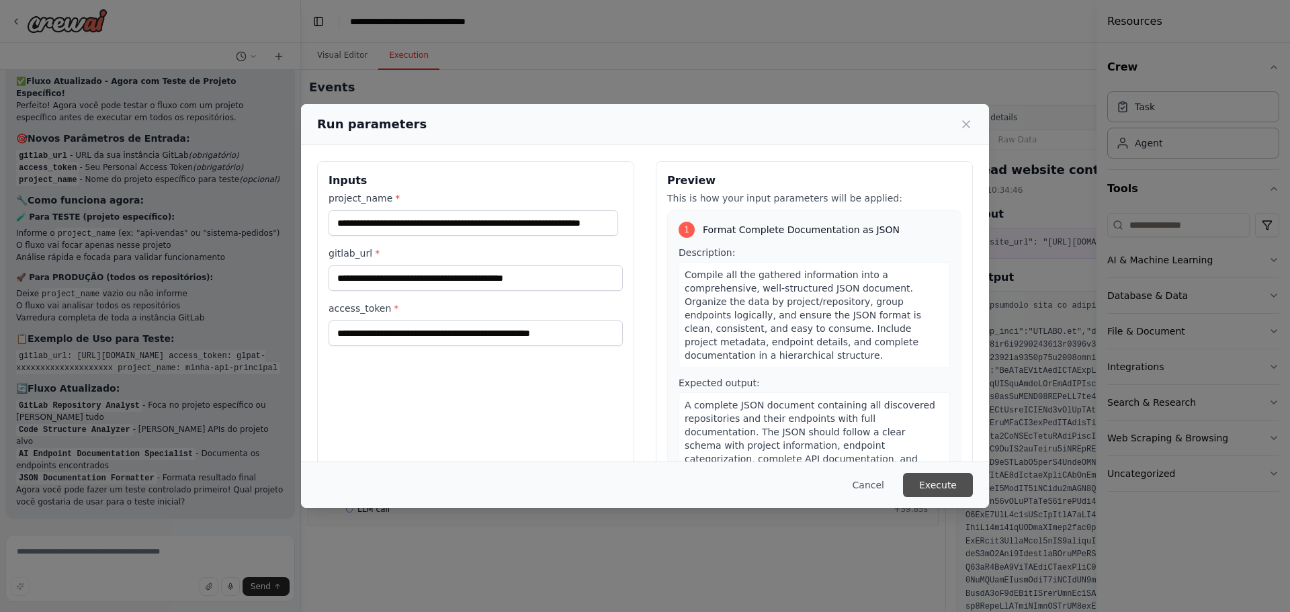
click at [944, 483] on button "Execute" at bounding box center [938, 485] width 70 height 24
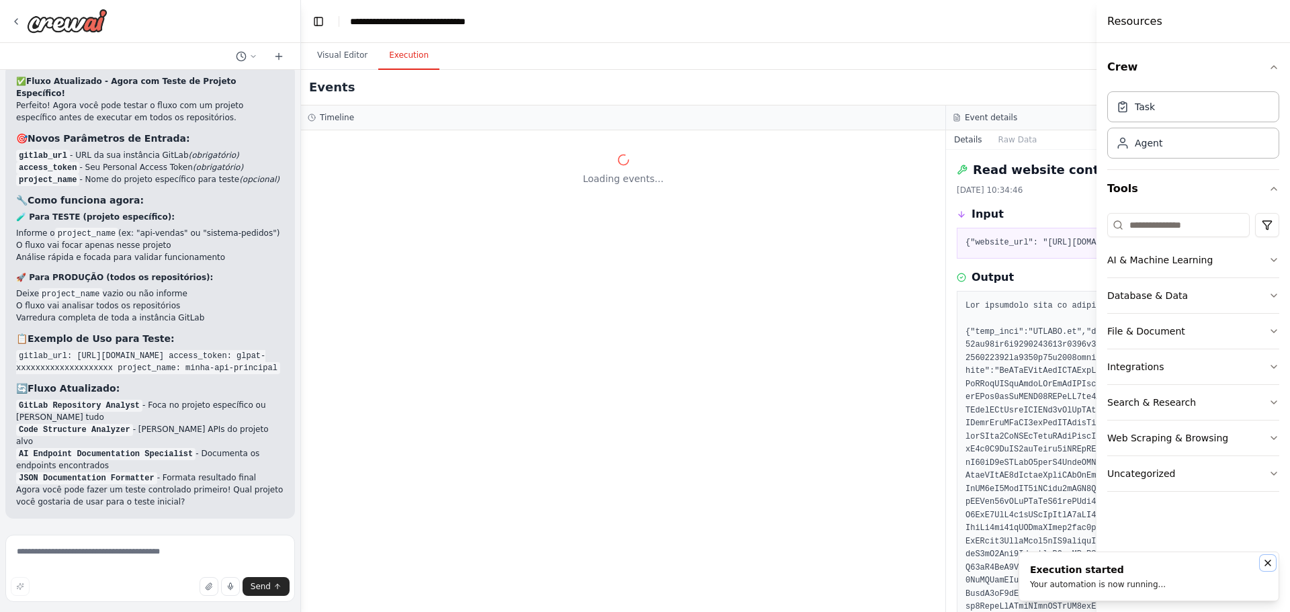
click at [1267, 560] on icon "Notifications (F8)" at bounding box center [1268, 563] width 11 height 11
click at [1161, 436] on div "Web Scraping & Browsing" at bounding box center [1168, 437] width 121 height 13
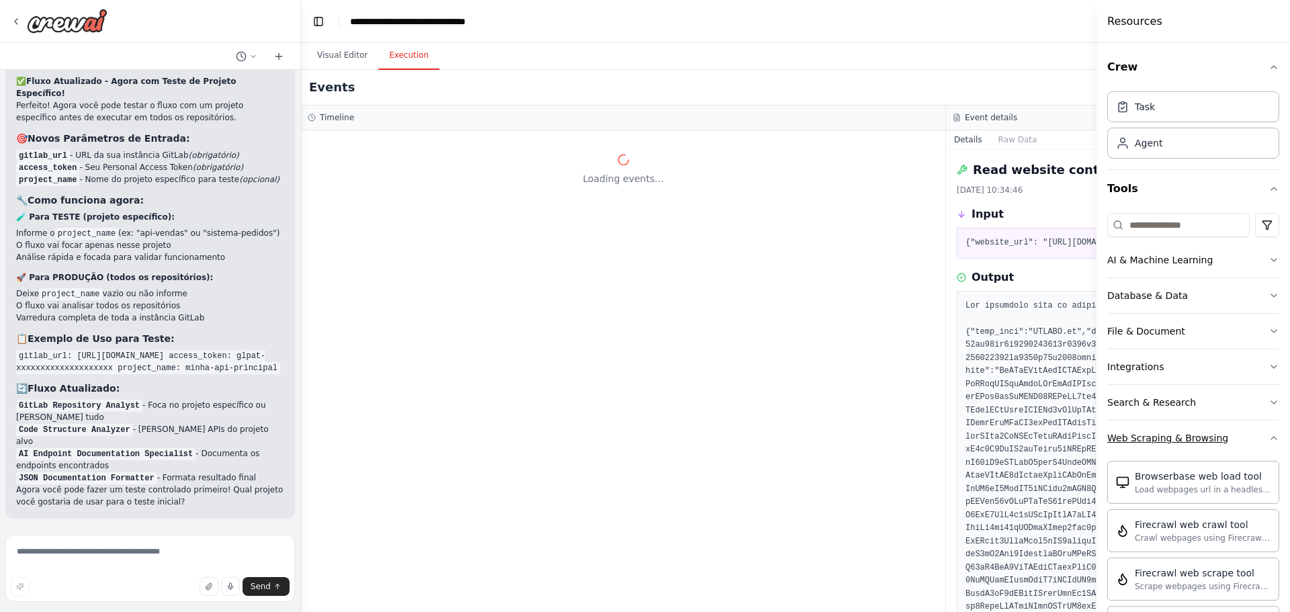
click at [1161, 437] on div "Web Scraping & Browsing" at bounding box center [1168, 437] width 121 height 13
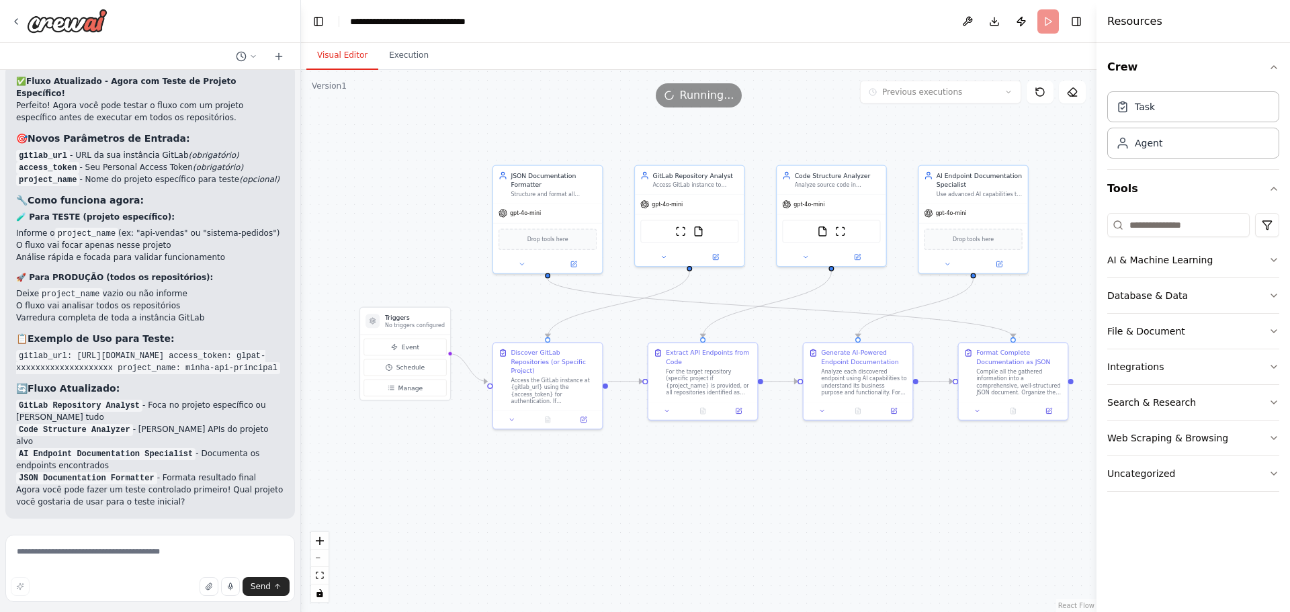
click at [343, 54] on button "Visual Editor" at bounding box center [342, 56] width 72 height 28
click at [419, 58] on button "Execution" at bounding box center [408, 56] width 61 height 28
click at [335, 56] on button "Visual Editor" at bounding box center [342, 56] width 72 height 28
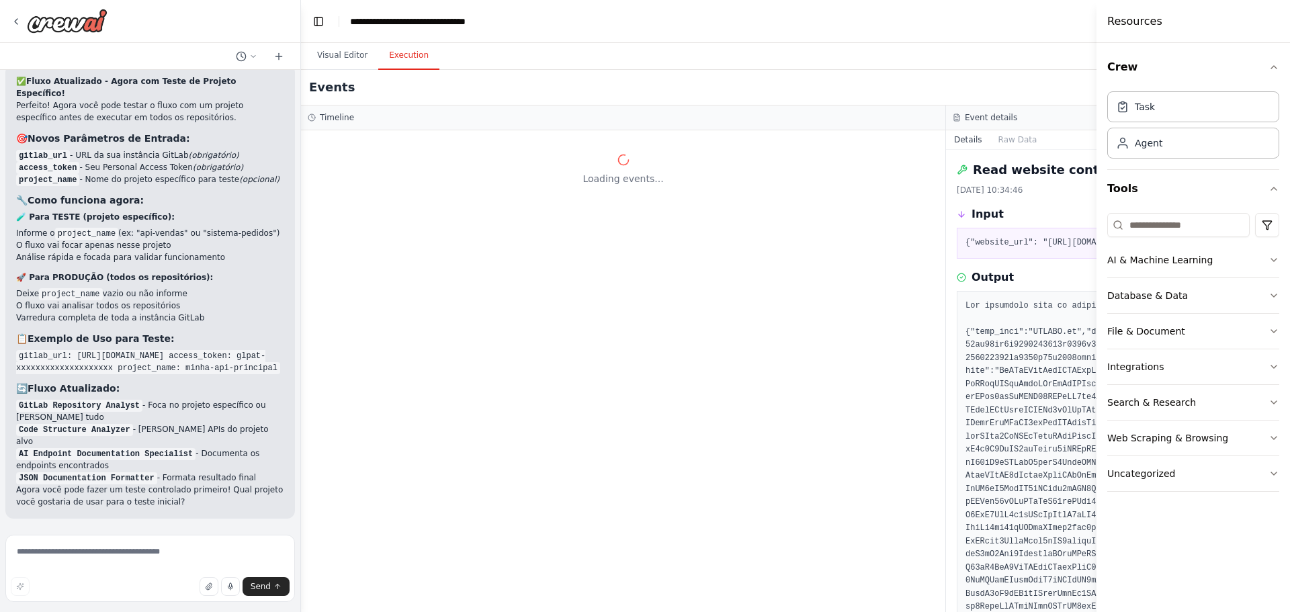
click at [399, 58] on button "Execution" at bounding box center [408, 56] width 61 height 28
click at [1012, 145] on button "Raw Data" at bounding box center [1018, 139] width 55 height 19
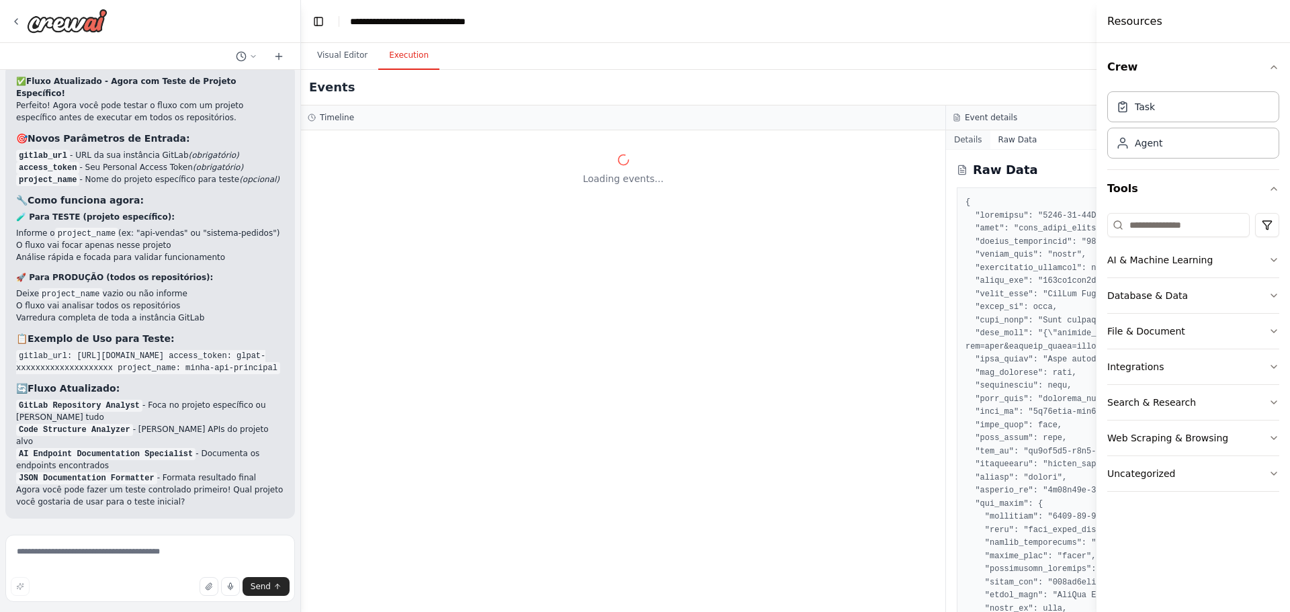
click at [967, 138] on button "Details" at bounding box center [968, 139] width 44 height 19
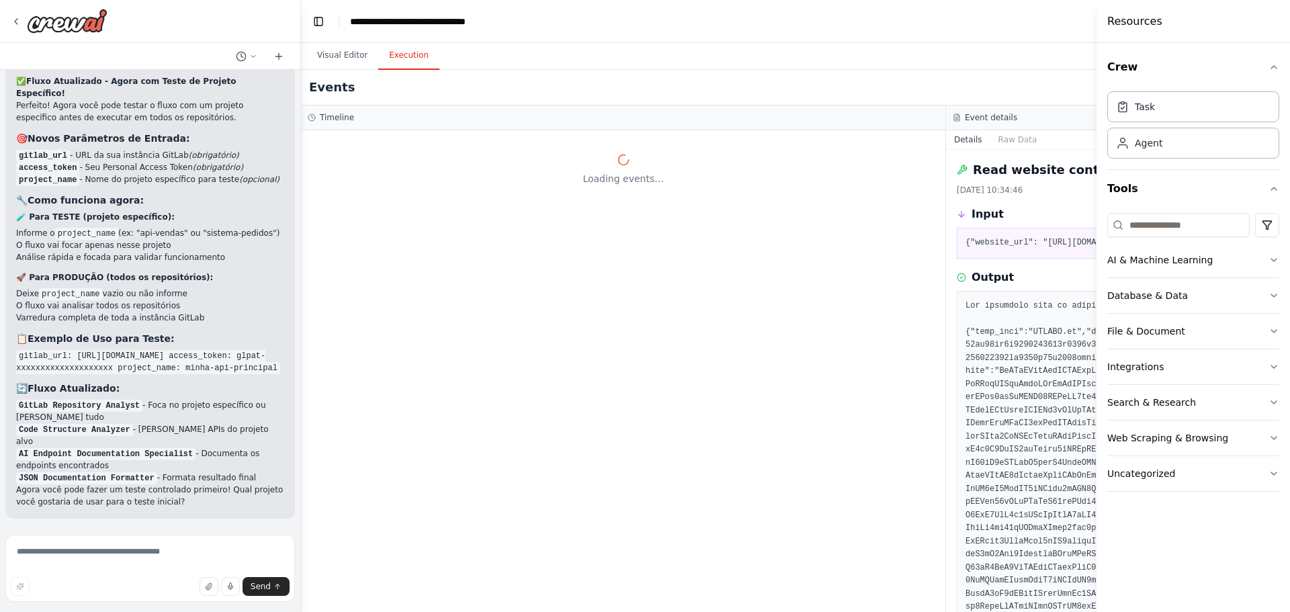
click at [1136, 22] on h4 "Resources" at bounding box center [1135, 21] width 55 height 16
click at [1177, 24] on div "Resources" at bounding box center [1194, 21] width 194 height 43
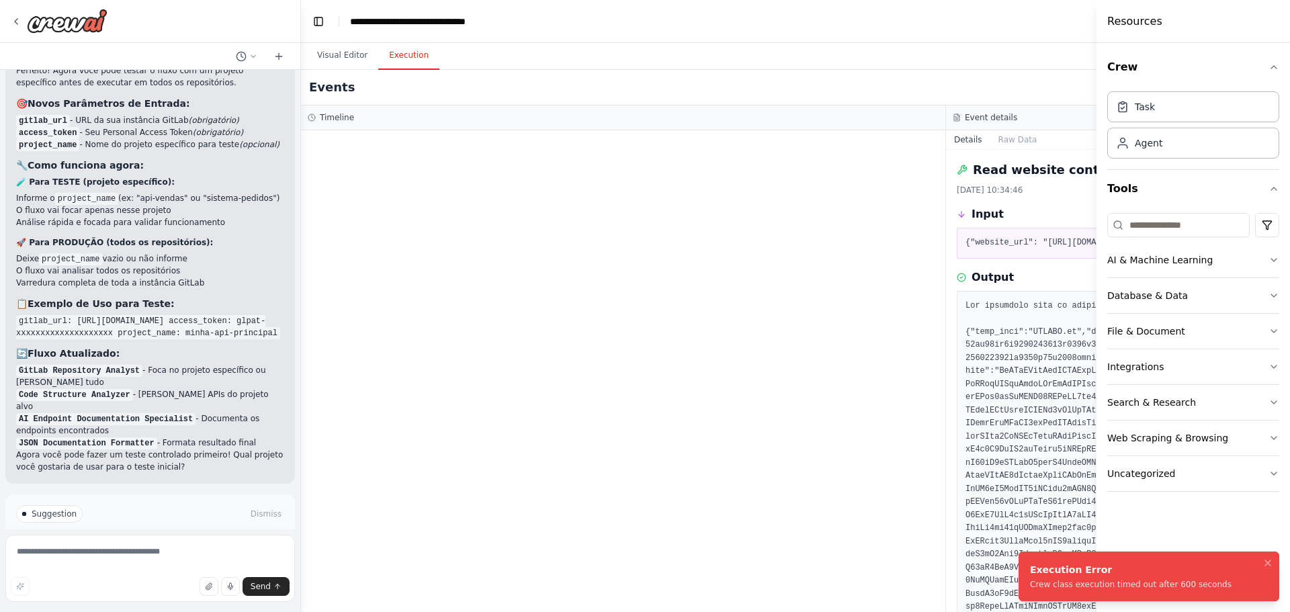
scroll to position [5746, 0]
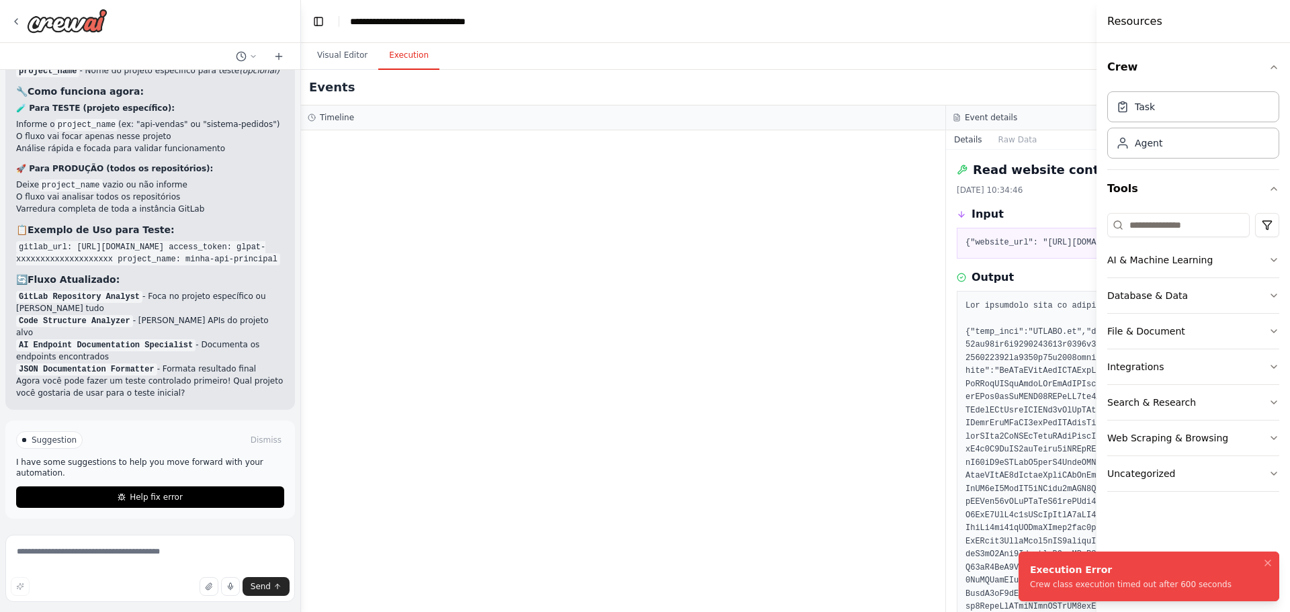
drag, startPoint x: 1212, startPoint y: 587, endPoint x: 1075, endPoint y: 587, distance: 137.1
click at [1075, 587] on li "Execution Error Crew class execution timed out after 600 seconds" at bounding box center [1149, 577] width 261 height 50
click at [150, 494] on span "Help fix error" at bounding box center [156, 497] width 53 height 11
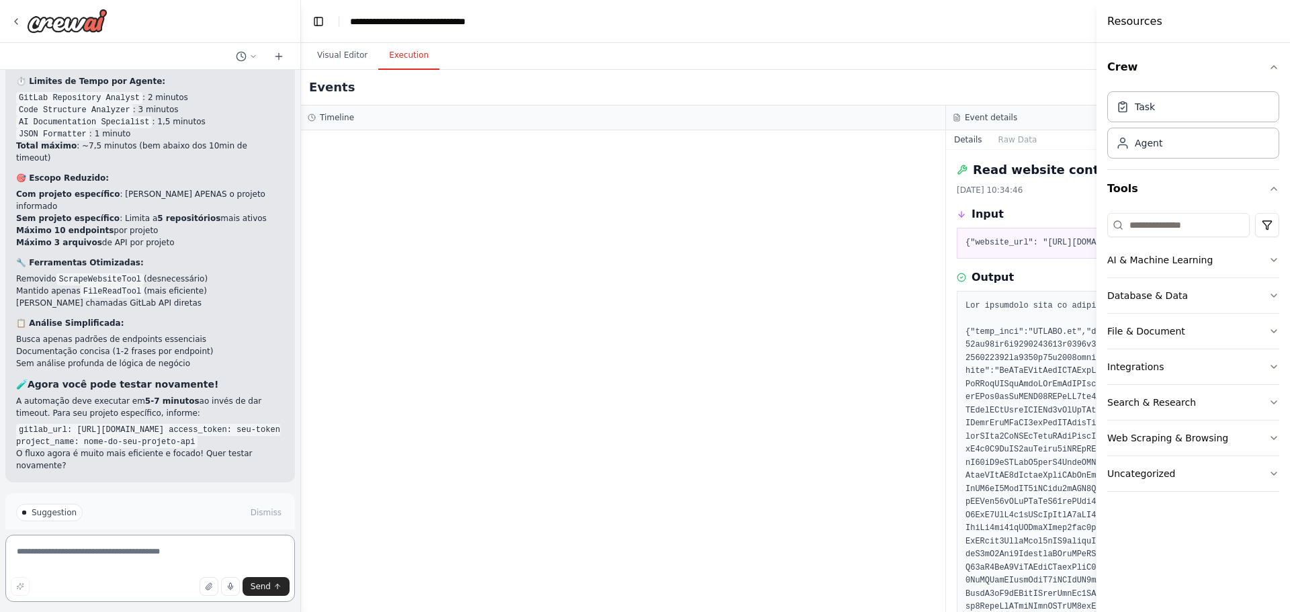
scroll to position [6825, 0]
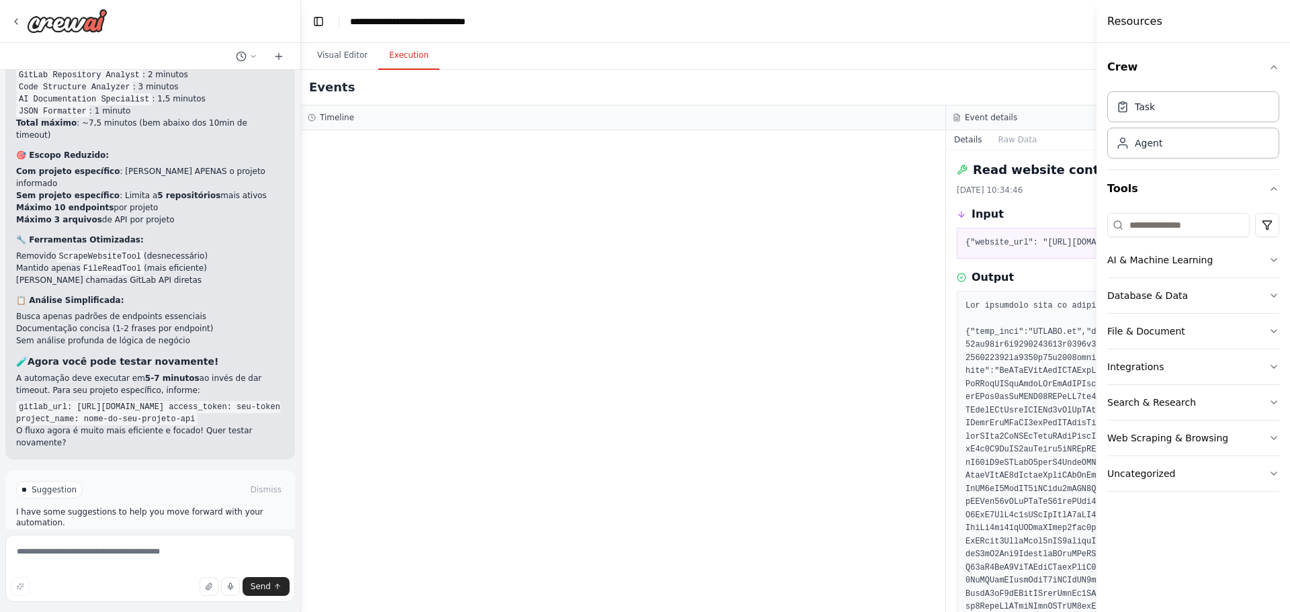
click at [173, 542] on span "Run Automation" at bounding box center [156, 547] width 65 height 11
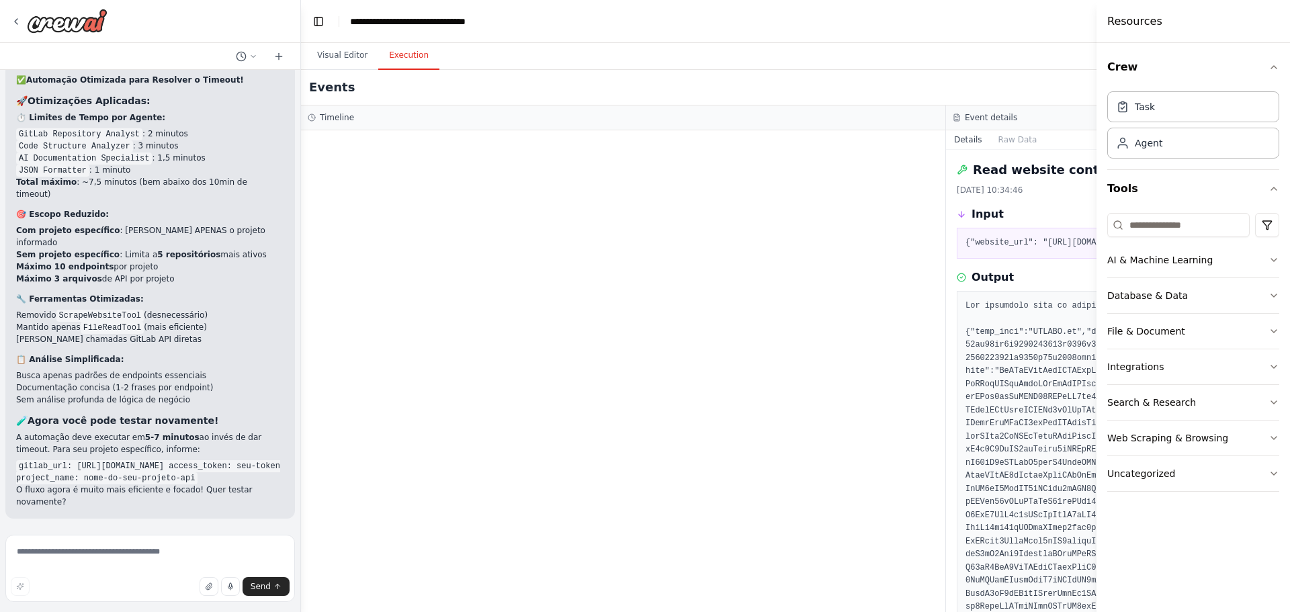
scroll to position [6716, 0]
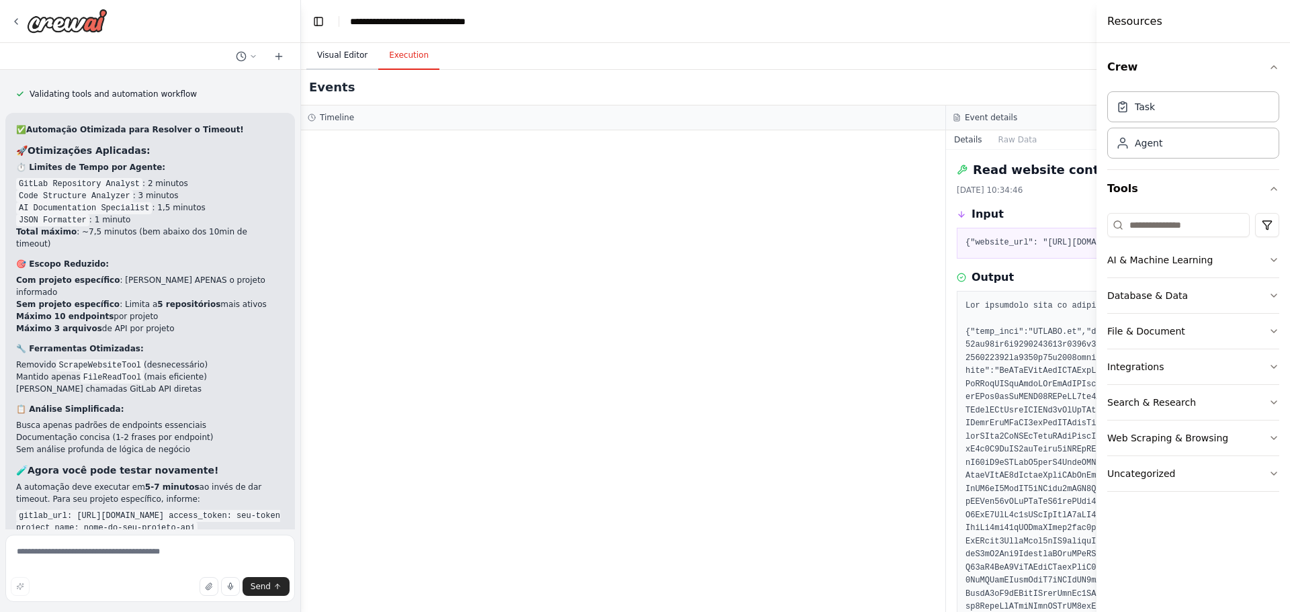
click at [350, 69] on button "Visual Editor" at bounding box center [342, 56] width 72 height 28
click at [411, 56] on button "Execution" at bounding box center [408, 56] width 61 height 28
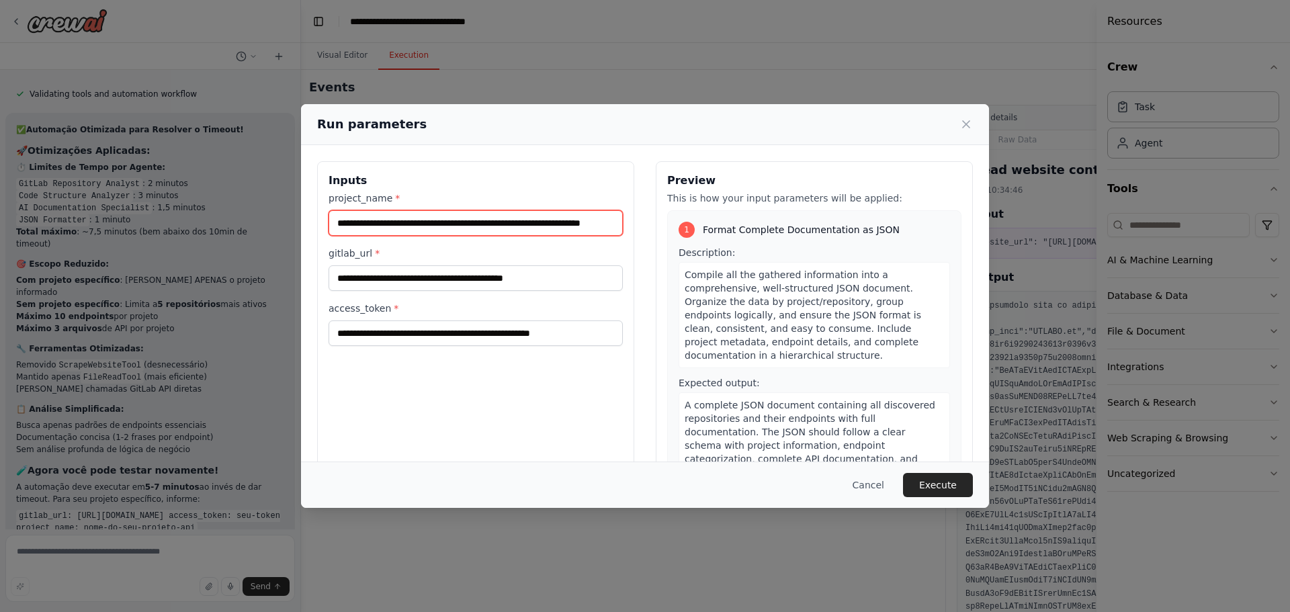
click at [390, 226] on input "**********" at bounding box center [476, 223] width 294 height 26
drag, startPoint x: 333, startPoint y: 222, endPoint x: 723, endPoint y: 217, distance: 389.8
click at [722, 217] on div "**********" at bounding box center [645, 320] width 656 height 319
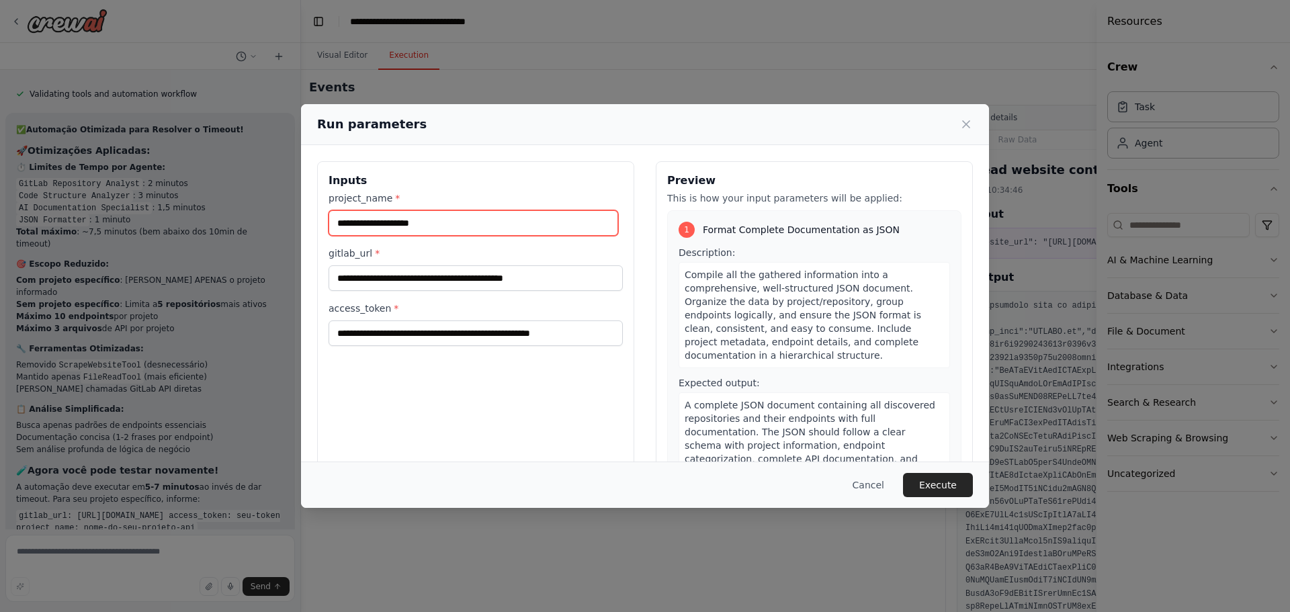
paste input "**********"
type input "**********"
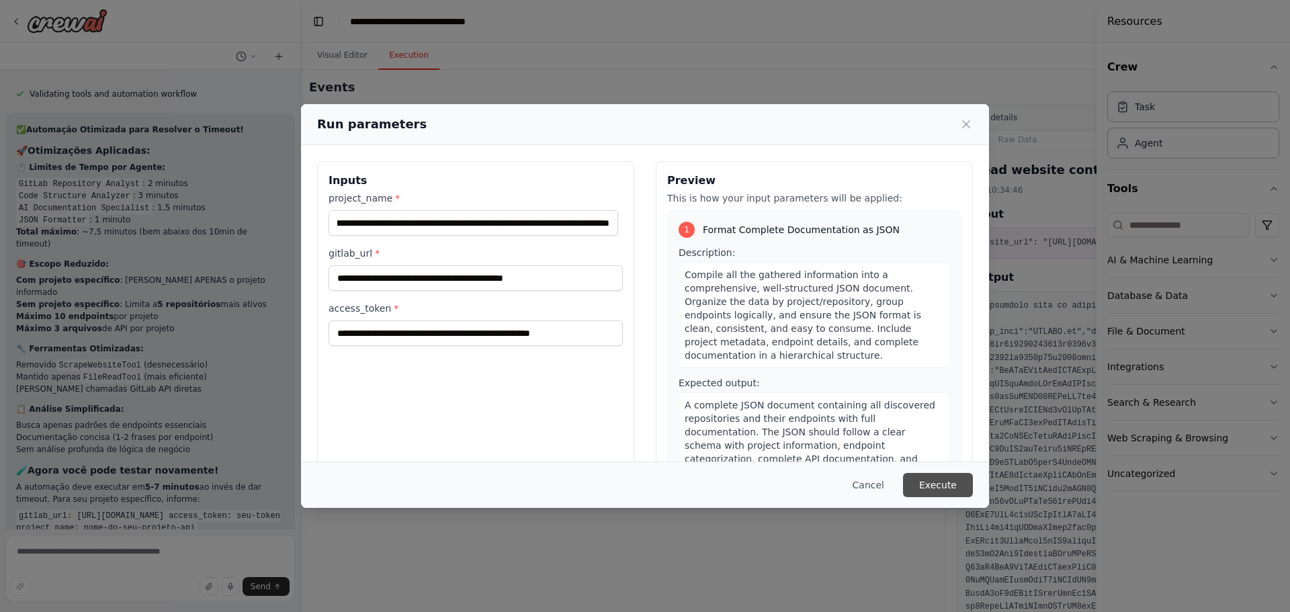
click at [934, 481] on button "Execute" at bounding box center [938, 485] width 70 height 24
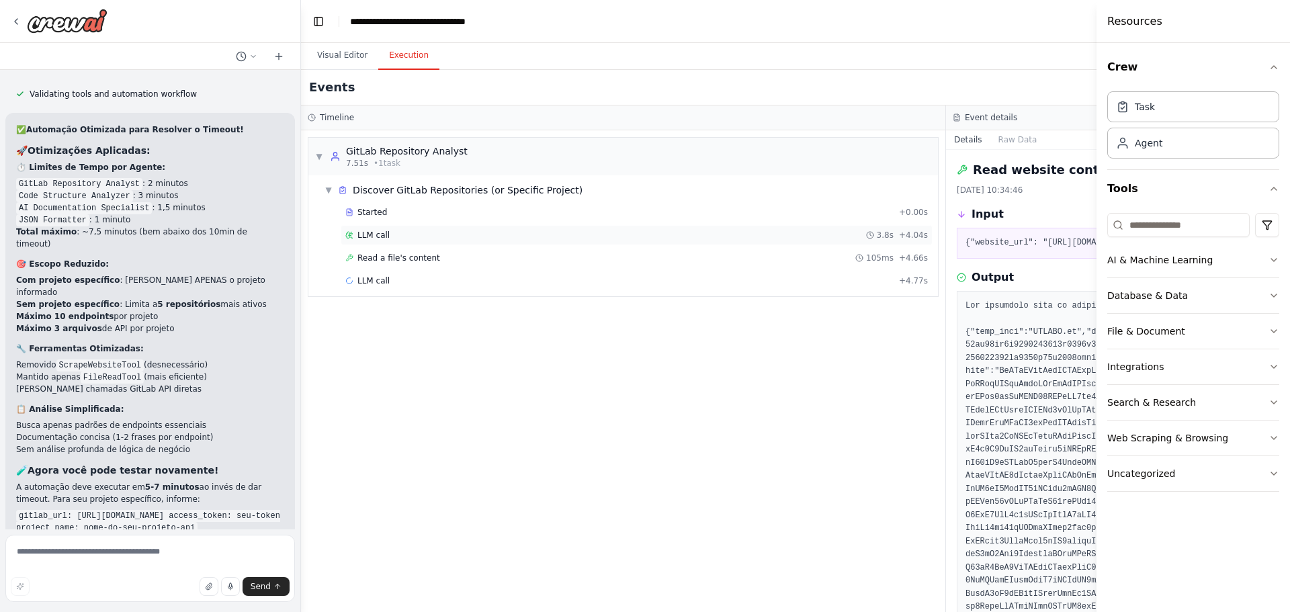
click at [371, 237] on span "LLM call" at bounding box center [374, 235] width 32 height 11
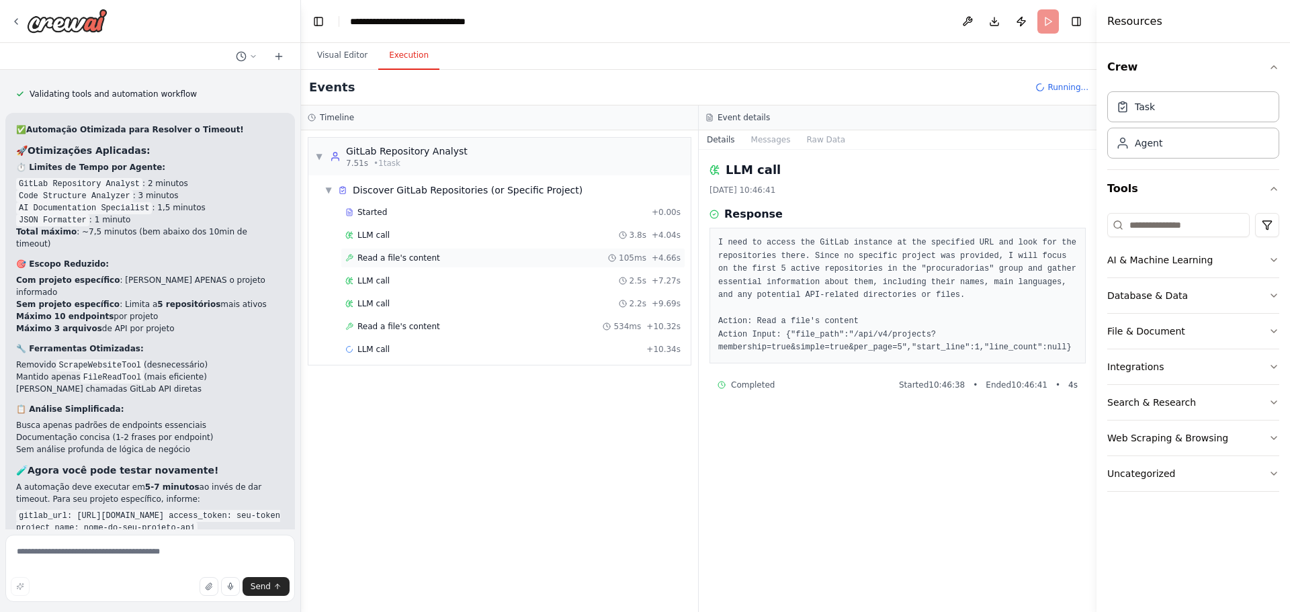
click at [376, 260] on span "Read a file's content" at bounding box center [399, 258] width 83 height 11
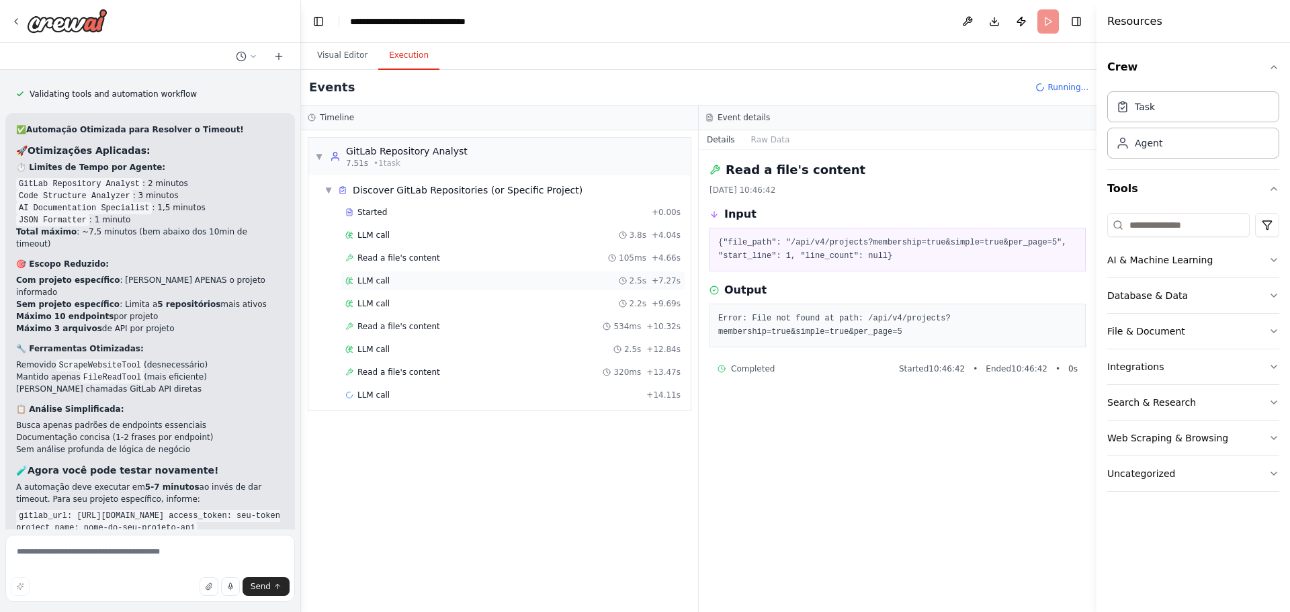
click at [380, 282] on span "LLM call" at bounding box center [374, 281] width 32 height 11
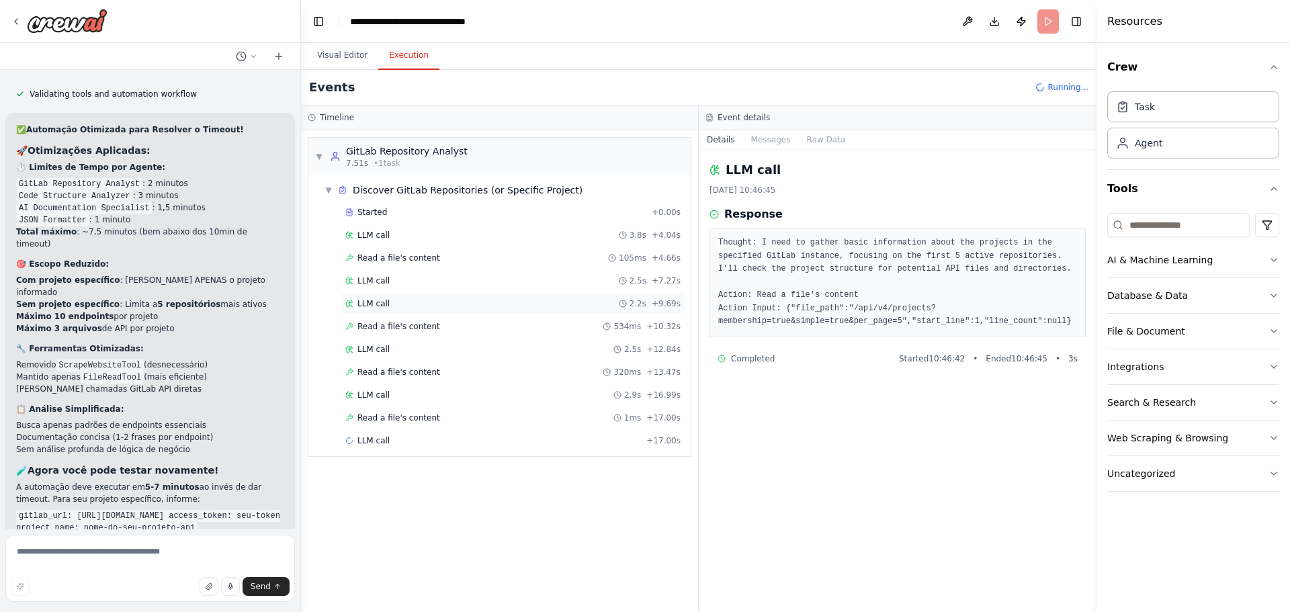
click at [381, 302] on span "LLM call" at bounding box center [374, 303] width 32 height 11
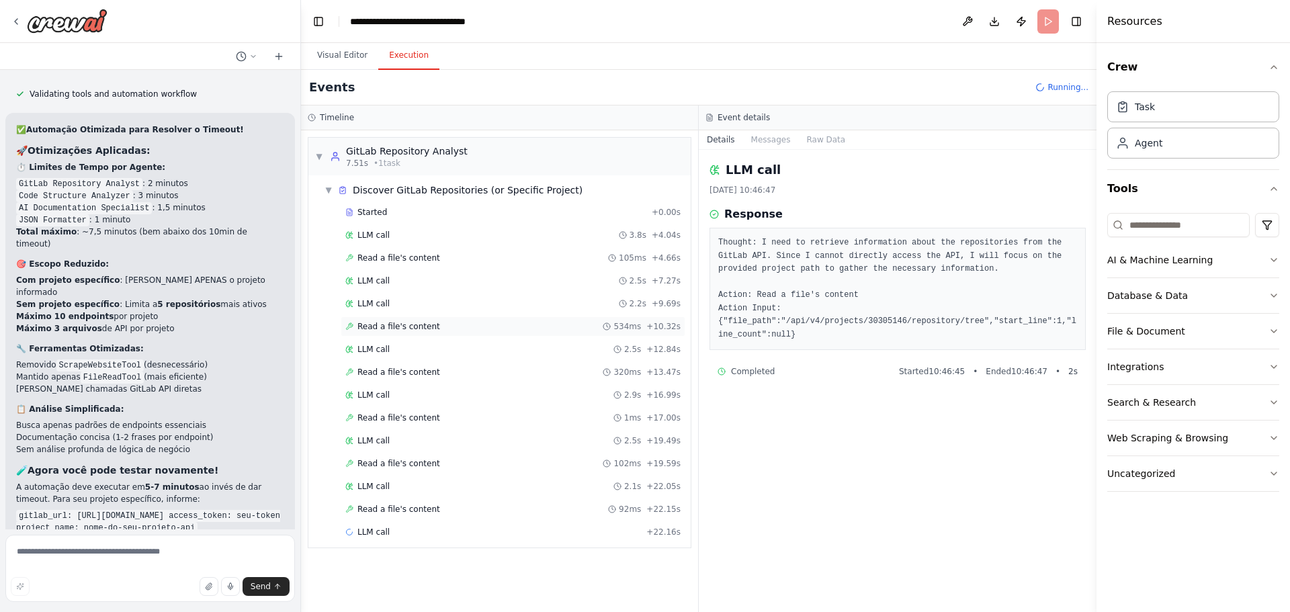
click at [384, 327] on span "Read a file's content" at bounding box center [399, 326] width 83 height 11
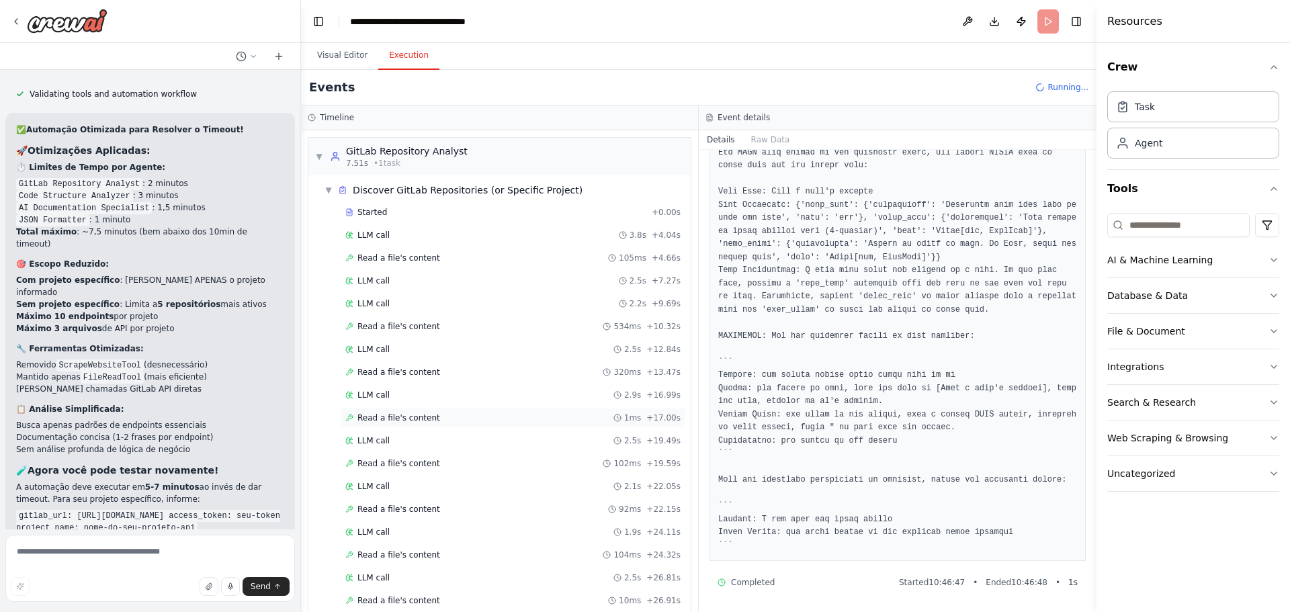
scroll to position [134, 0]
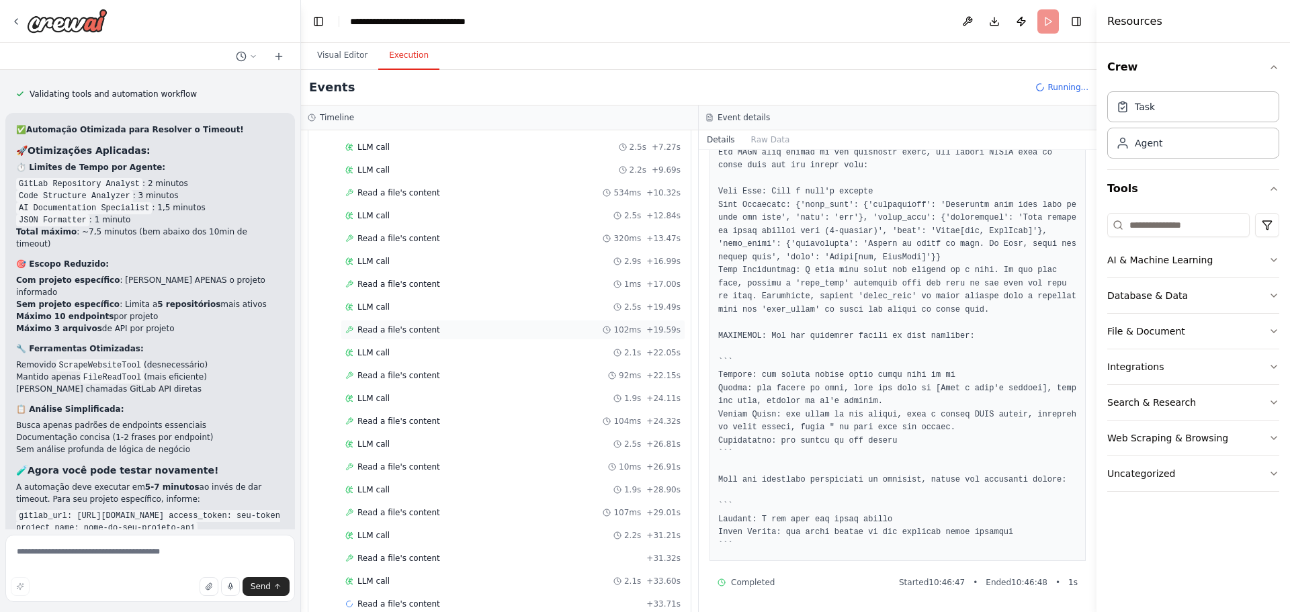
click at [397, 329] on span "Read a file's content" at bounding box center [399, 330] width 83 height 11
click at [399, 352] on div "LLM call 2.1s + 22.05s" at bounding box center [512, 352] width 335 height 11
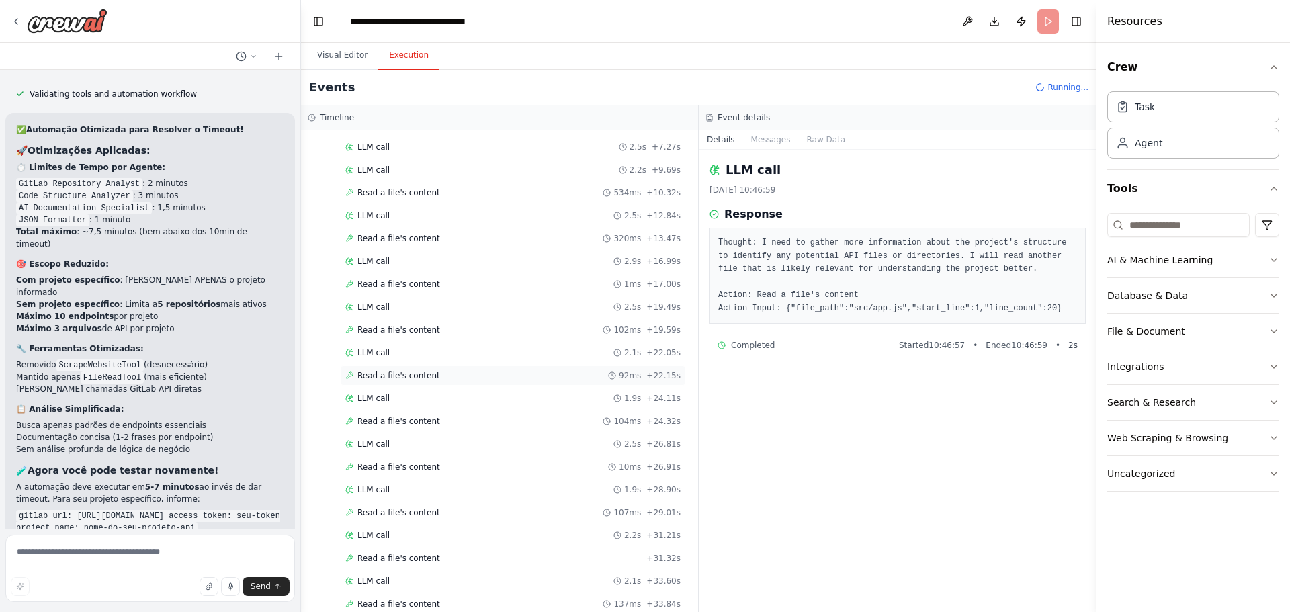
click at [399, 368] on div "Read a file's content 92ms + 22.15s" at bounding box center [513, 376] width 345 height 20
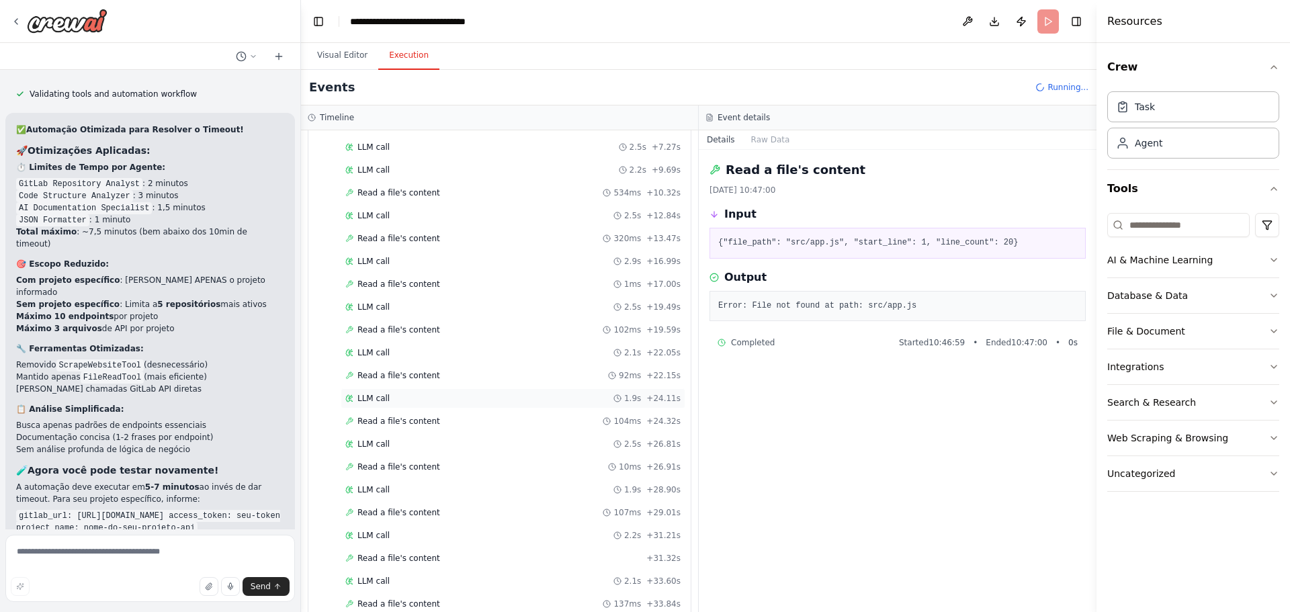
click at [390, 400] on div "LLM call 1.9s + 24.11s" at bounding box center [512, 398] width 335 height 11
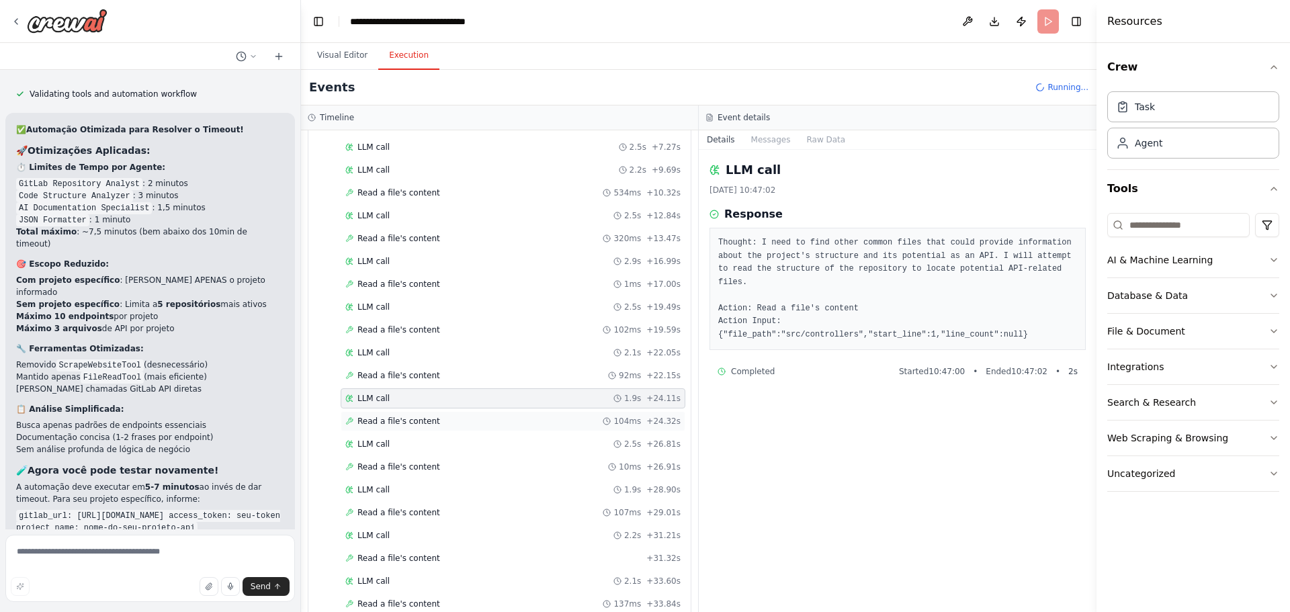
click at [398, 425] on span "Read a file's content" at bounding box center [399, 421] width 83 height 11
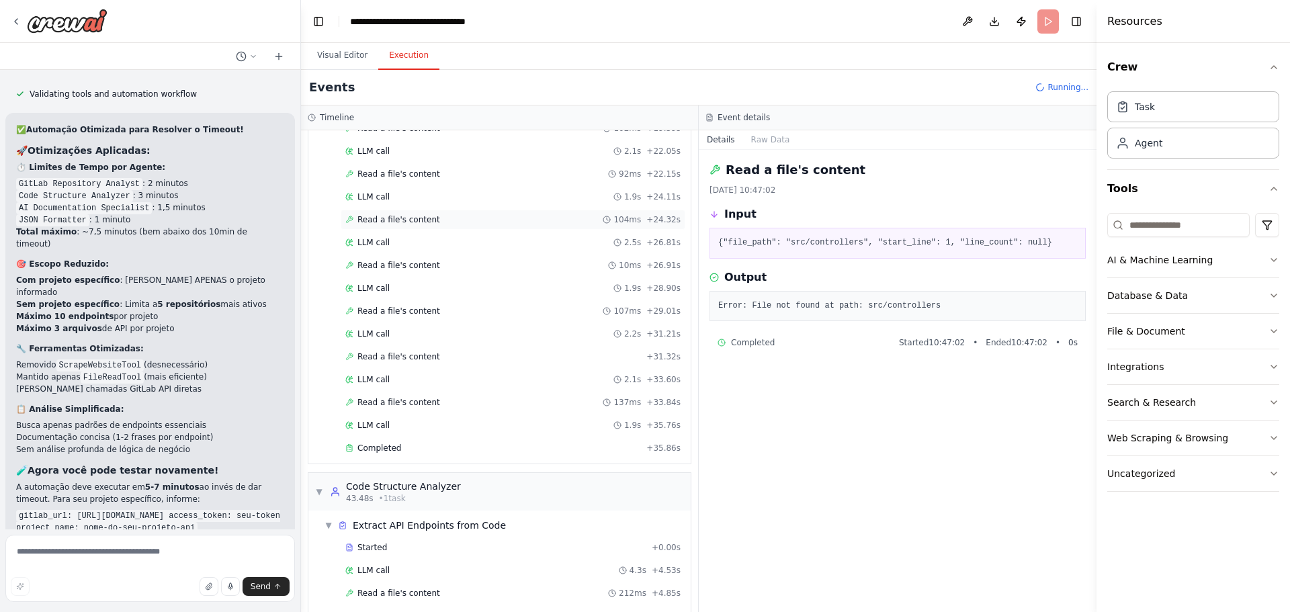
scroll to position [370, 0]
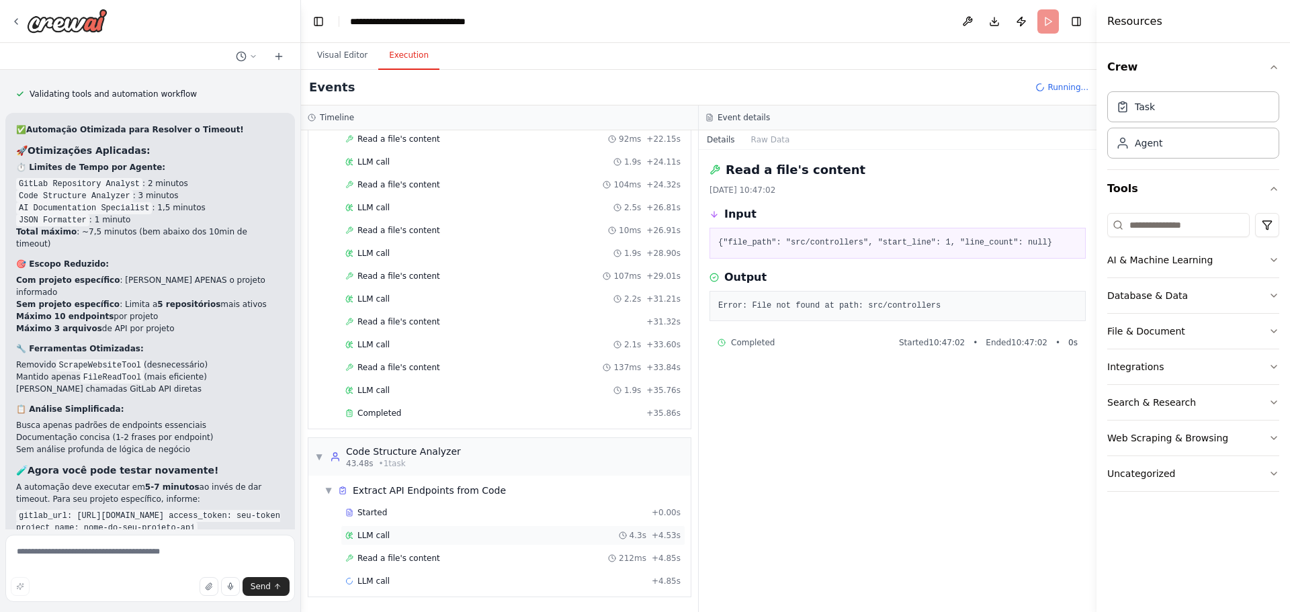
click at [382, 540] on span "LLM call" at bounding box center [374, 535] width 32 height 11
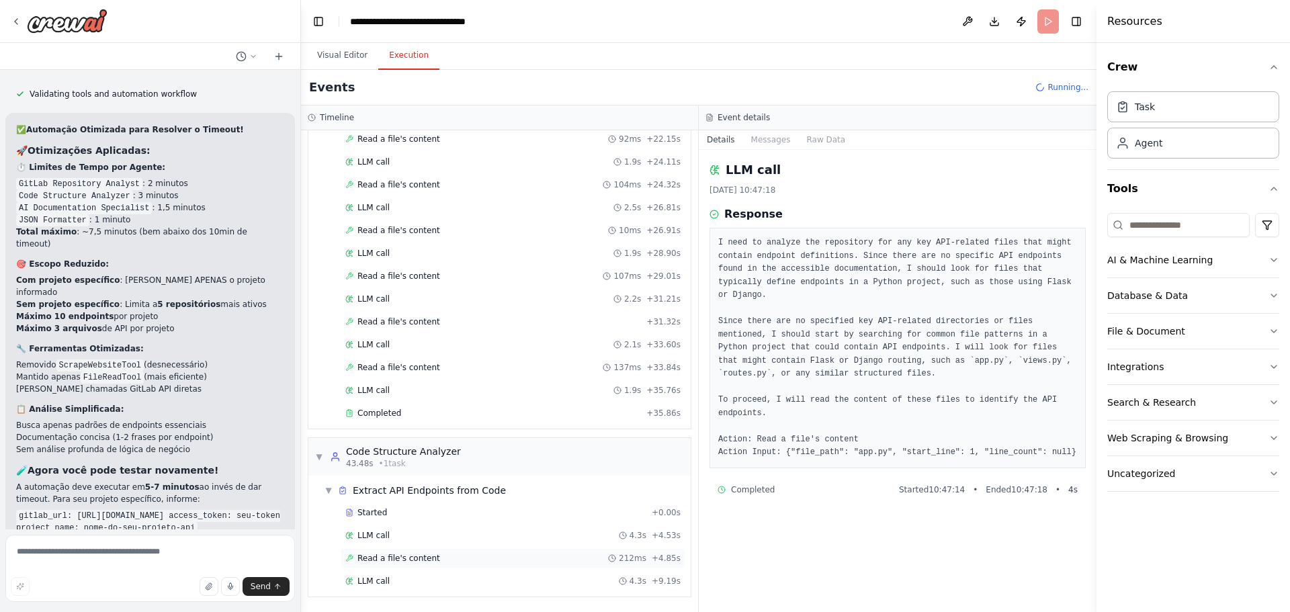
click at [400, 556] on span "Read a file's content" at bounding box center [399, 558] width 83 height 11
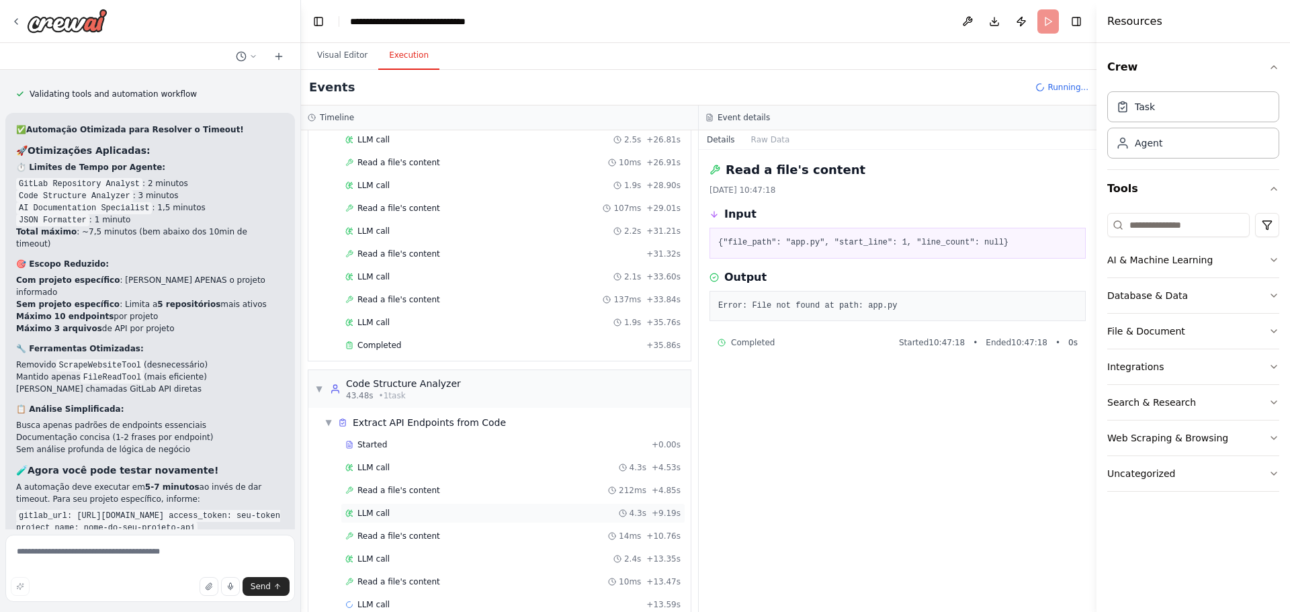
scroll to position [439, 0]
click at [380, 512] on span "LLM call" at bounding box center [374, 512] width 32 height 11
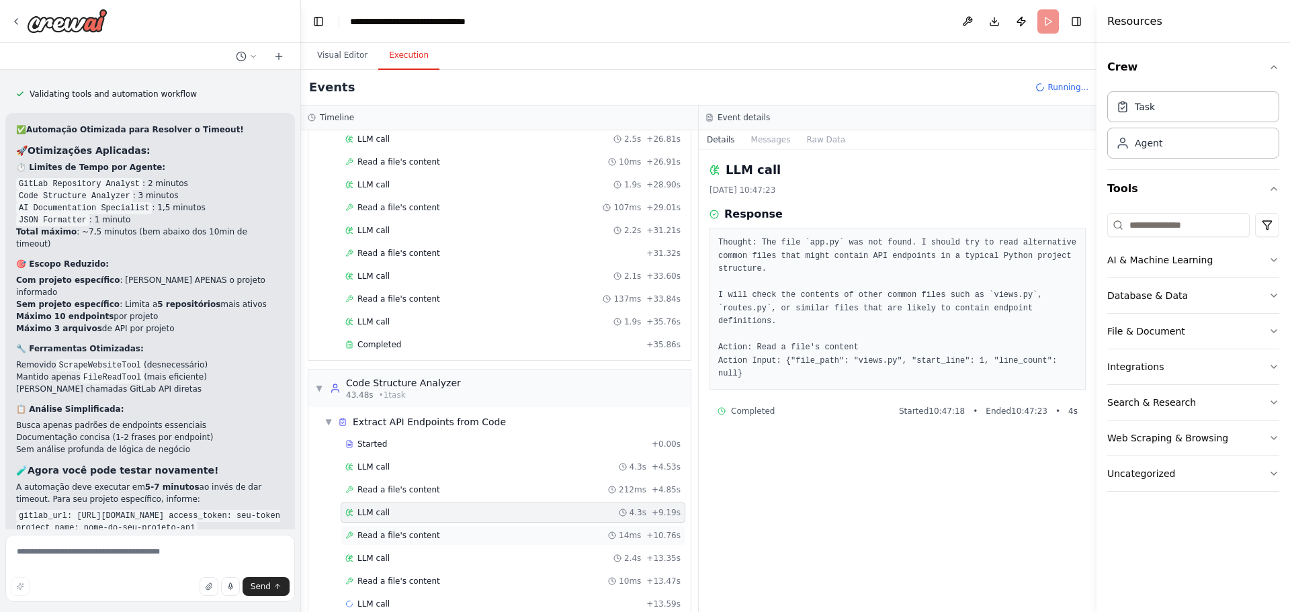
click at [391, 536] on span "Read a file's content" at bounding box center [399, 535] width 83 height 11
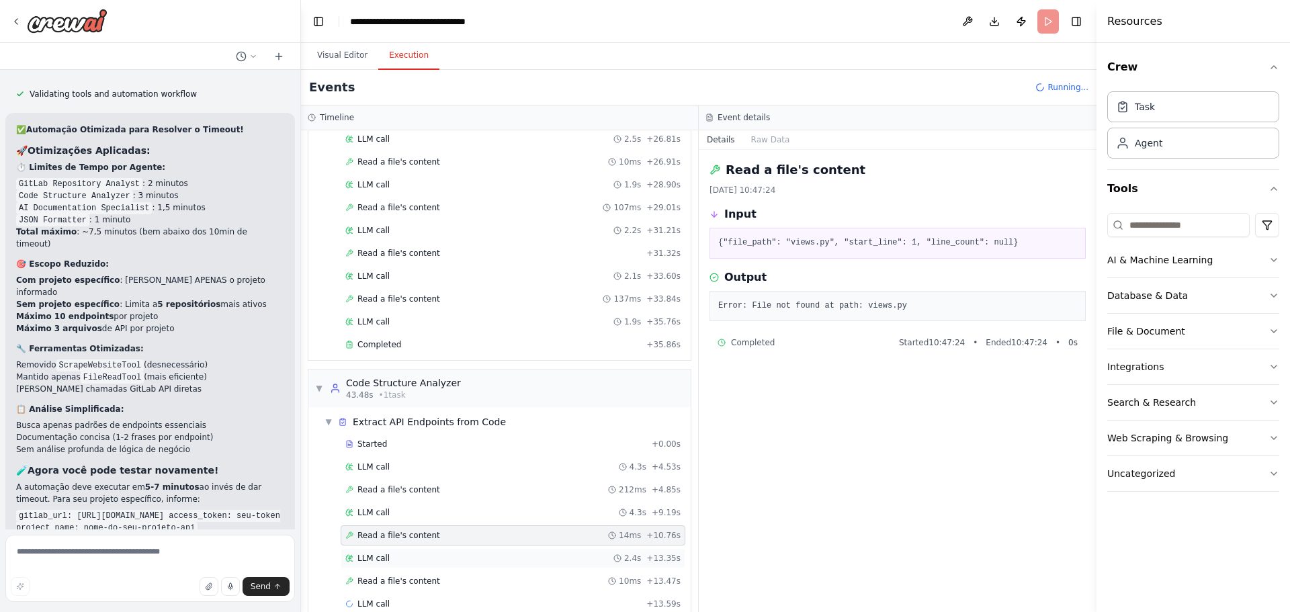
click at [374, 561] on span "LLM call" at bounding box center [374, 558] width 32 height 11
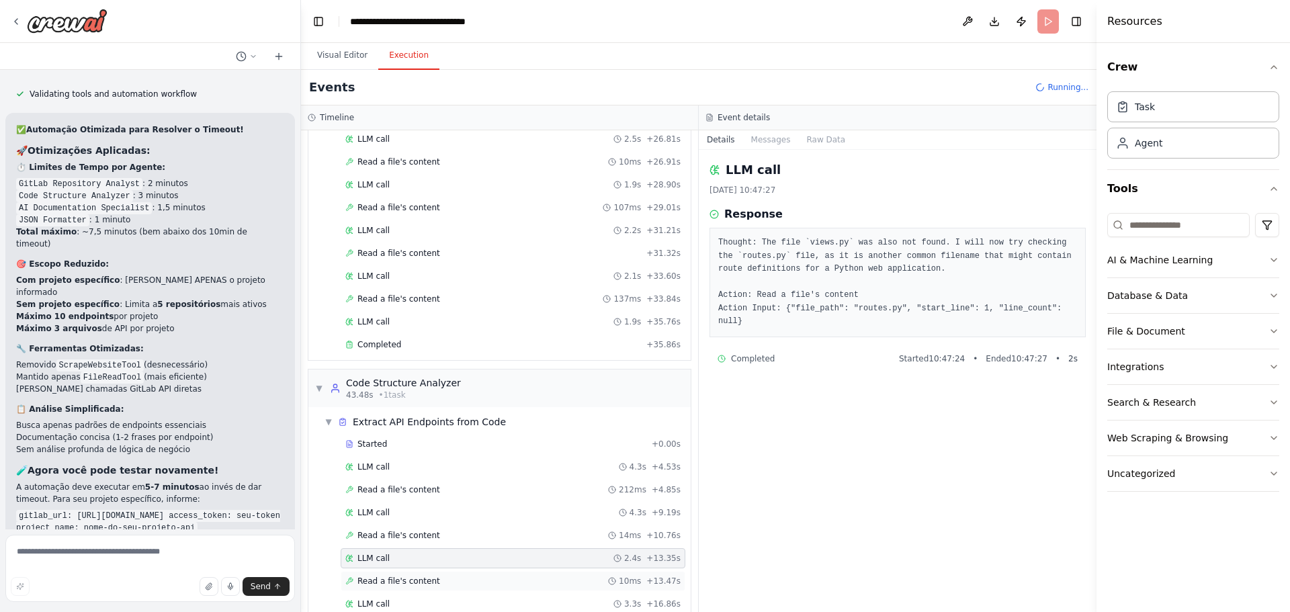
click at [384, 579] on span "Read a file's content" at bounding box center [399, 581] width 83 height 11
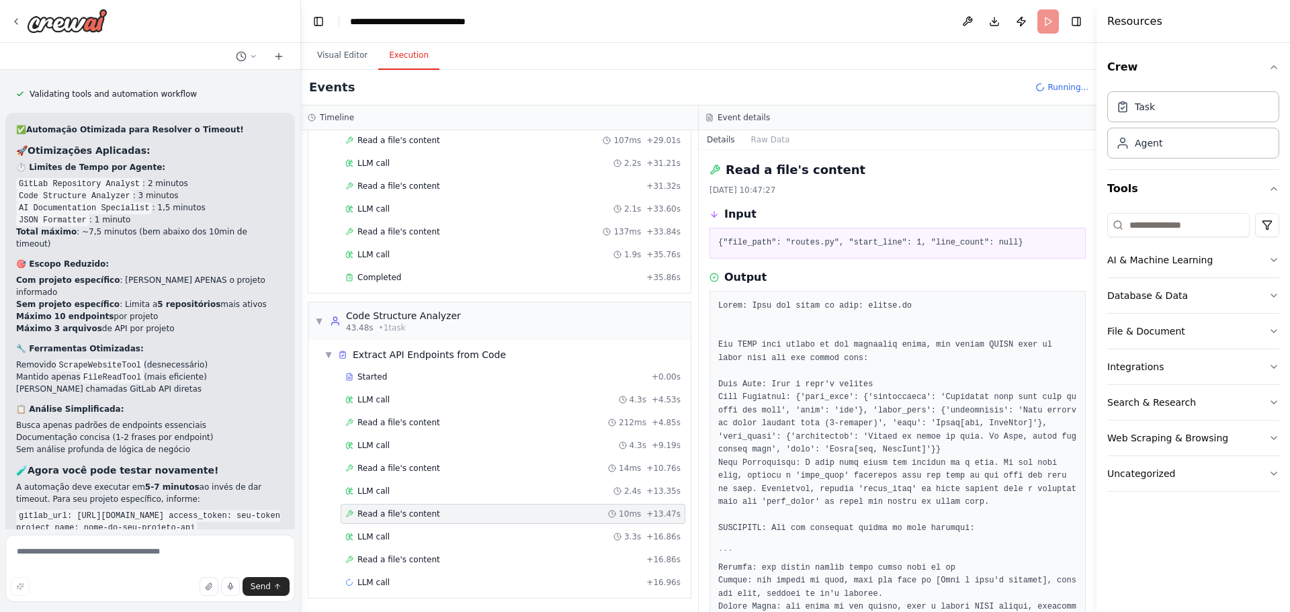
scroll to position [507, 0]
click at [370, 536] on span "LLM call" at bounding box center [374, 535] width 32 height 11
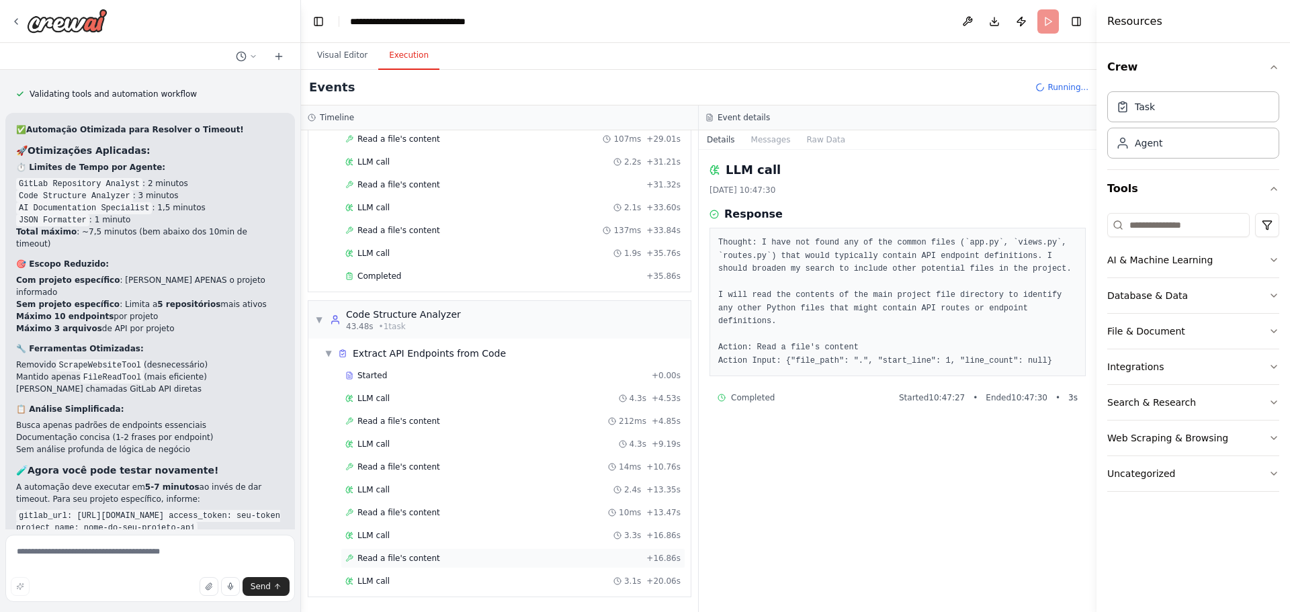
click at [388, 558] on span "Read a file's content" at bounding box center [399, 558] width 83 height 11
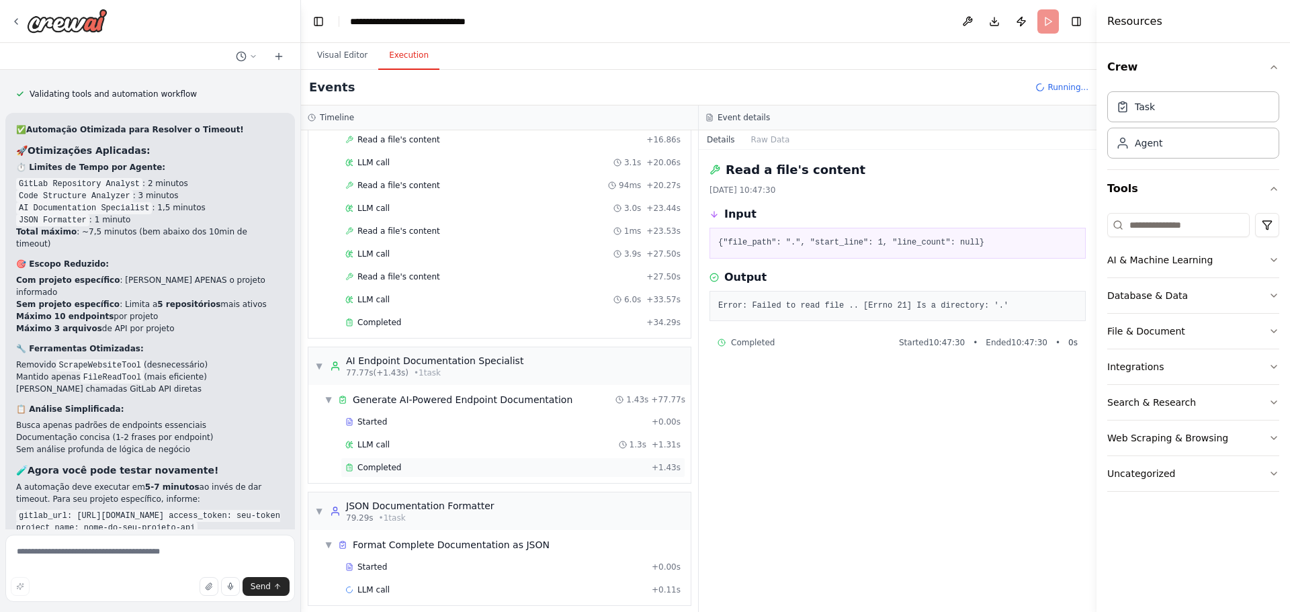
scroll to position [935, 0]
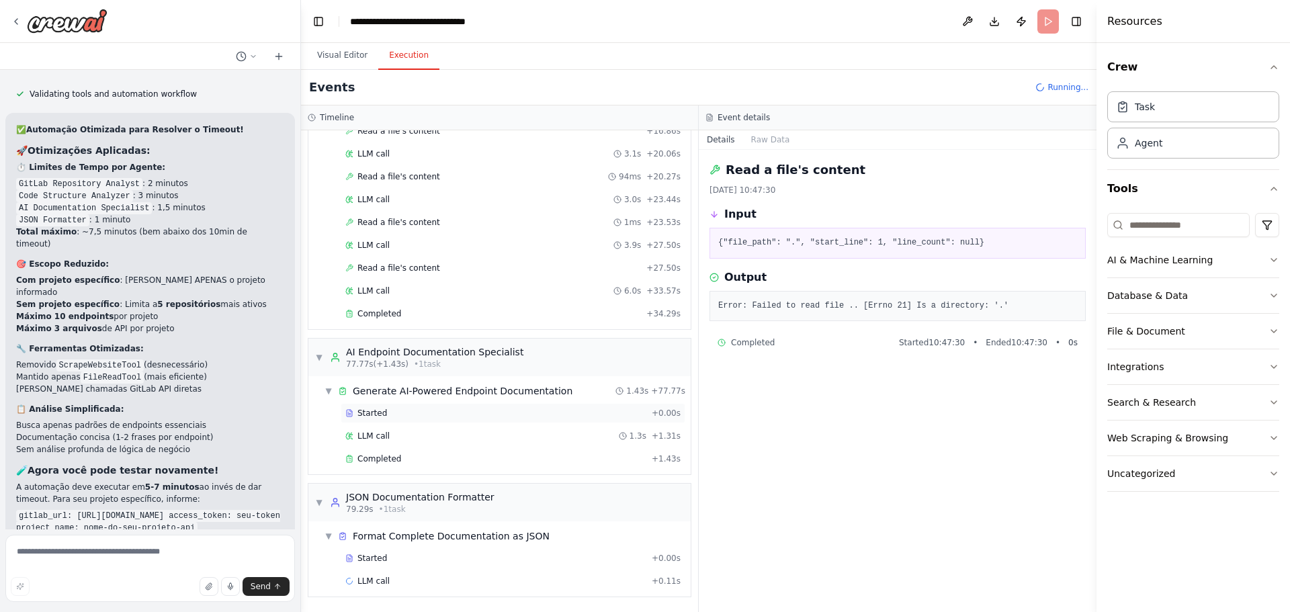
click at [383, 415] on div "Started" at bounding box center [495, 413] width 301 height 11
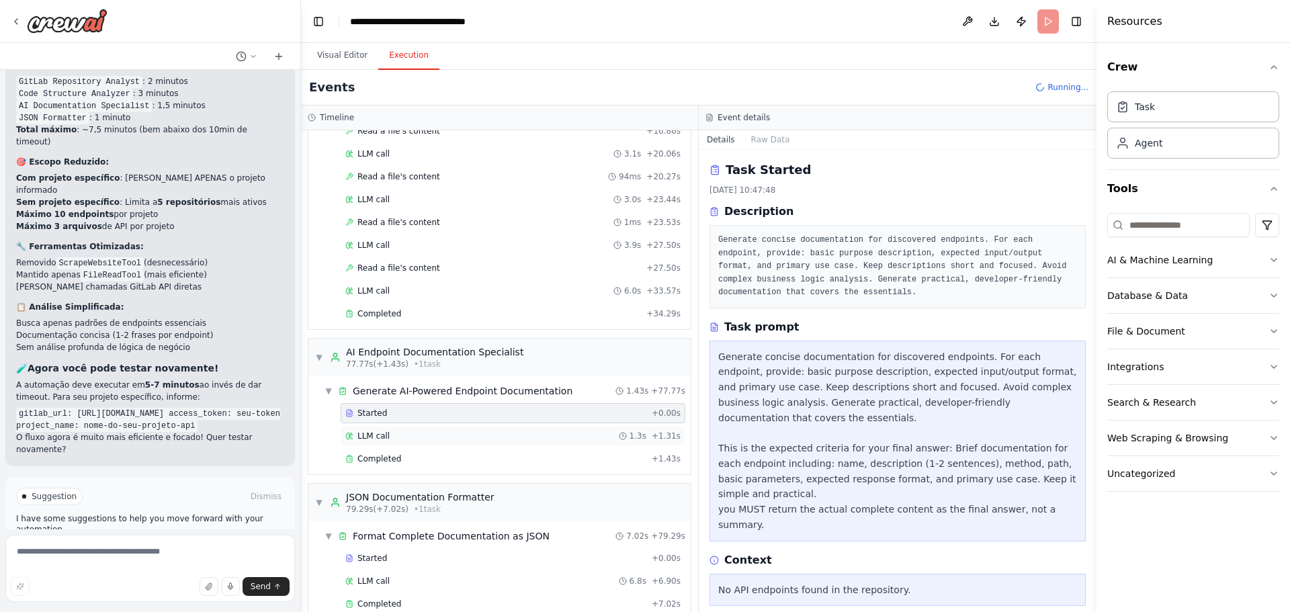
scroll to position [6825, 0]
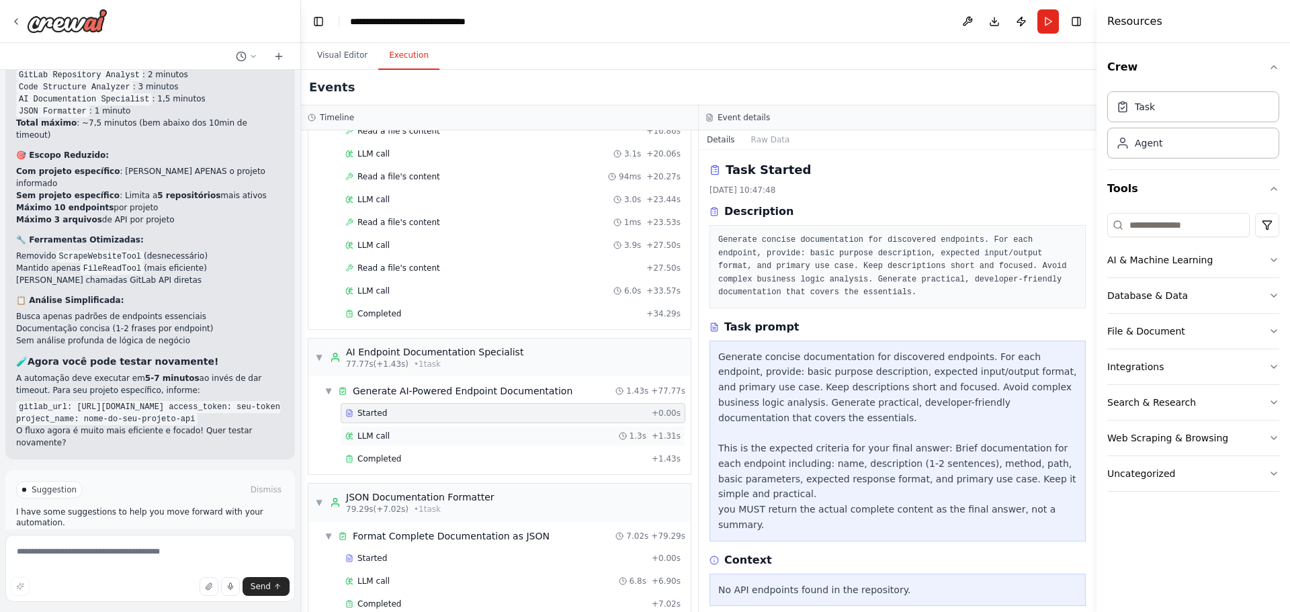
click at [383, 435] on span "LLM call" at bounding box center [374, 436] width 32 height 11
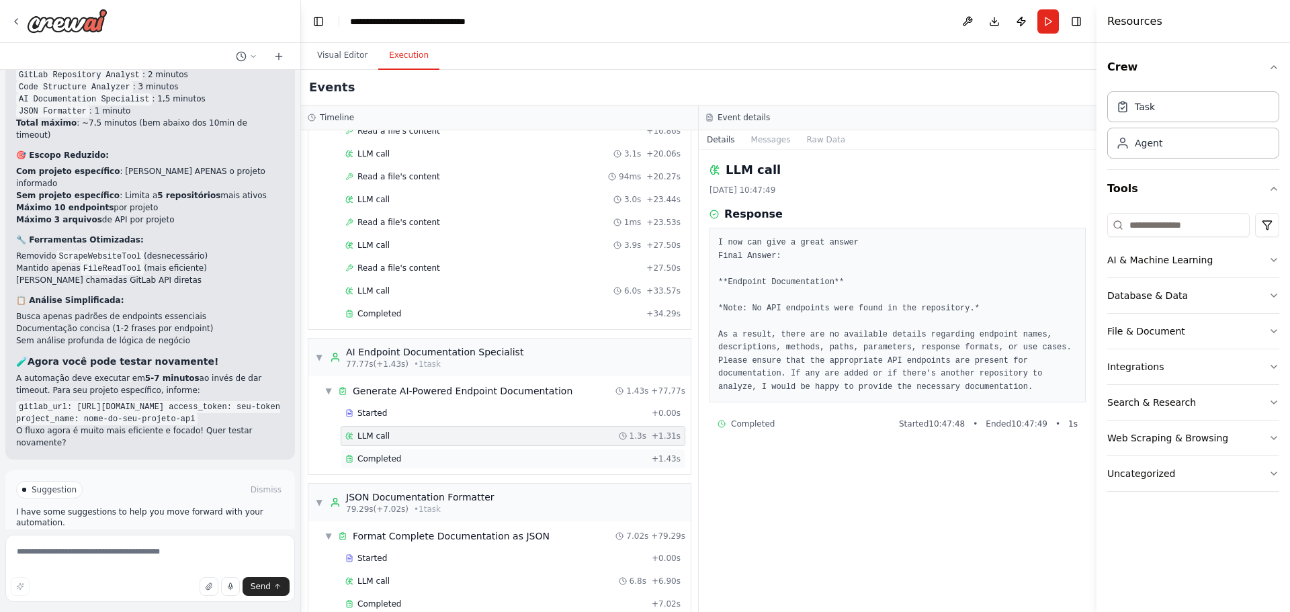
click at [384, 455] on span "Completed" at bounding box center [380, 459] width 44 height 11
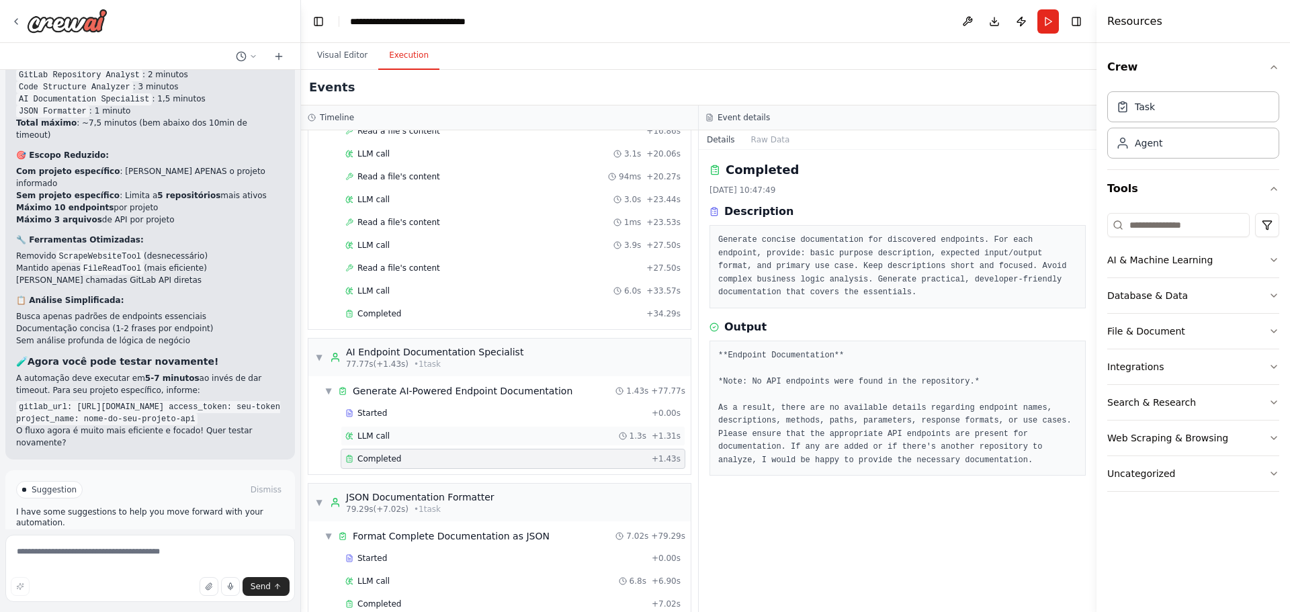
scroll to position [958, 0]
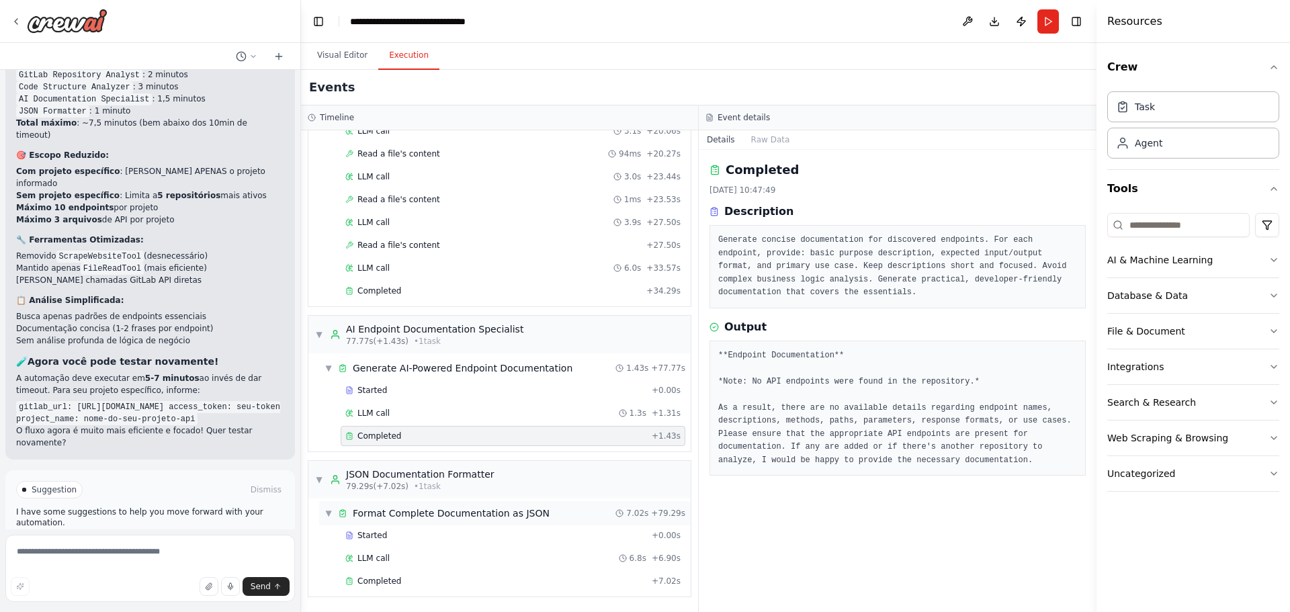
click at [389, 511] on span "Format Complete Documentation as JSON" at bounding box center [451, 513] width 197 height 13
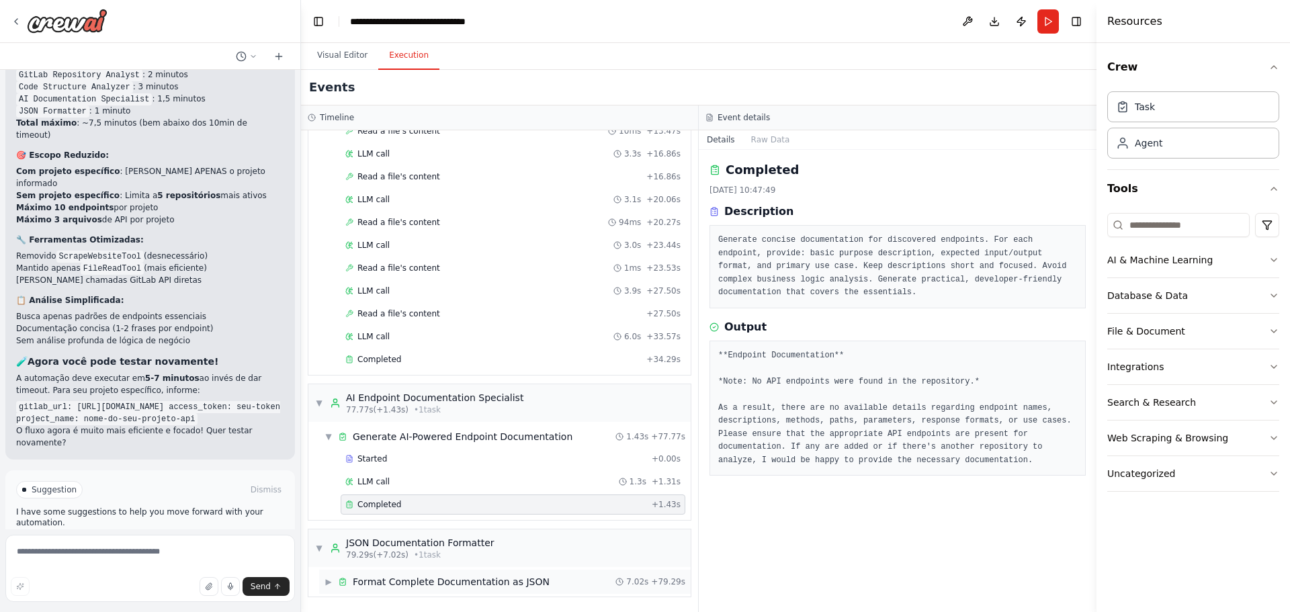
scroll to position [889, 0]
click at [389, 510] on div "Completed + 1.43s" at bounding box center [513, 505] width 345 height 20
click at [375, 585] on span "Format Complete Documentation as JSON" at bounding box center [451, 581] width 197 height 13
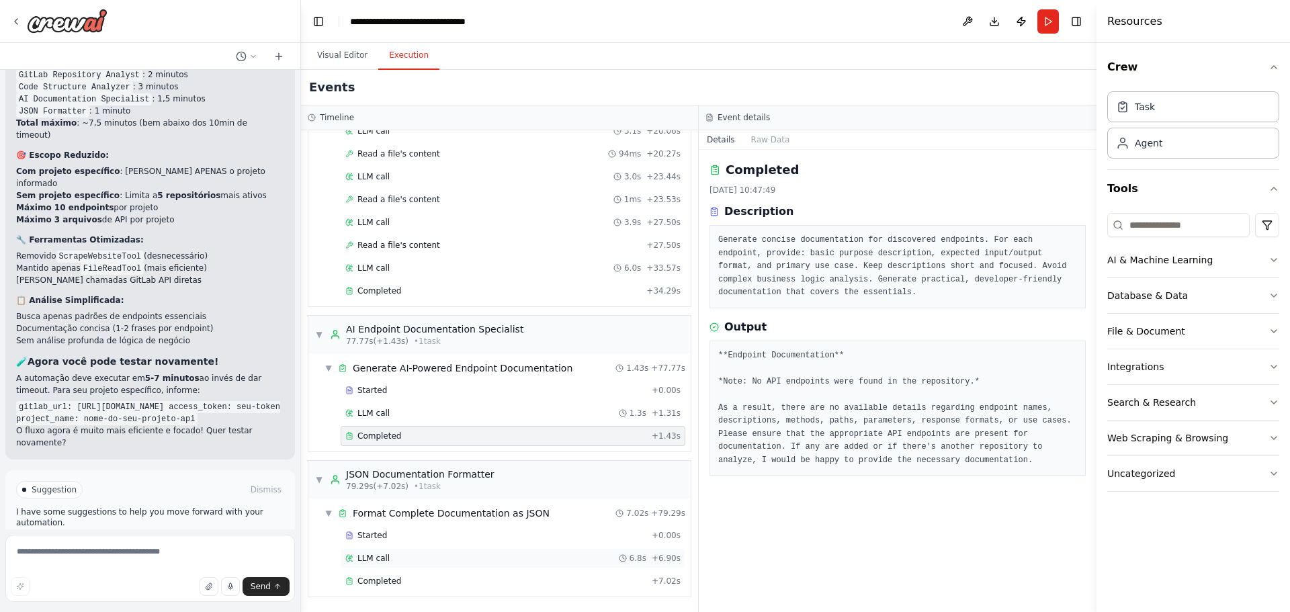
click at [384, 552] on div "LLM call 6.8s + 6.90s" at bounding box center [513, 558] width 345 height 20
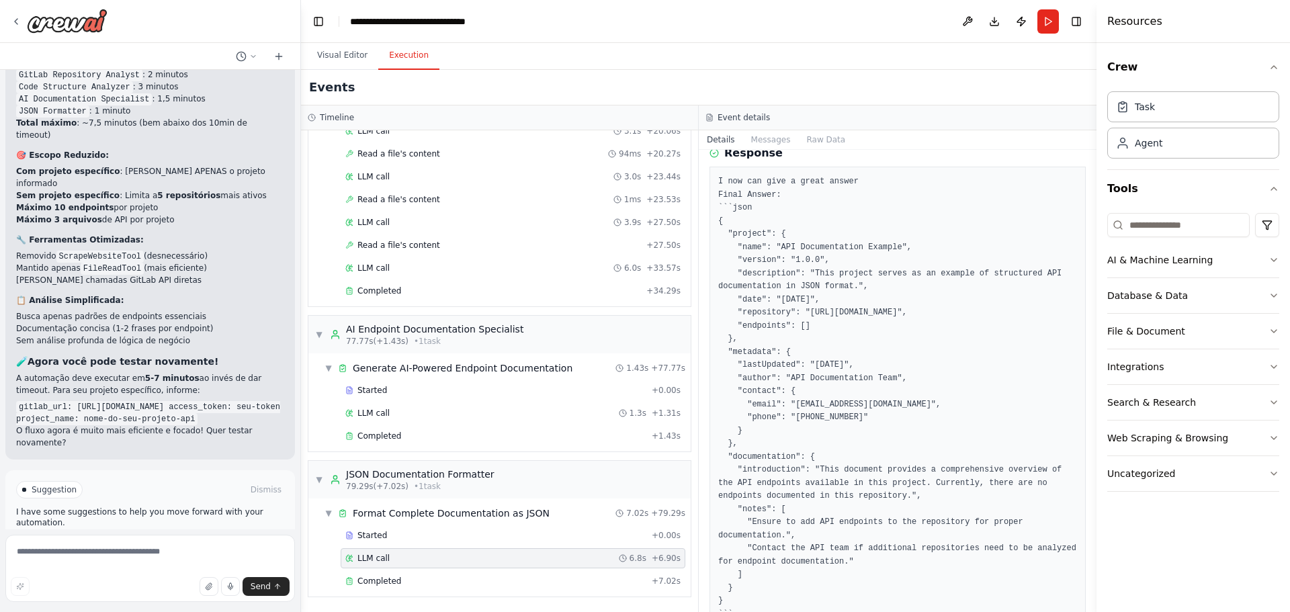
scroll to position [130, 0]
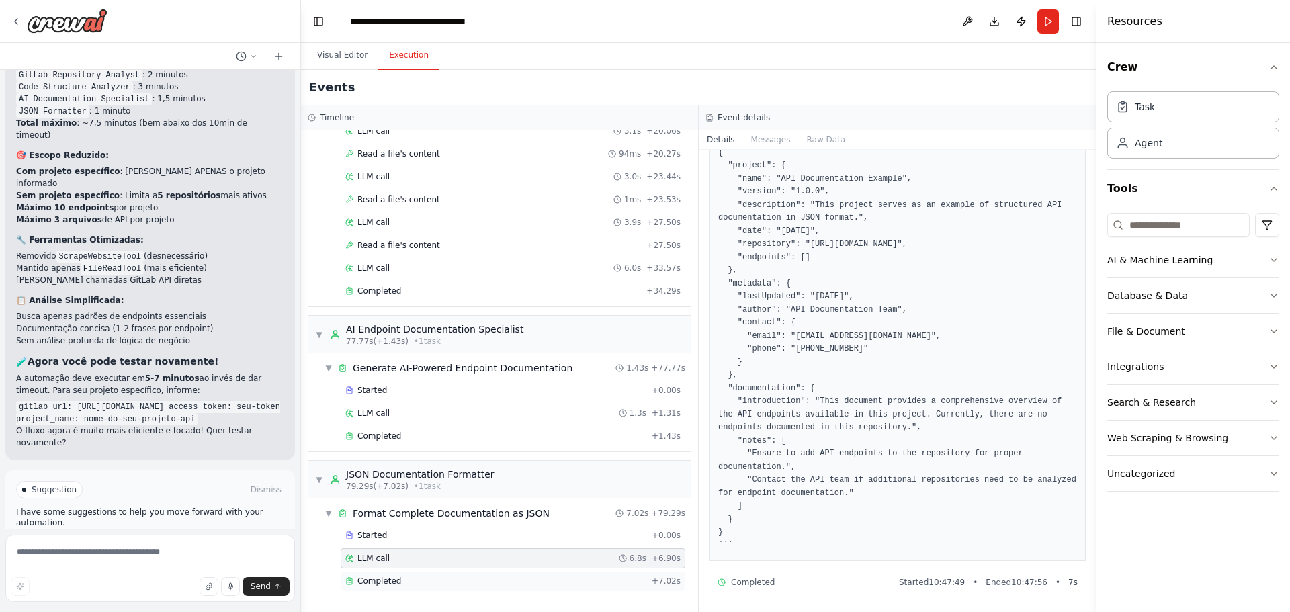
click at [383, 585] on span "Completed" at bounding box center [380, 581] width 44 height 11
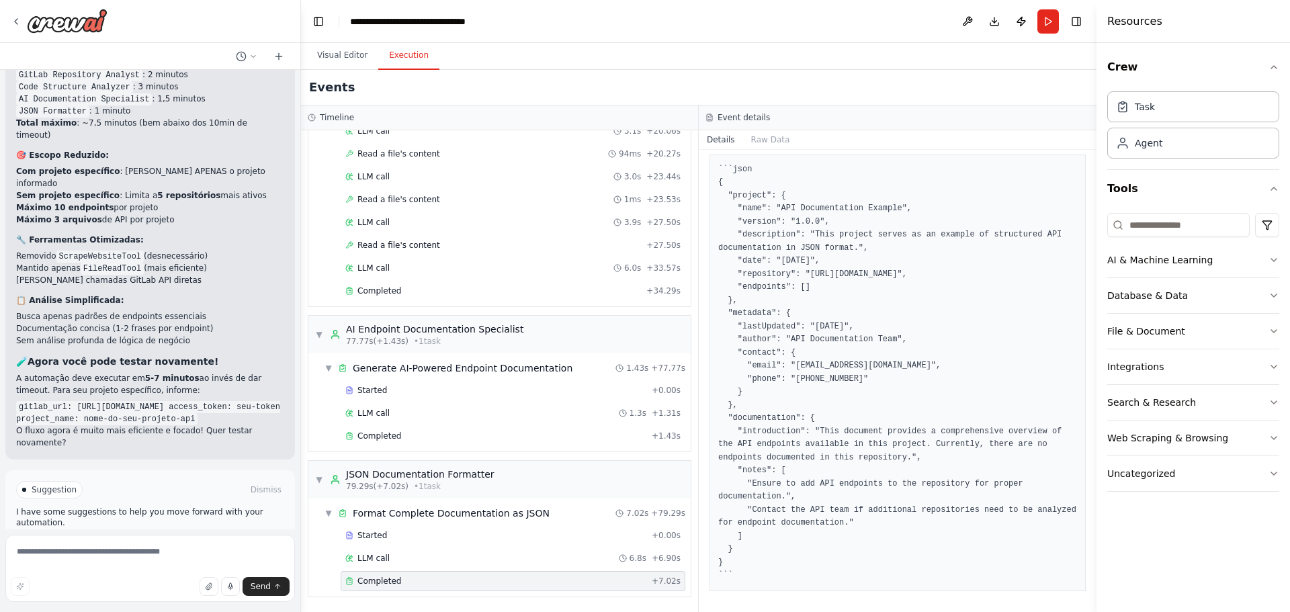
scroll to position [187, 0]
click at [133, 560] on textarea at bounding box center [150, 568] width 290 height 67
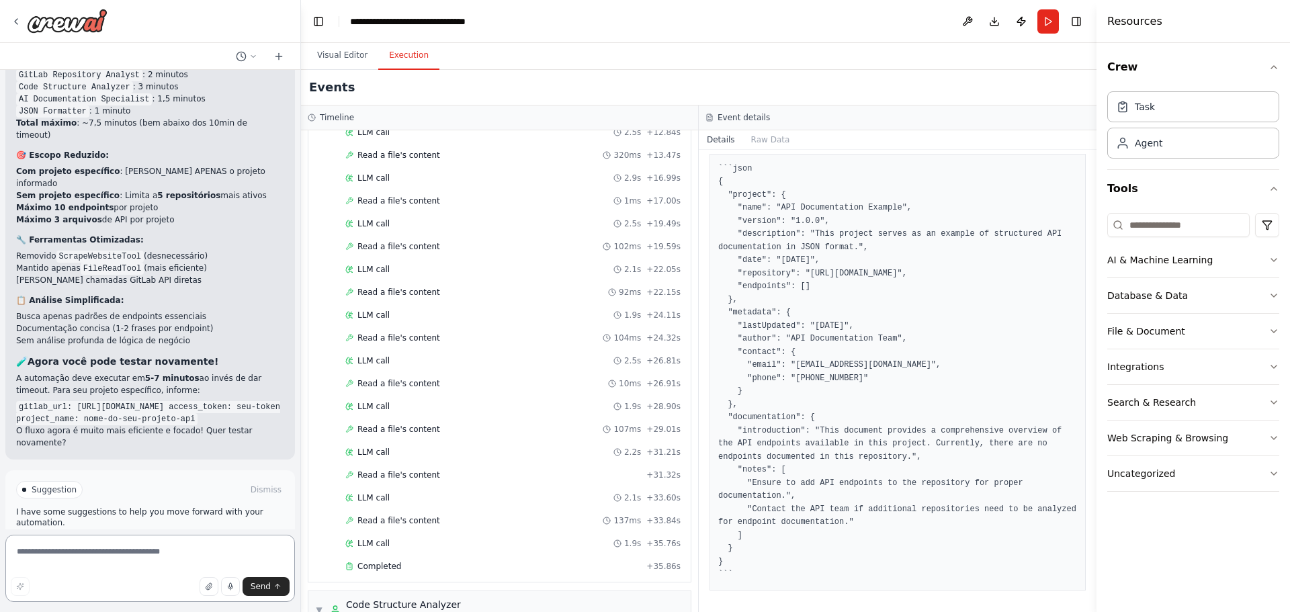
scroll to position [84, 0]
click at [1045, 19] on button "Run" at bounding box center [1049, 21] width 22 height 24
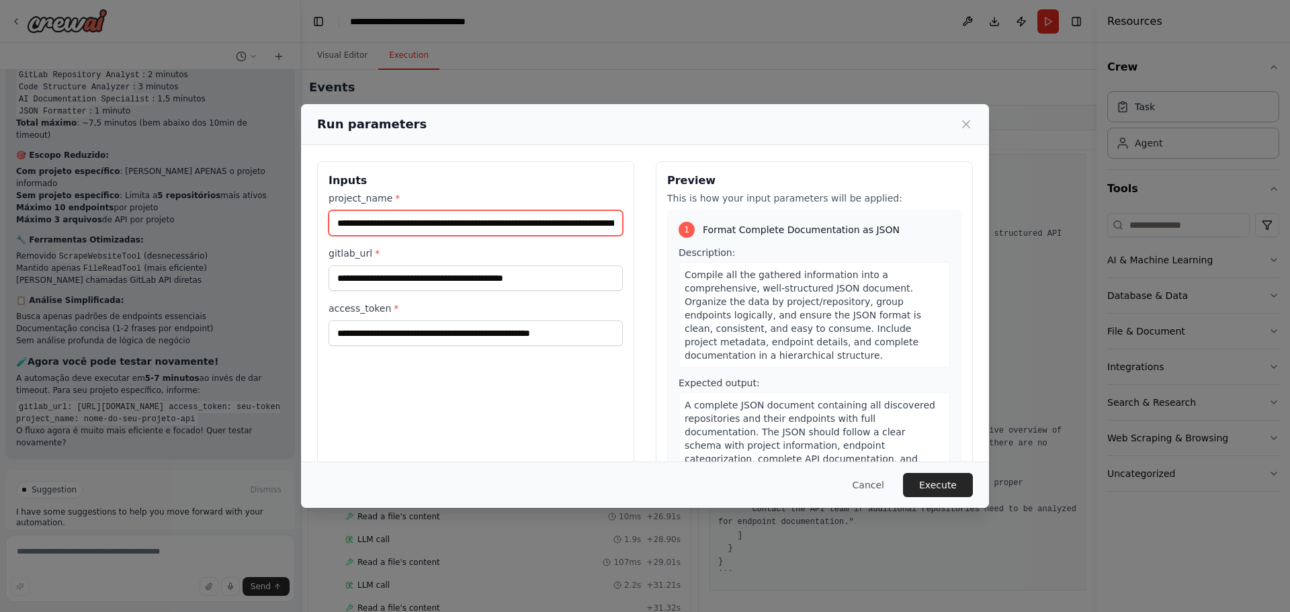
scroll to position [0, 110]
drag, startPoint x: 335, startPoint y: 222, endPoint x: 888, endPoint y: 216, distance: 553.1
click at [888, 218] on div "**********" at bounding box center [645, 320] width 656 height 319
paste input "**********"
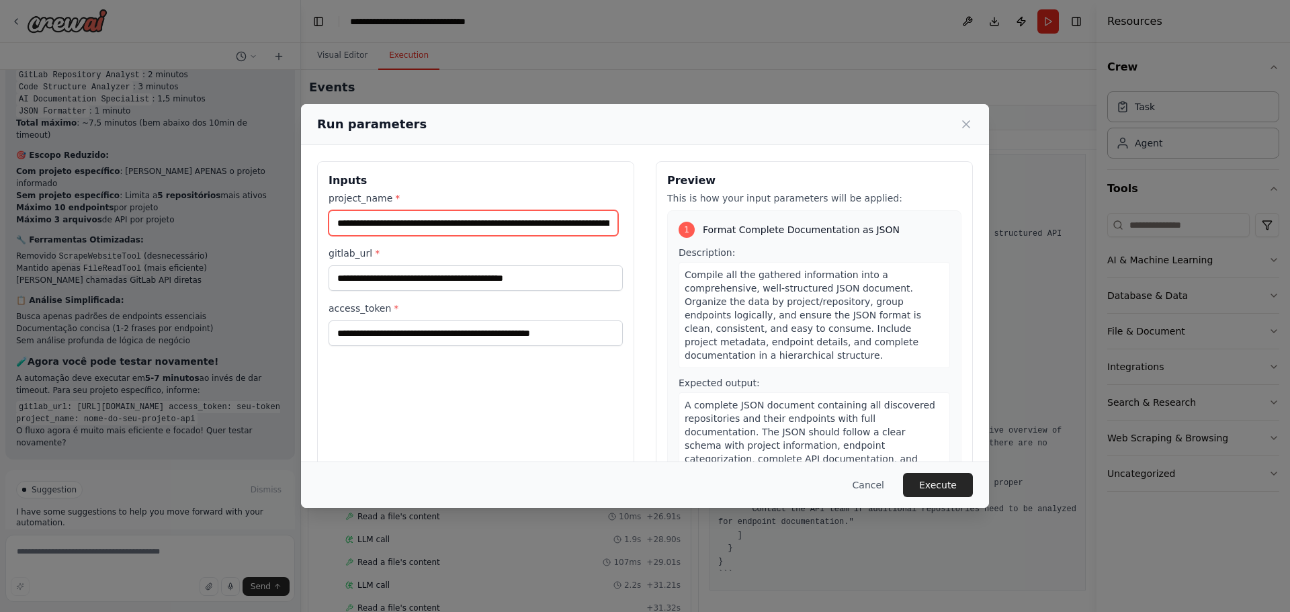
click at [507, 222] on input "**********" at bounding box center [474, 223] width 290 height 26
paste input "**********"
type input "**********"
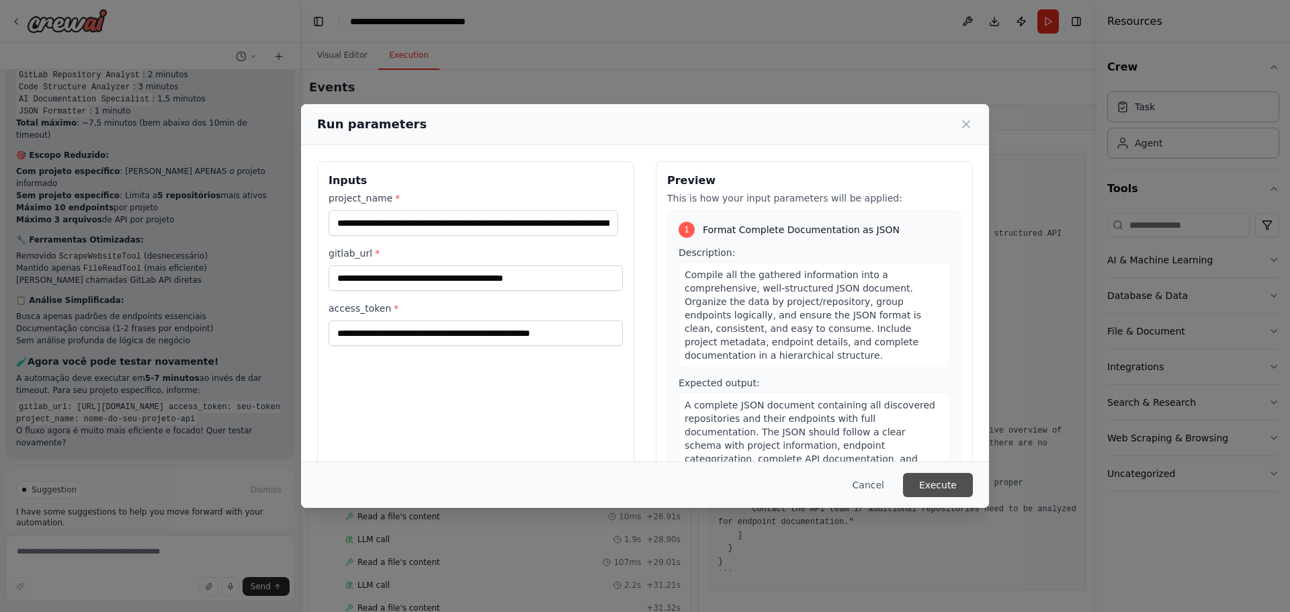
click at [956, 479] on button "Execute" at bounding box center [938, 485] width 70 height 24
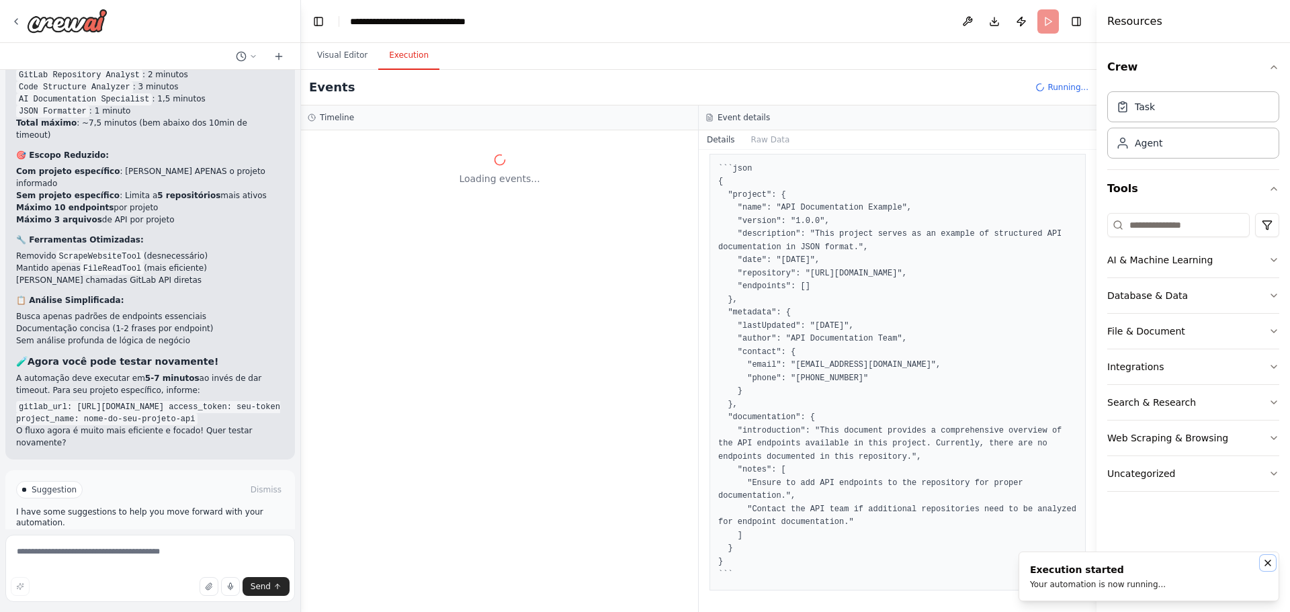
click at [1267, 567] on icon "Notifications (F8)" at bounding box center [1268, 563] width 11 height 11
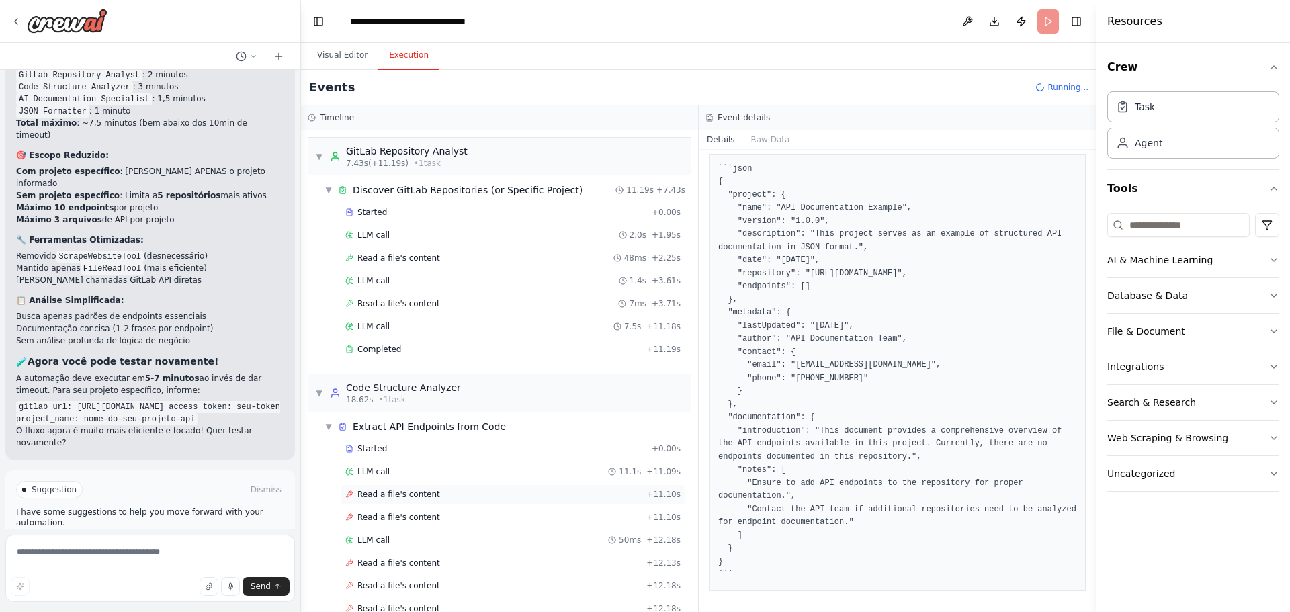
click at [386, 490] on span "Read a file's content" at bounding box center [399, 494] width 83 height 11
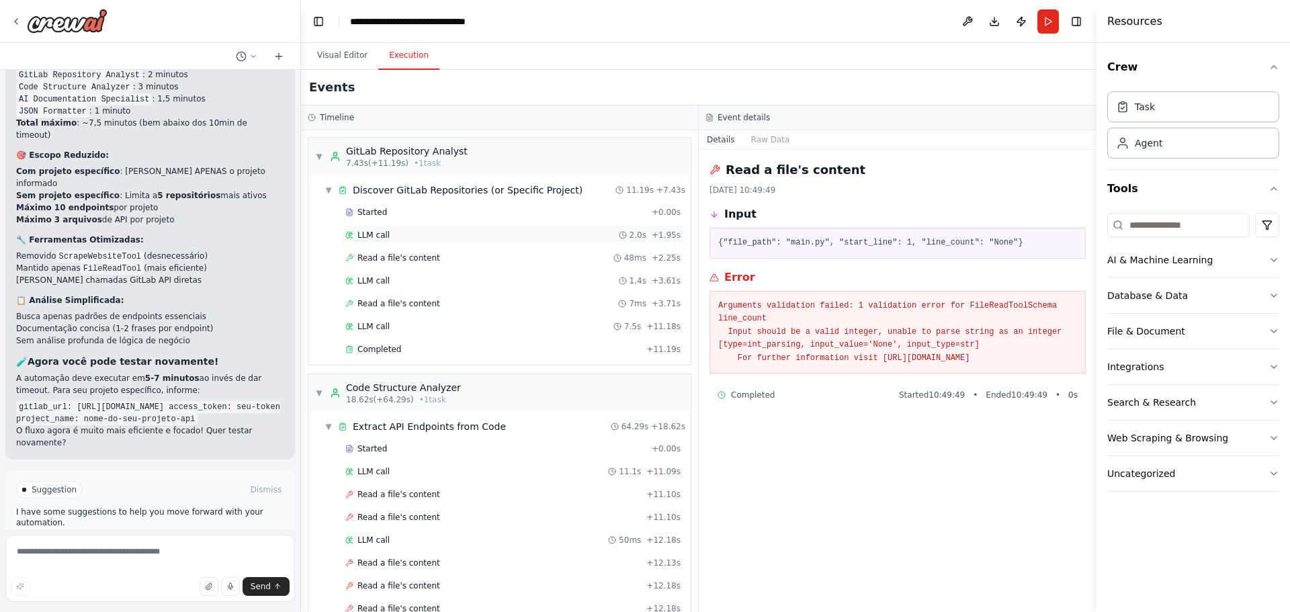
click at [414, 226] on div "LLM call 2.0s + 1.95s" at bounding box center [513, 235] width 345 height 20
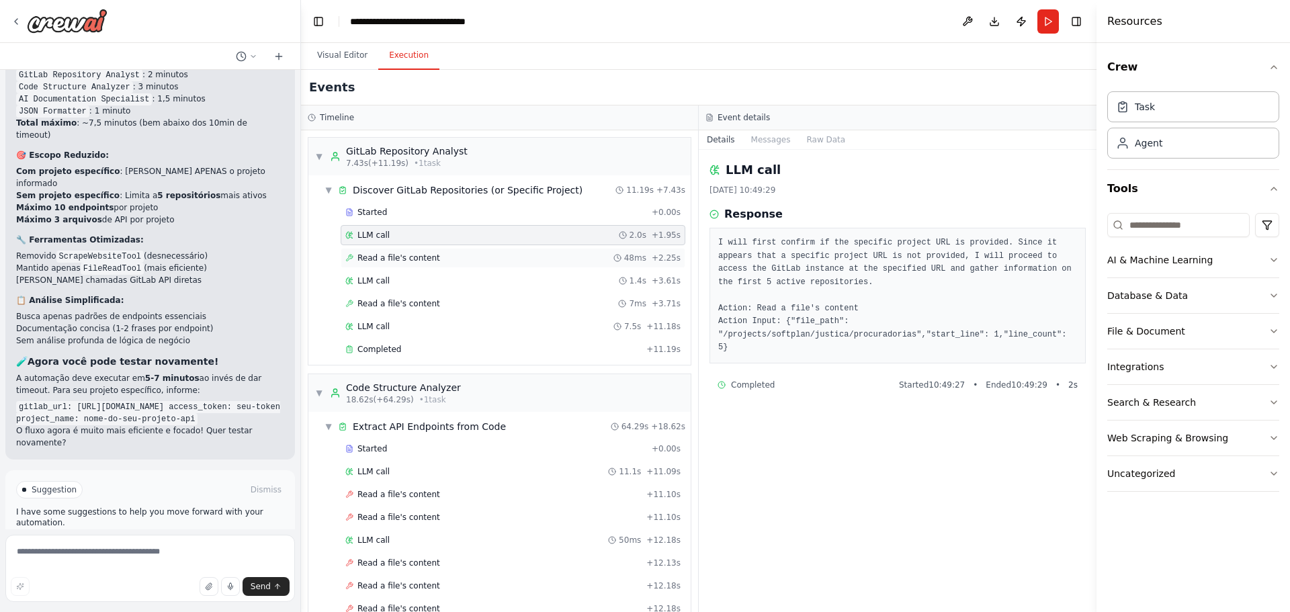
click at [405, 256] on span "Read a file's content" at bounding box center [399, 258] width 83 height 11
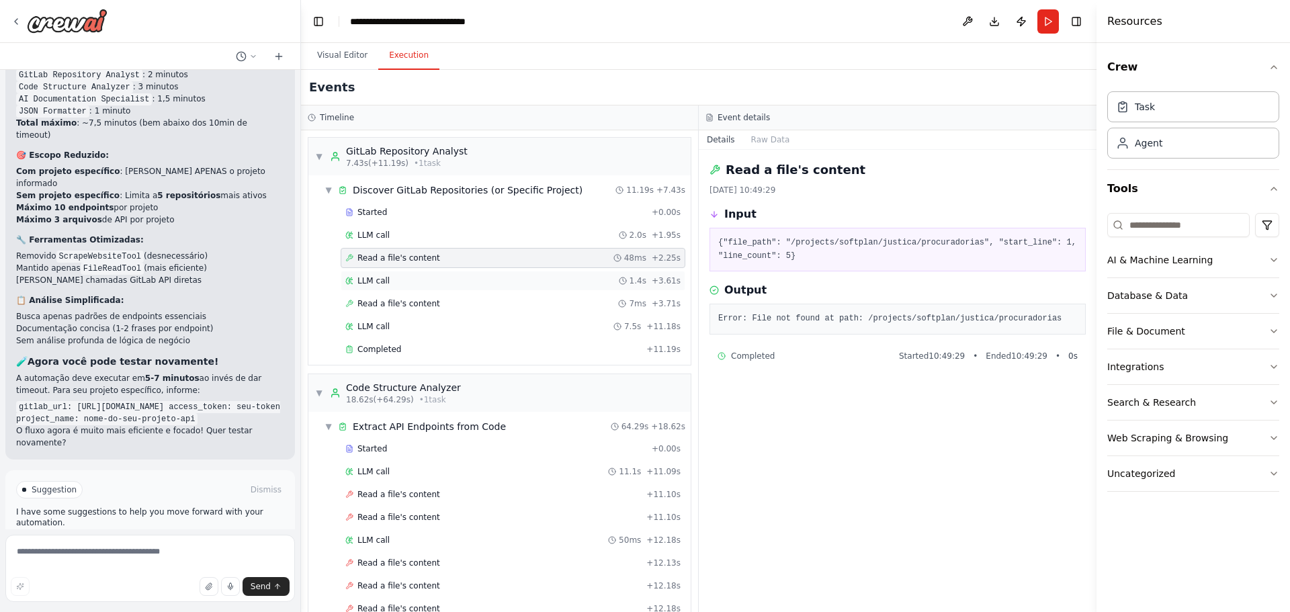
click at [403, 282] on div "LLM call 1.4s + 3.61s" at bounding box center [512, 281] width 335 height 11
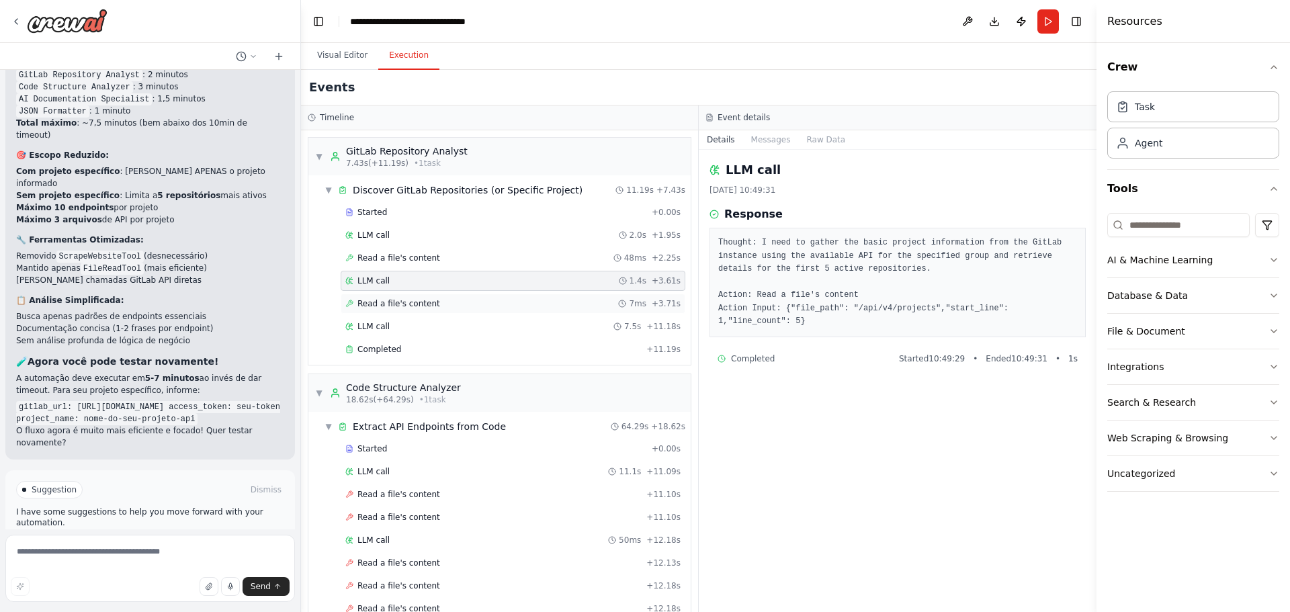
click at [407, 302] on span "Read a file's content" at bounding box center [399, 303] width 83 height 11
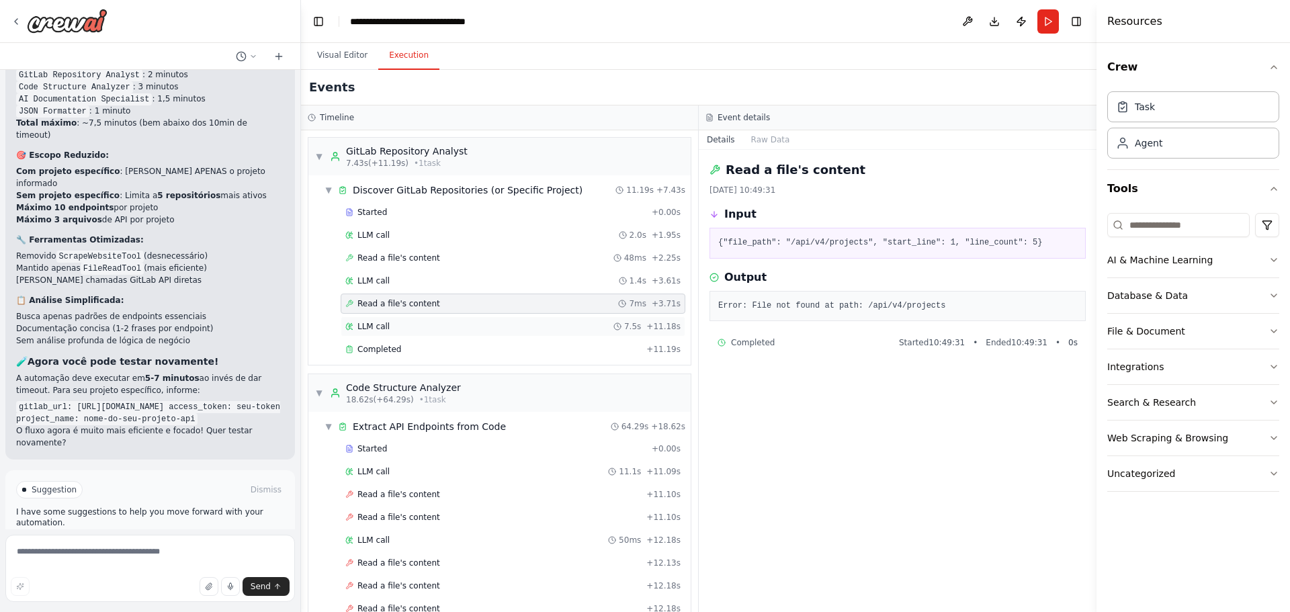
click at [408, 322] on div "LLM call 7.5s + 11.18s" at bounding box center [512, 326] width 335 height 11
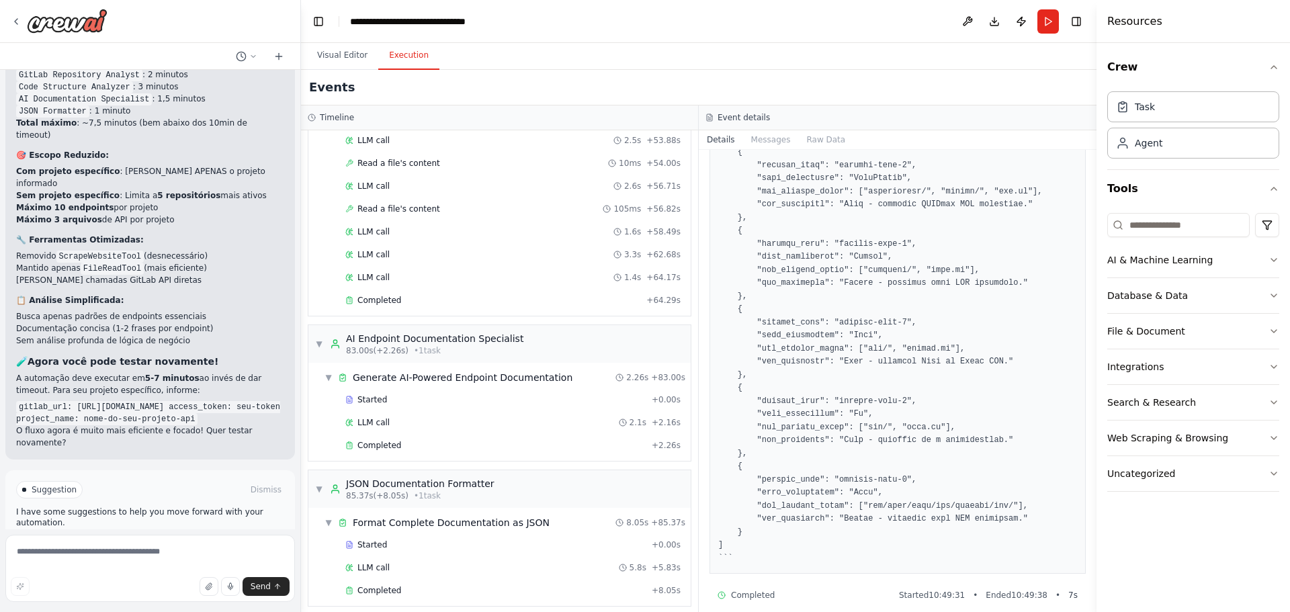
scroll to position [1255, 0]
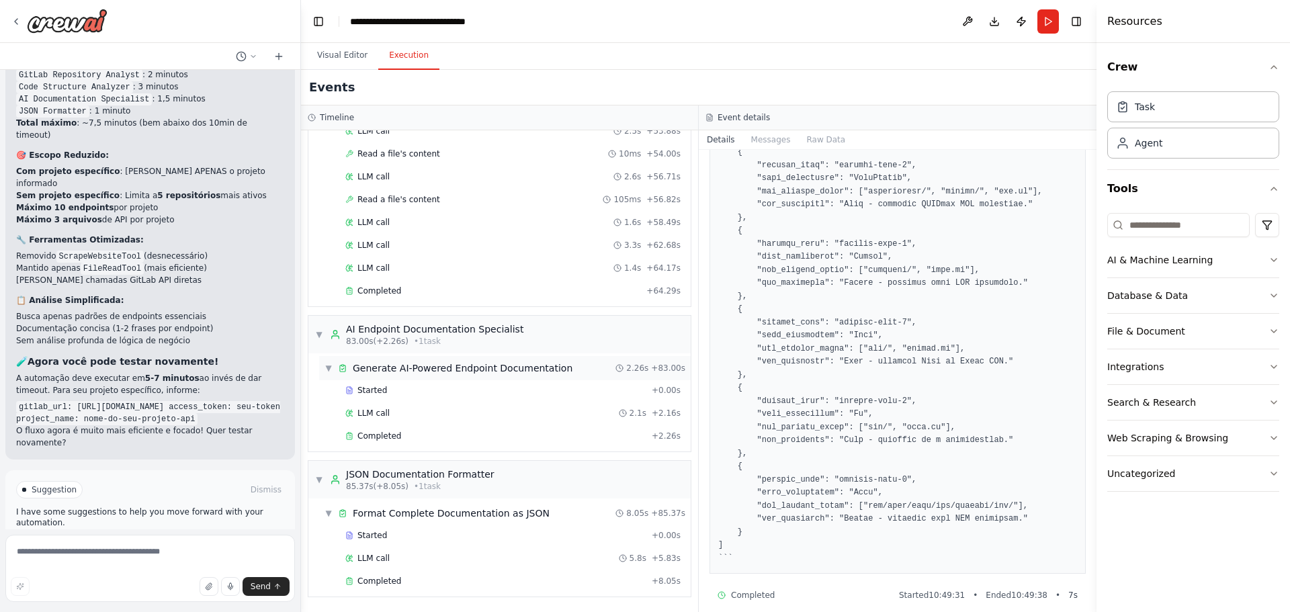
click at [433, 370] on span "Generate AI-Powered Endpoint Documentation" at bounding box center [463, 368] width 220 height 13
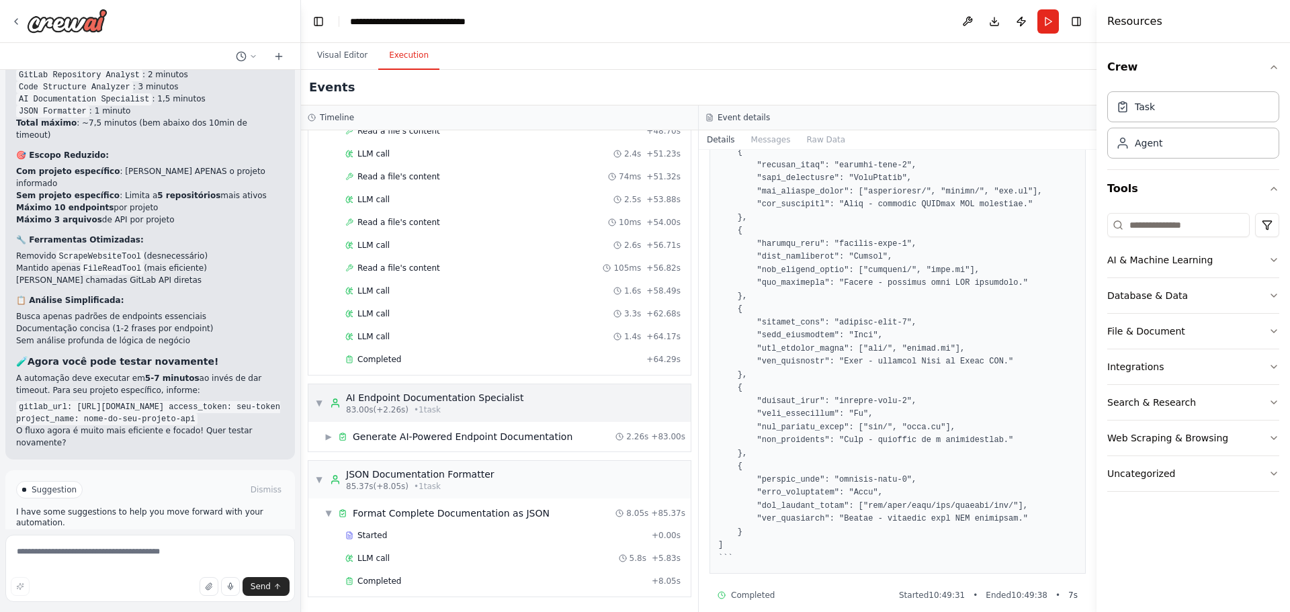
click at [415, 401] on div "AI Endpoint Documentation Specialist" at bounding box center [434, 397] width 177 height 13
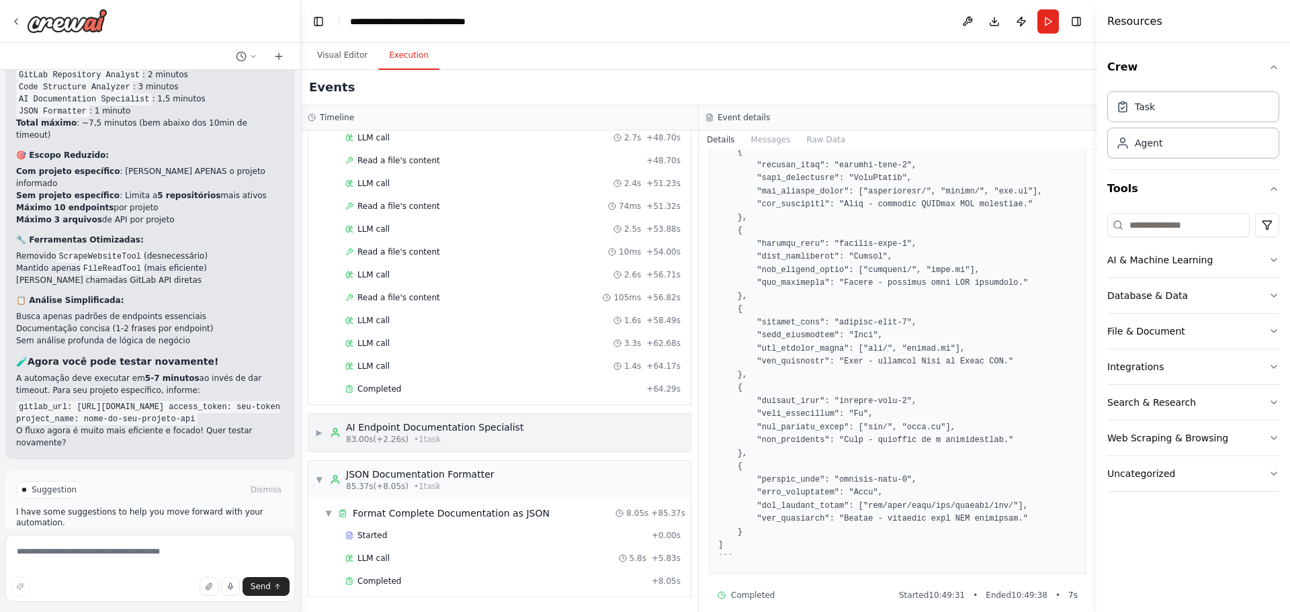
click at [399, 430] on div "AI Endpoint Documentation Specialist" at bounding box center [434, 427] width 177 height 13
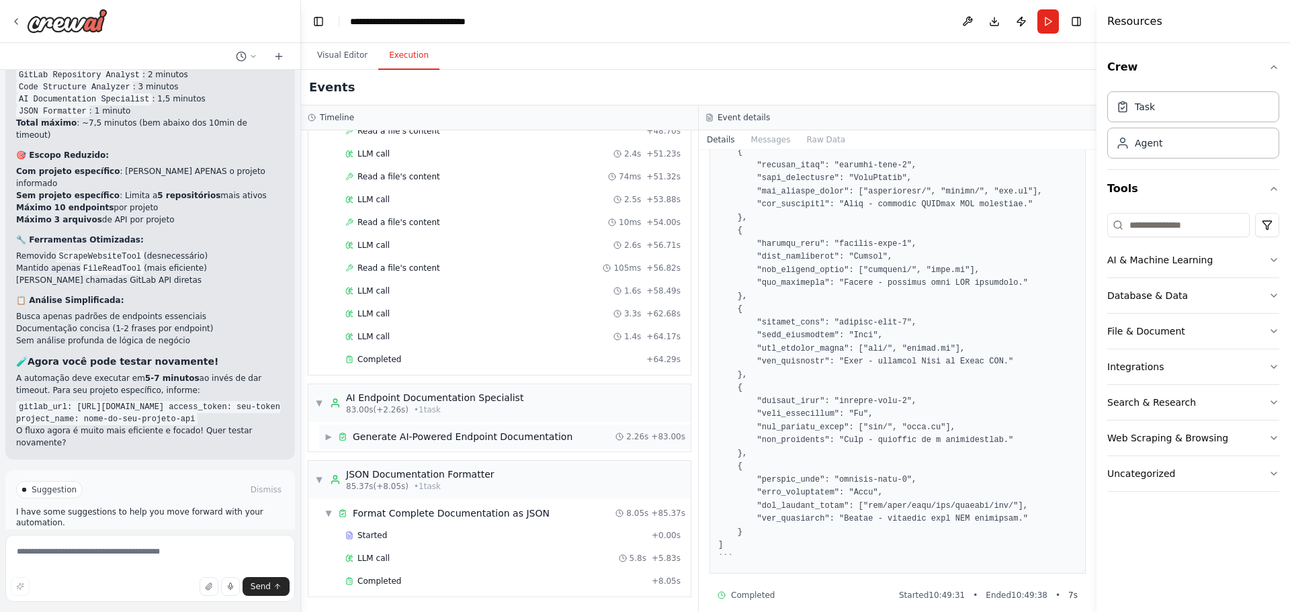
click at [402, 436] on span "Generate AI-Powered Endpoint Documentation" at bounding box center [463, 436] width 220 height 13
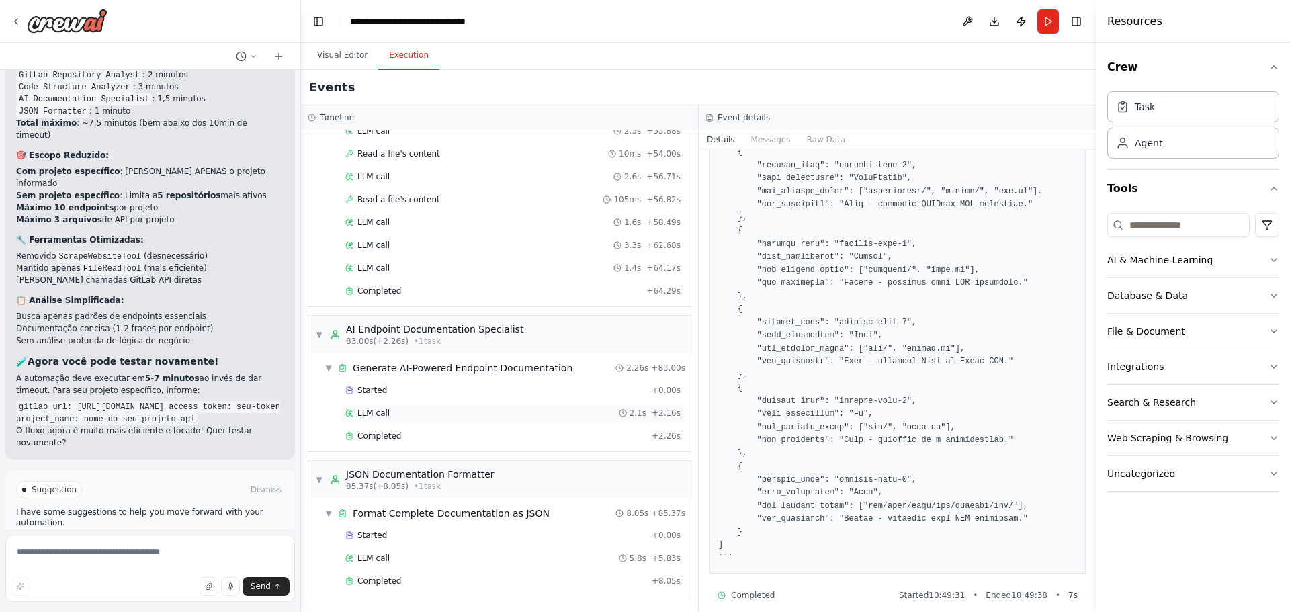
click at [392, 416] on div "LLM call 2.1s + 2.16s" at bounding box center [512, 413] width 335 height 11
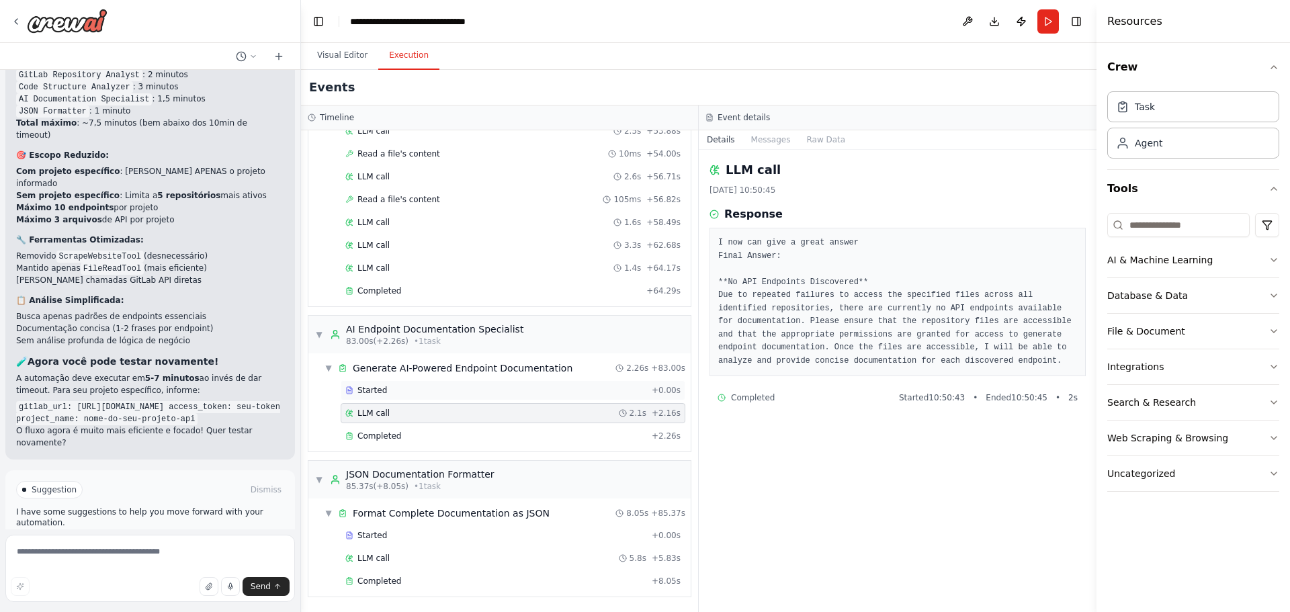
click at [395, 391] on div "Started" at bounding box center [495, 390] width 301 height 11
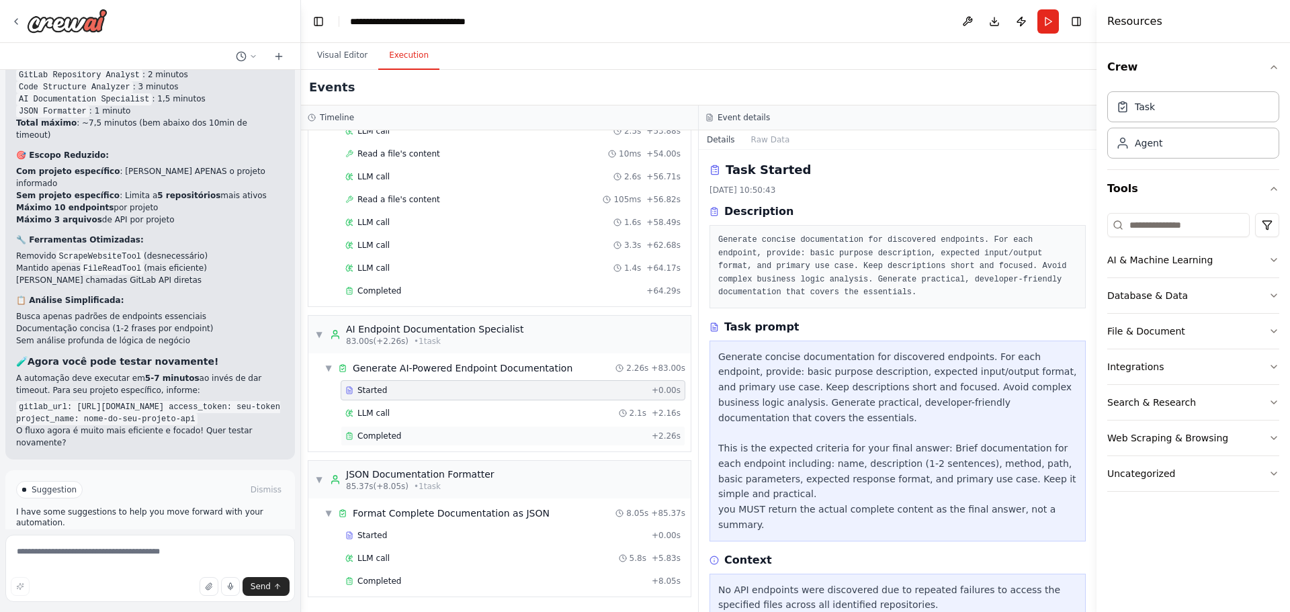
click at [392, 438] on span "Completed" at bounding box center [380, 436] width 44 height 11
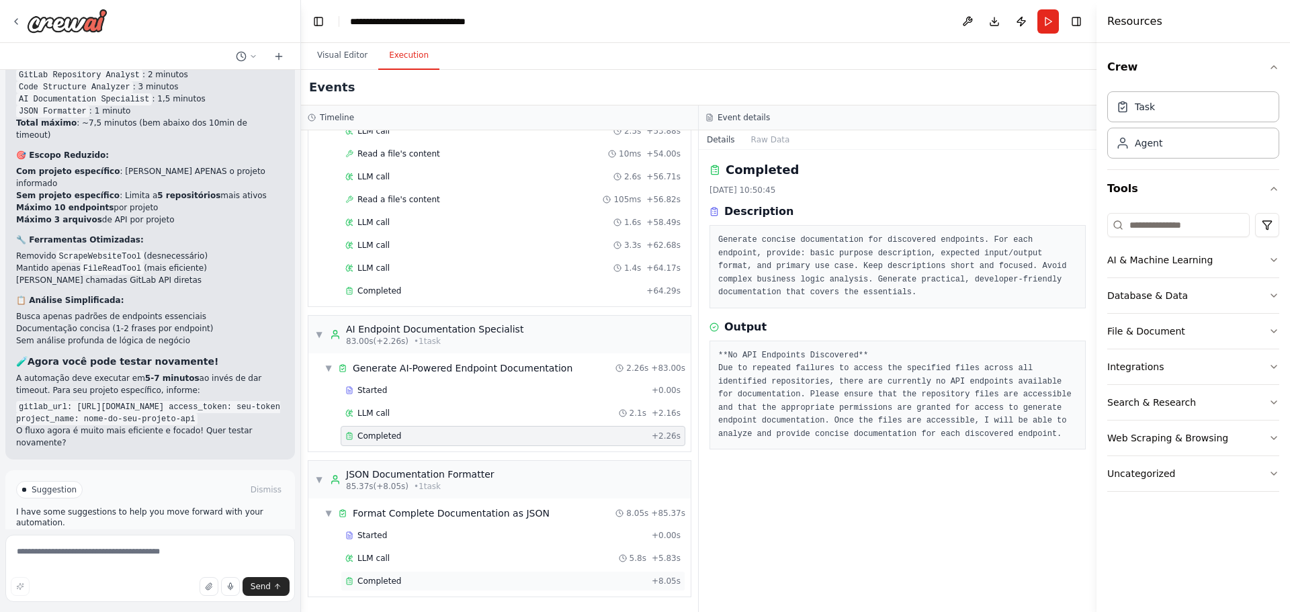
click at [387, 586] on span "Completed" at bounding box center [380, 581] width 44 height 11
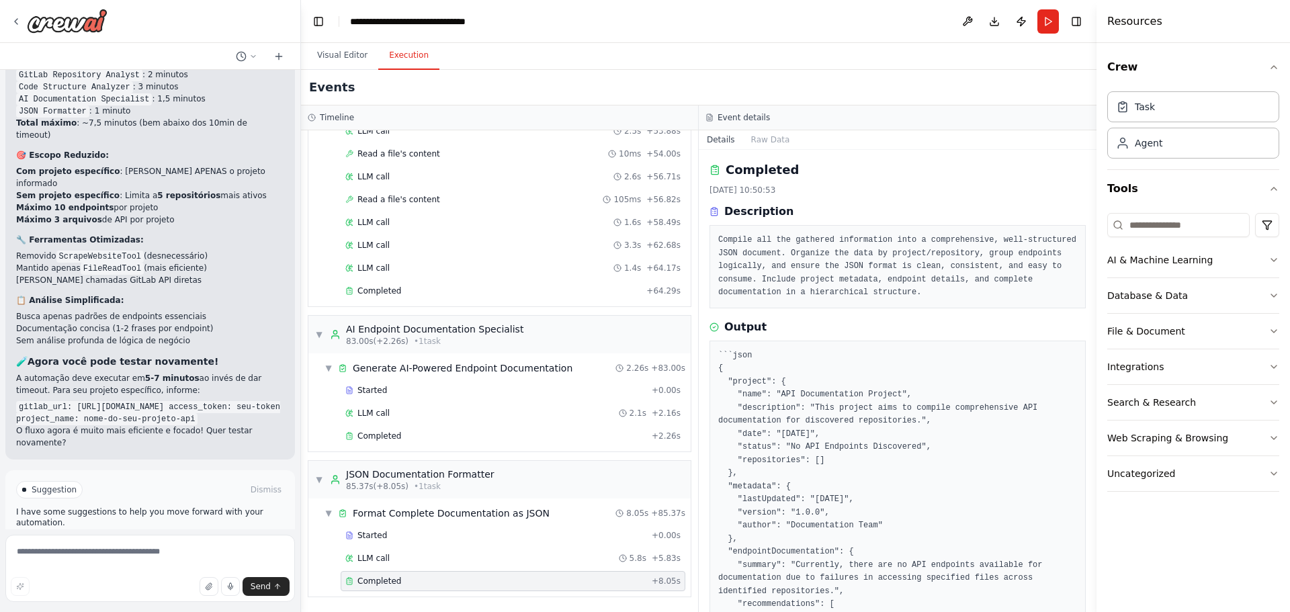
scroll to position [173, 0]
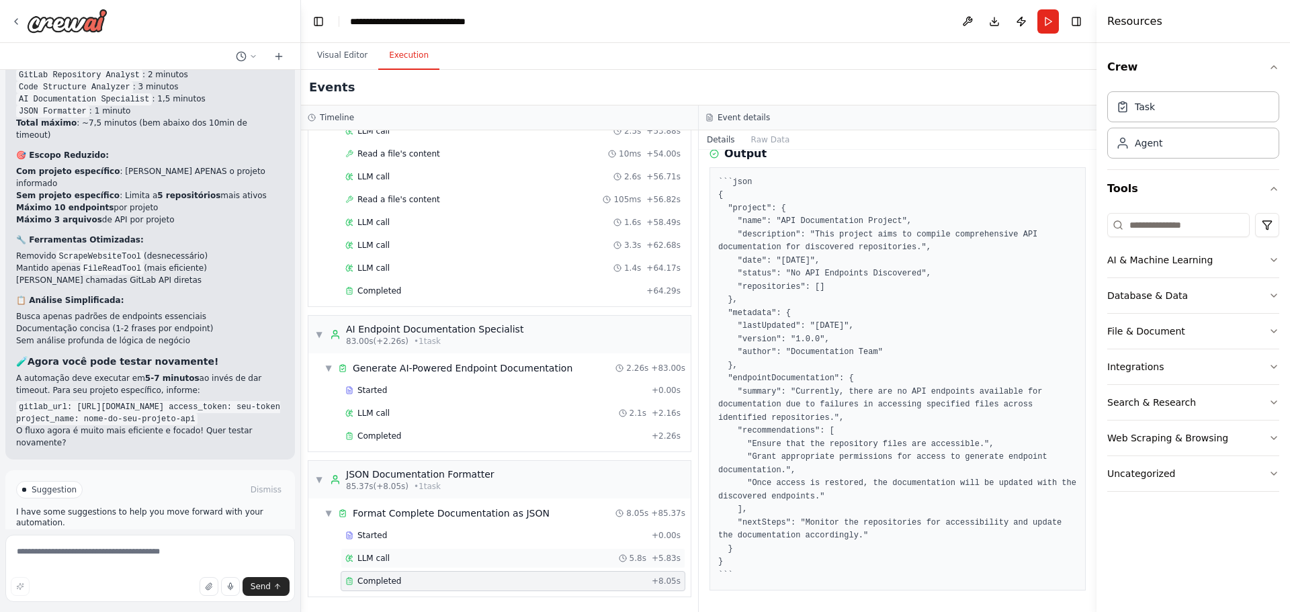
click at [410, 563] on div "LLM call 5.8s + 5.83s" at bounding box center [512, 558] width 335 height 11
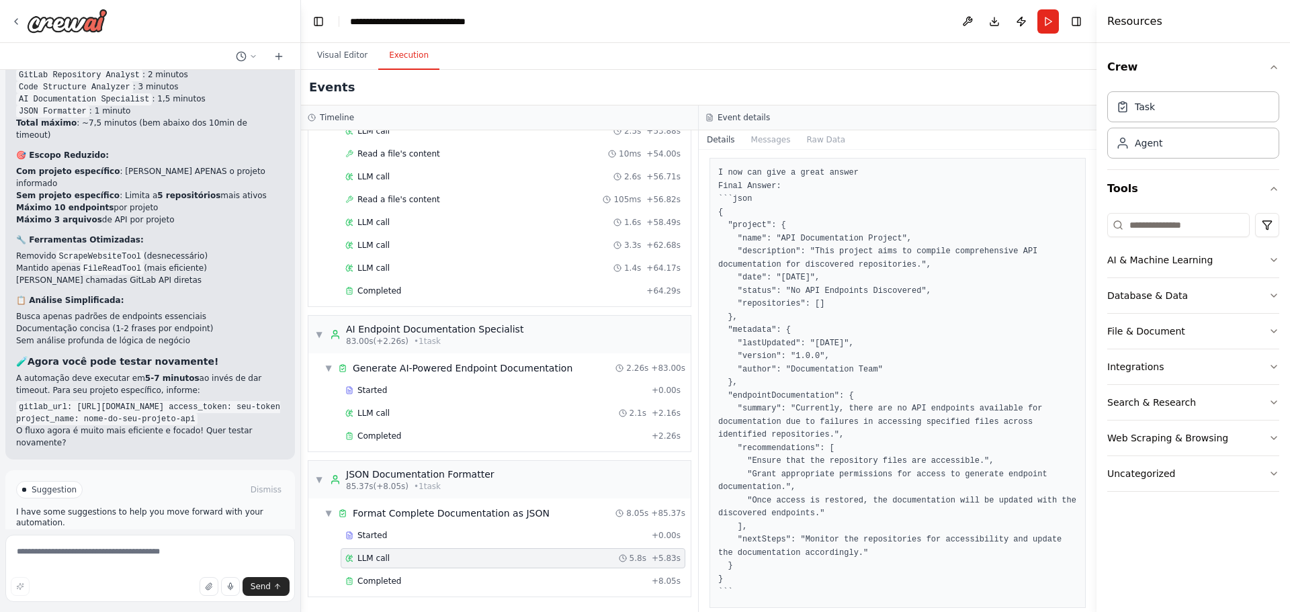
scroll to position [117, 0]
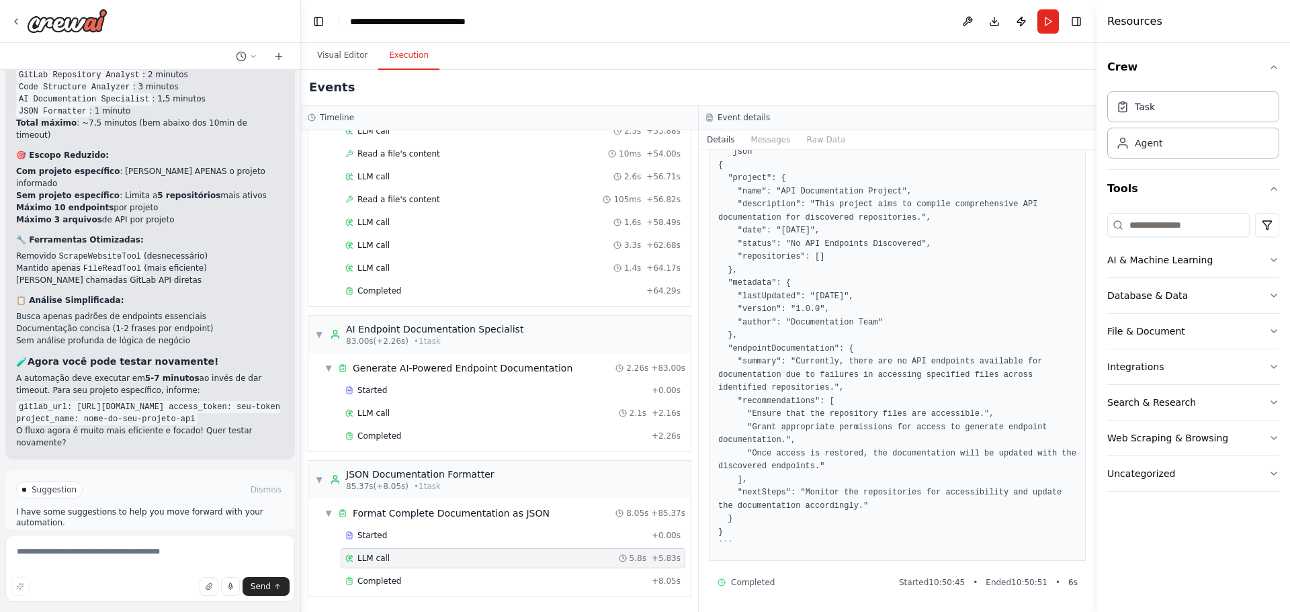
click at [1048, 20] on button "Run" at bounding box center [1049, 21] width 22 height 24
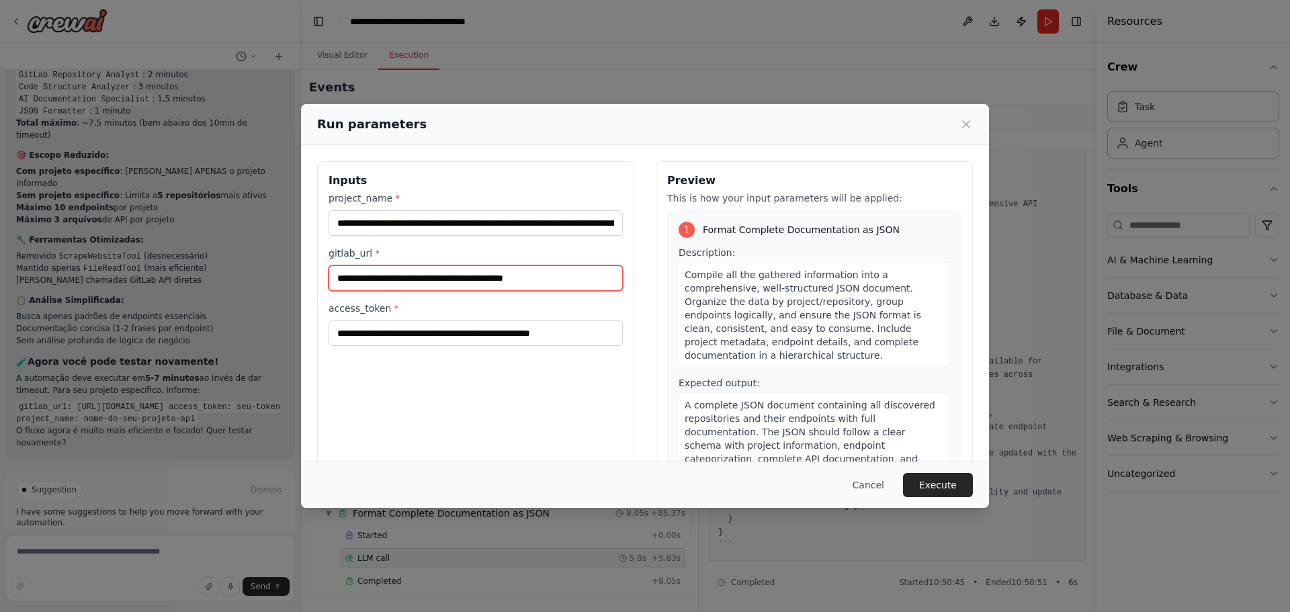
drag, startPoint x: 549, startPoint y: 278, endPoint x: 235, endPoint y: 274, distance: 314.5
click at [235, 274] on div "**********" at bounding box center [645, 306] width 1290 height 612
